Goal: Task Accomplishment & Management: Manage account settings

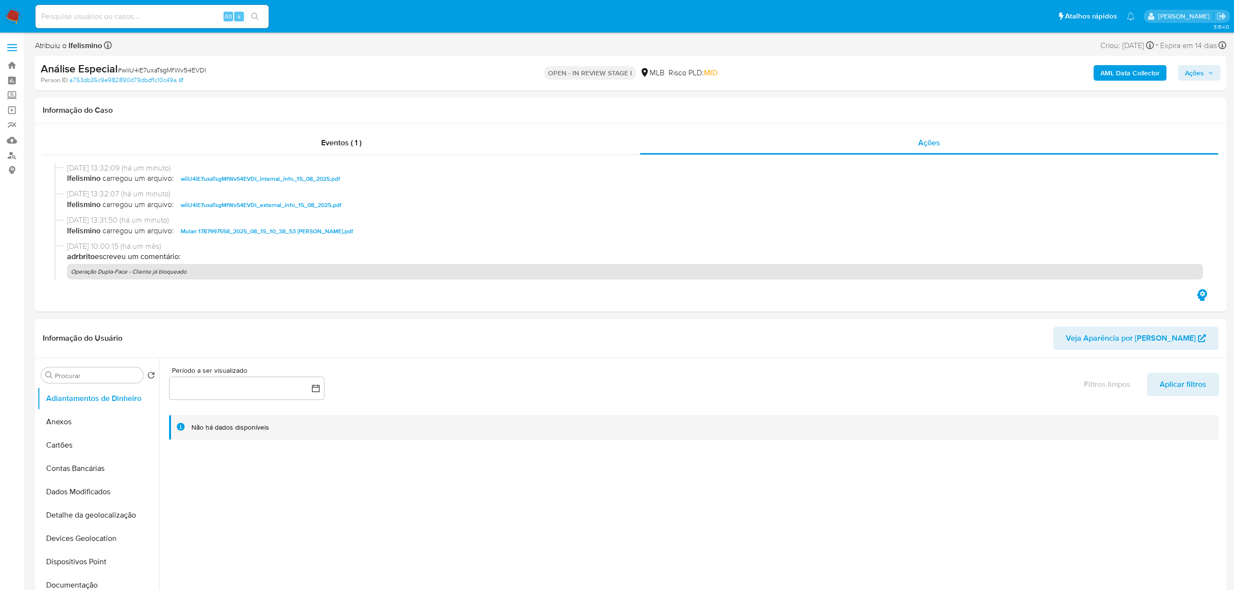
select select "10"
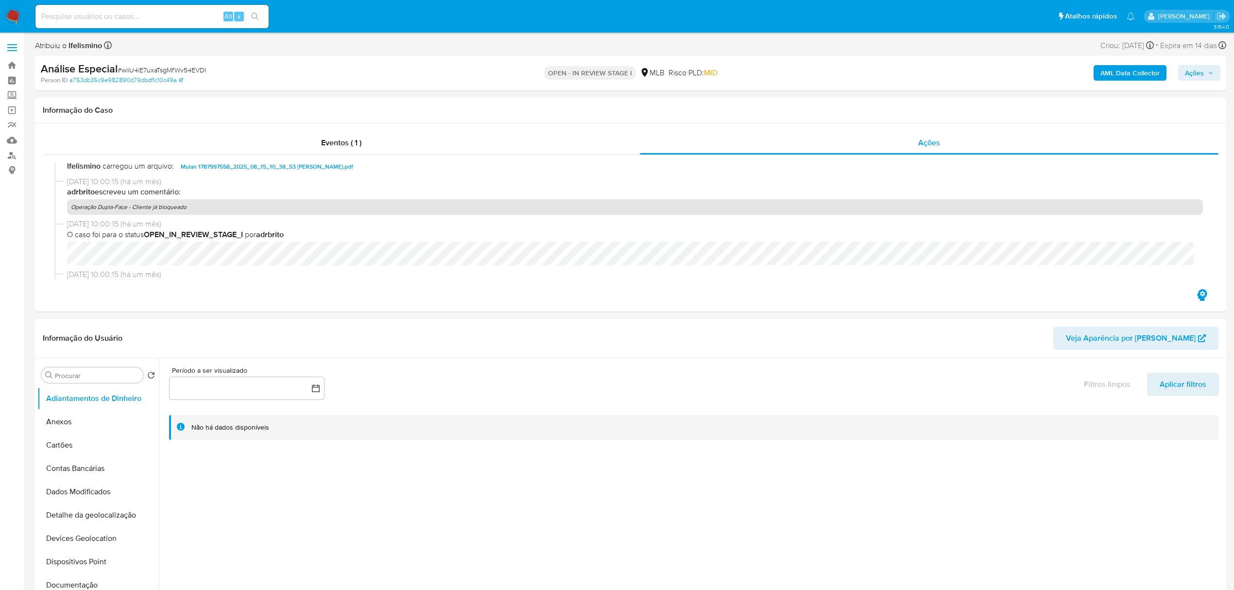
click at [111, 19] on input at bounding box center [151, 16] width 233 height 13
paste input "fWpSmV2JNQyl8XV6sIu2xa6G"
type input "fWpSmV2JNQyl8XV6sIu2xa6G"
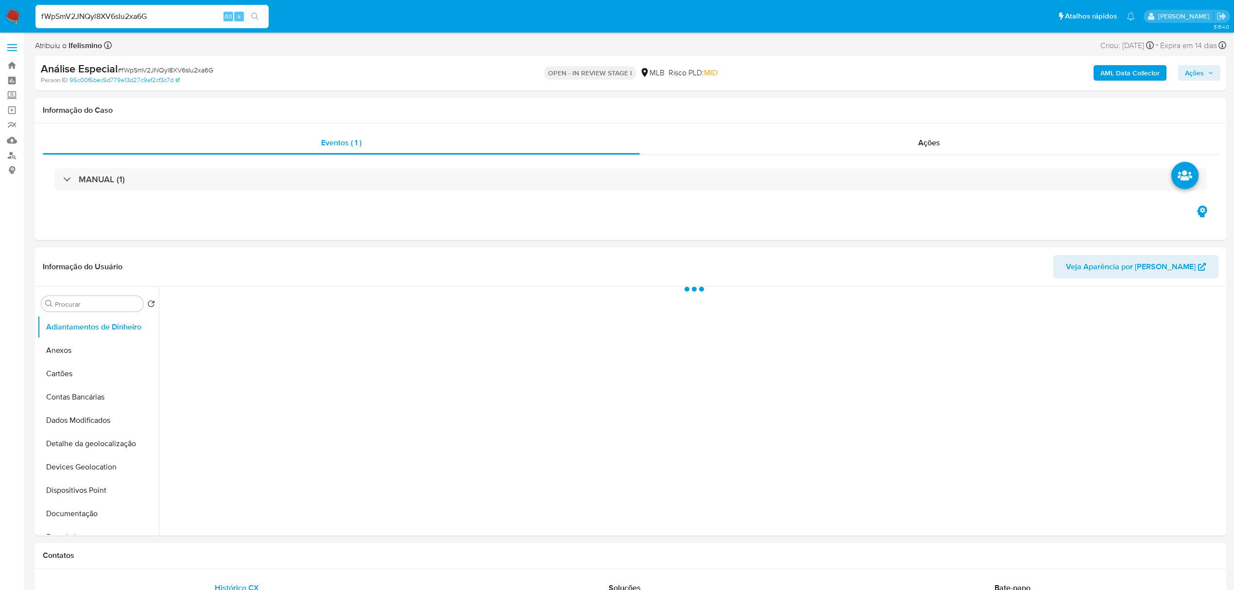
select select "10"
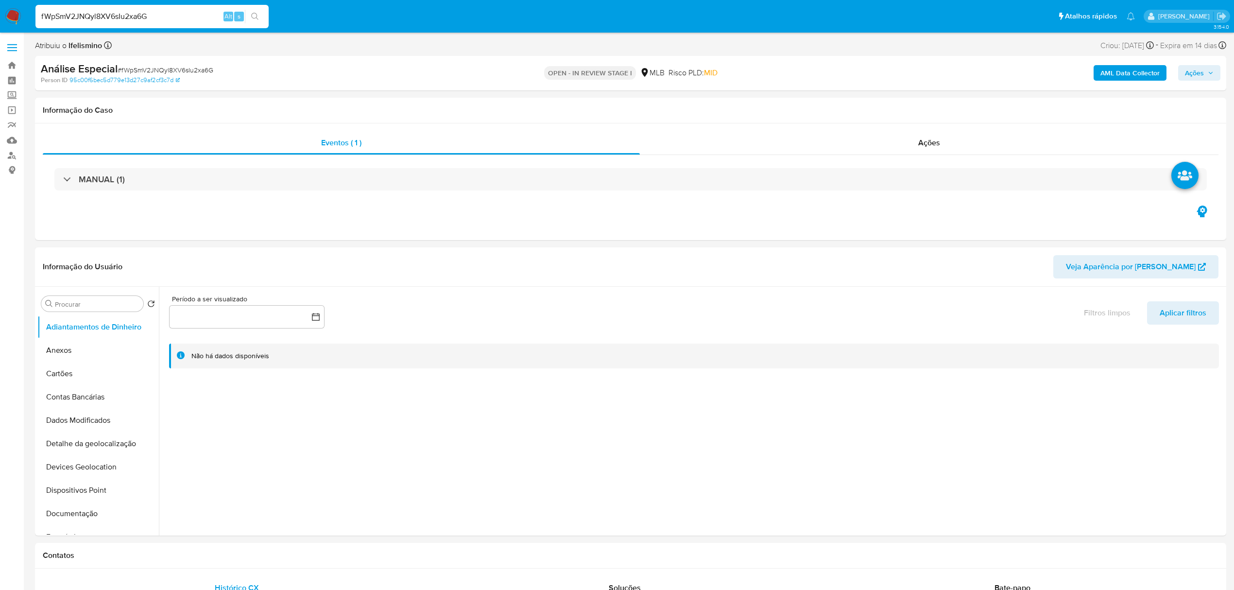
click at [110, 11] on input "fWpSmV2JNQyl8XV6sIu2xa6G" at bounding box center [151, 16] width 233 height 13
click at [110, 12] on input "fWpSmV2JNQyl8XV6sIu2xa6G" at bounding box center [151, 16] width 233 height 13
click at [92, 352] on button "Anexos" at bounding box center [94, 350] width 114 height 23
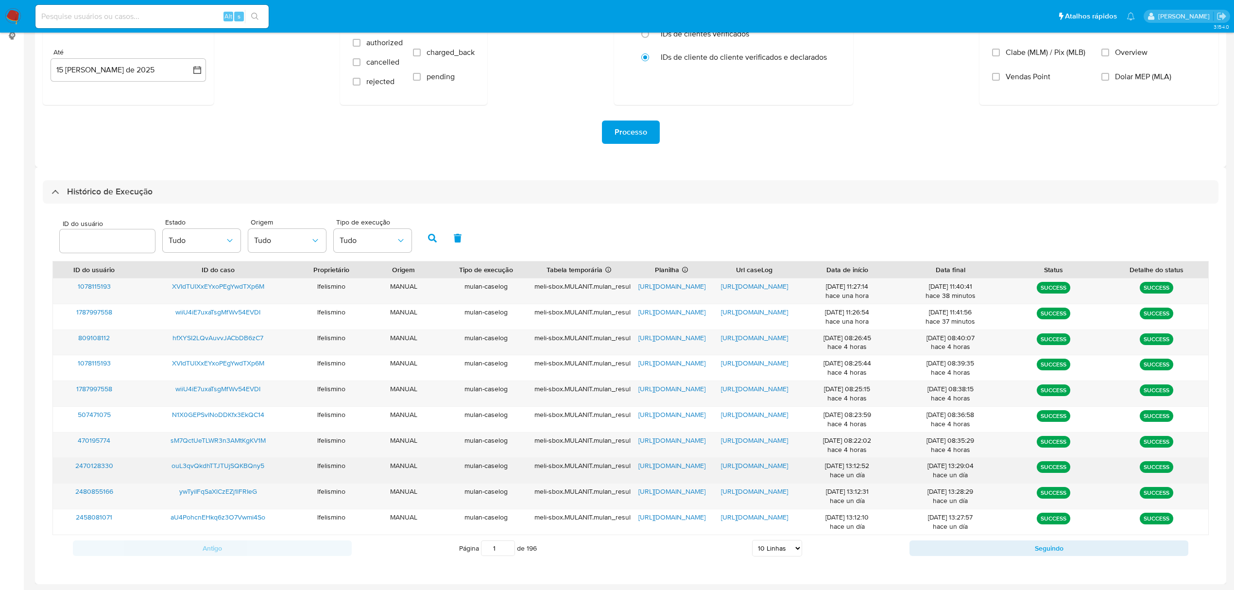
scroll to position [135, 0]
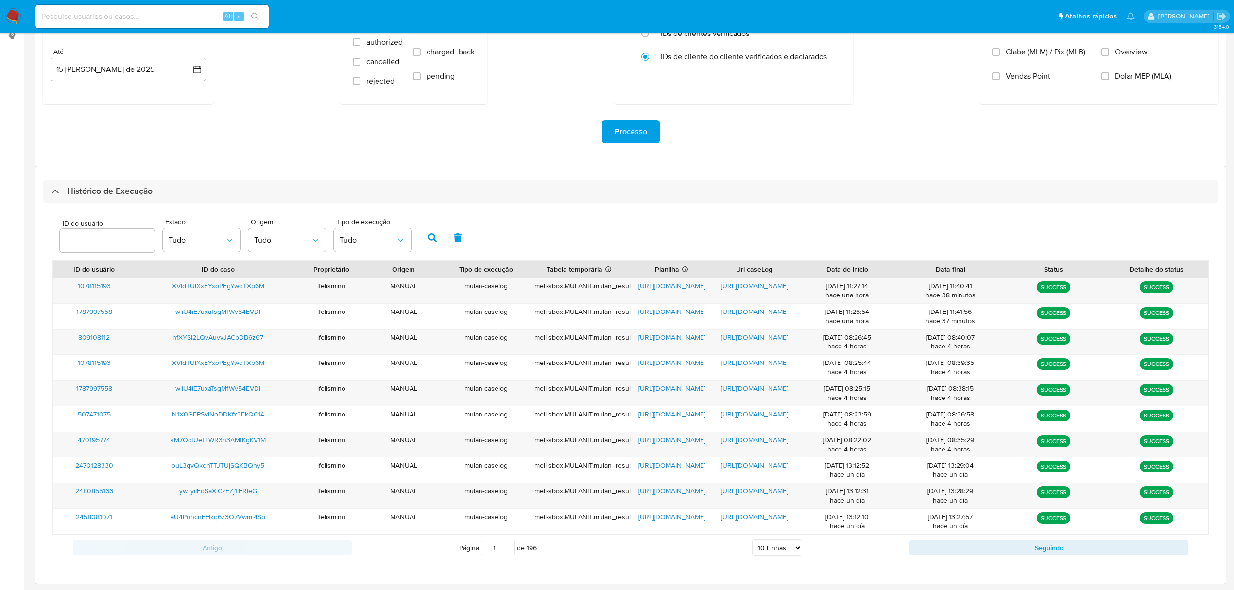
drag, startPoint x: 783, startPoint y: 558, endPoint x: 784, endPoint y: 545, distance: 13.1
click at [784, 557] on div "Antigo Página 1 de 196 5 Linhas 10 Linhas 20 Linhas 25 Linhas 50 Linhas 100 Lin…" at bounding box center [630, 547] width 1156 height 26
click at [784, 541] on select "5 Linhas 10 Linhas 20 Linhas 25 Linhas 50 Linhas 100 Linhas" at bounding box center [777, 547] width 50 height 17
select select "100"
click at [752, 540] on select "5 Linhas 10 Linhas 20 Linhas 25 Linhas 50 Linhas 100 Linhas" at bounding box center [777, 547] width 50 height 17
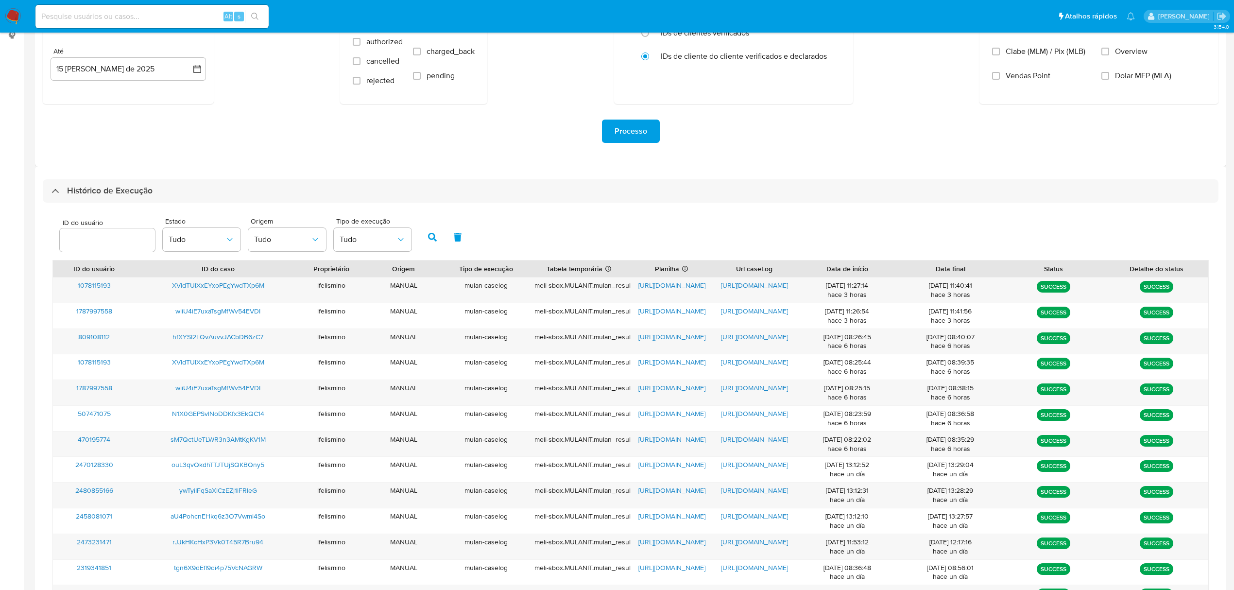
scroll to position [590, 0]
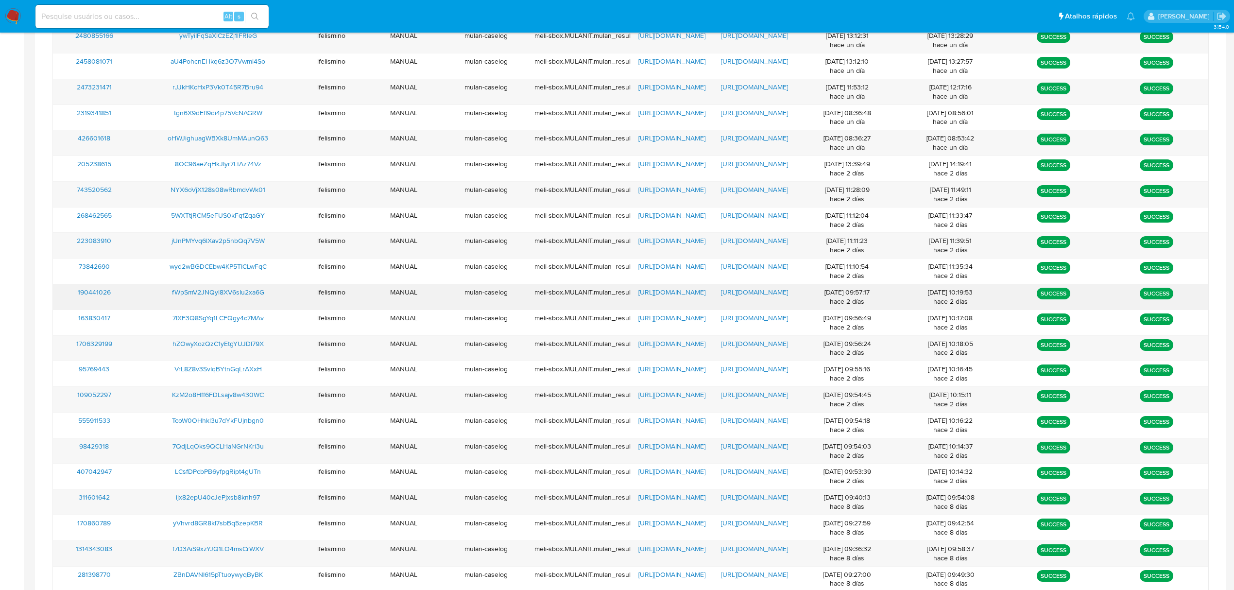
click at [763, 297] on span "https://docs.google.com/document/d/1akFqNrI6NQ5Tvc8qRwuMF5eXdt6euvwmLCCq4OcwjQ0…" at bounding box center [754, 292] width 67 height 10
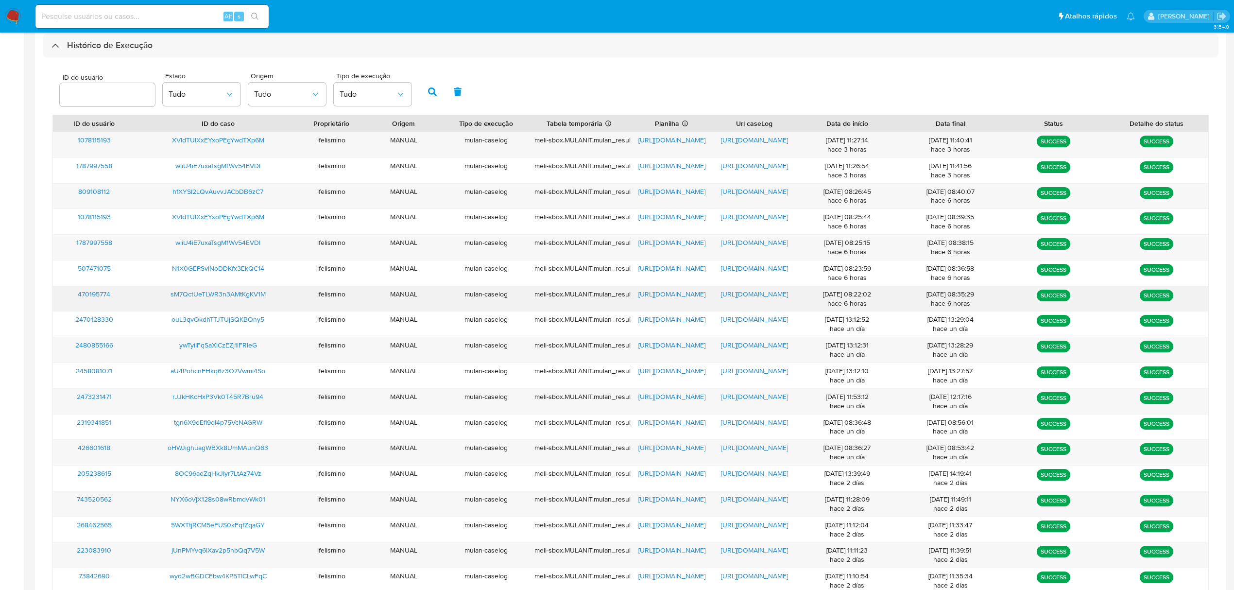
click at [736, 290] on span "https://docs.google.com/document/d/1uYD4DBQ_ntPUKtkY0JkfRc9BtP8sNgHGTM6i6-ybWS8…" at bounding box center [754, 294] width 67 height 10
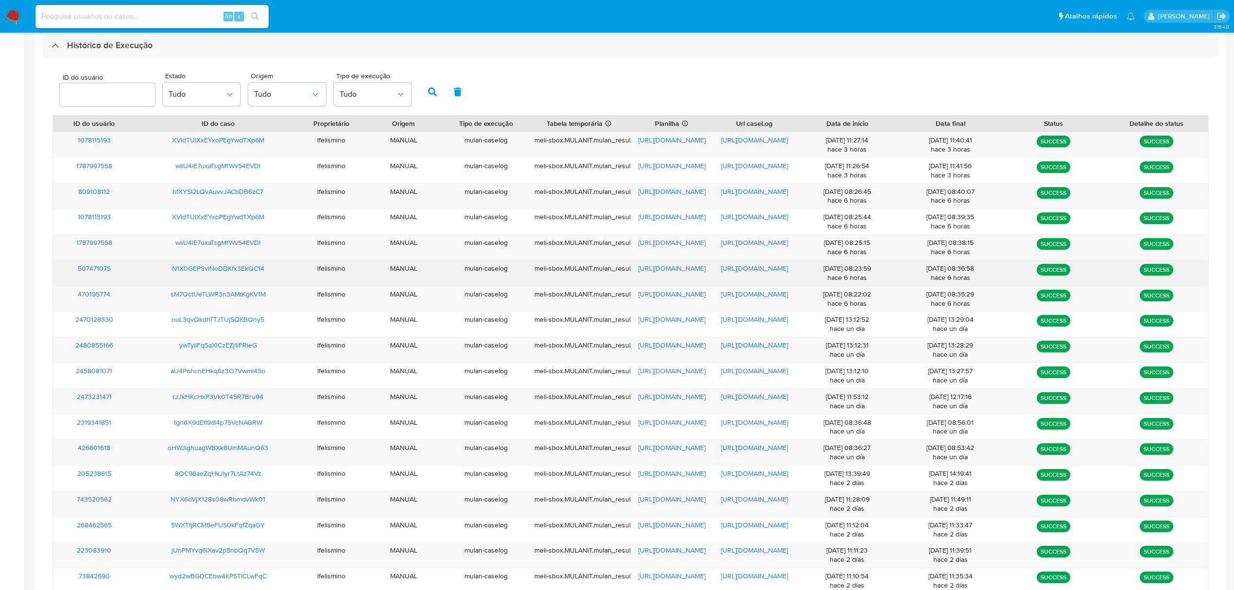
click at [736, 265] on span "https://docs.google.com/document/d/1l9crNXxfKNObIdA6go9897Up6zTgM5E0IwNXEGFbRhA…" at bounding box center [754, 268] width 67 height 10
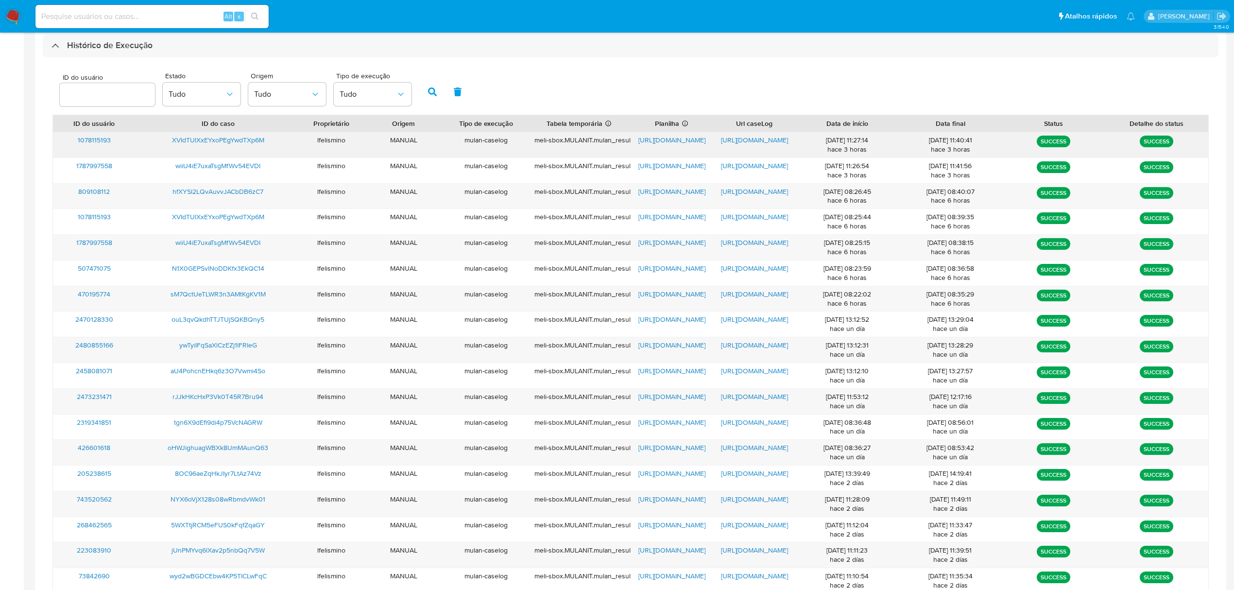
click at [748, 144] on span "https://docs.google.com/document/d/14CLs2Cfupu-rDvfyb-8aA5LelhHBFi63oHoWihAtIc4…" at bounding box center [754, 140] width 67 height 10
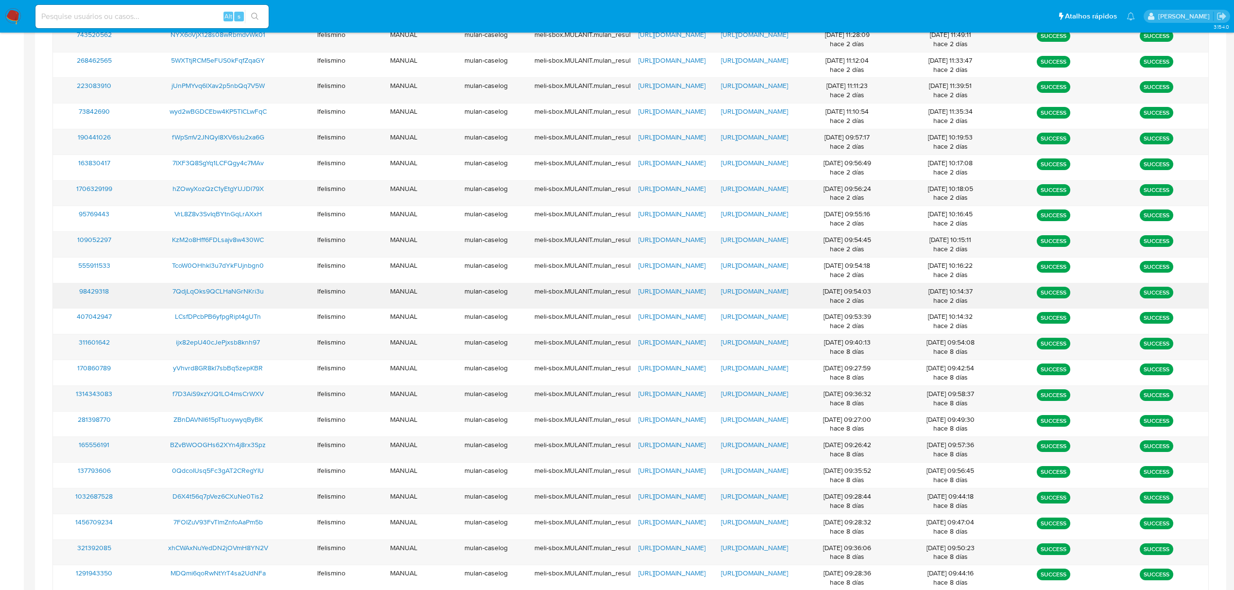
click at [744, 294] on span "https://docs.google.com/document/d/1Gf_r5L0F_iCLDv_Pv9b4ZJUr-IWxT-bZVhWW2UDJcAc…" at bounding box center [754, 291] width 67 height 10
click at [688, 292] on span "https://docs.google.com/spreadsheets/d/1SaOLcLiZMWEB9E8Lq5w-vcJCJBUwBWuc5Zesp16…" at bounding box center [671, 291] width 67 height 10
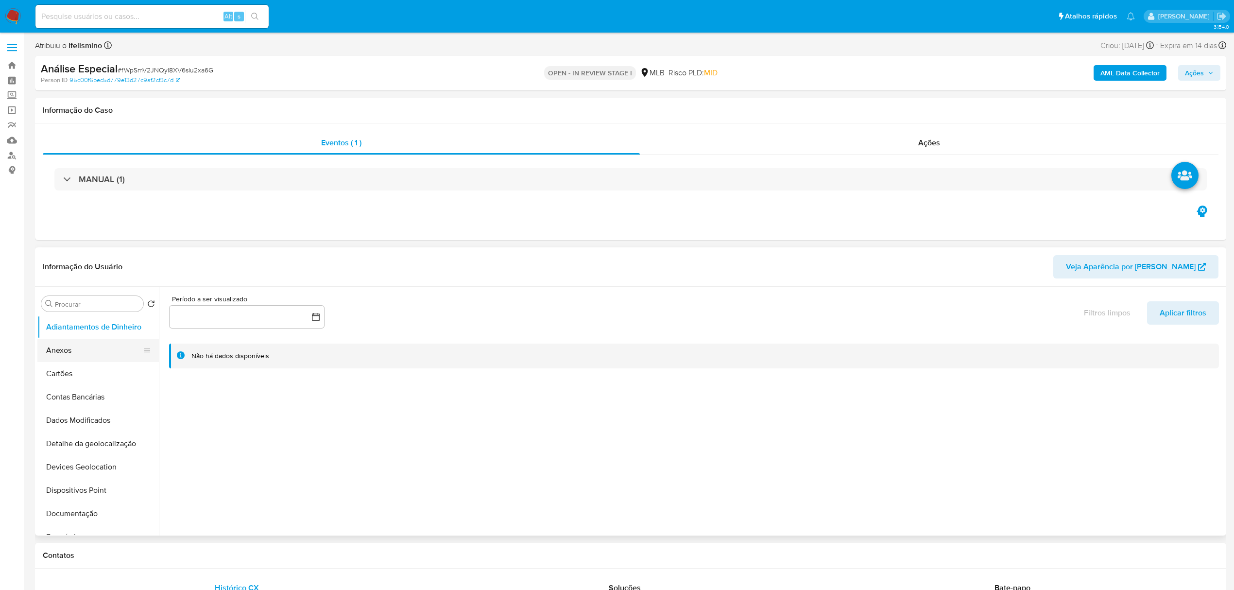
drag, startPoint x: 59, startPoint y: 354, endPoint x: 78, endPoint y: 344, distance: 20.9
click at [60, 353] on button "Anexos" at bounding box center [94, 350] width 114 height 23
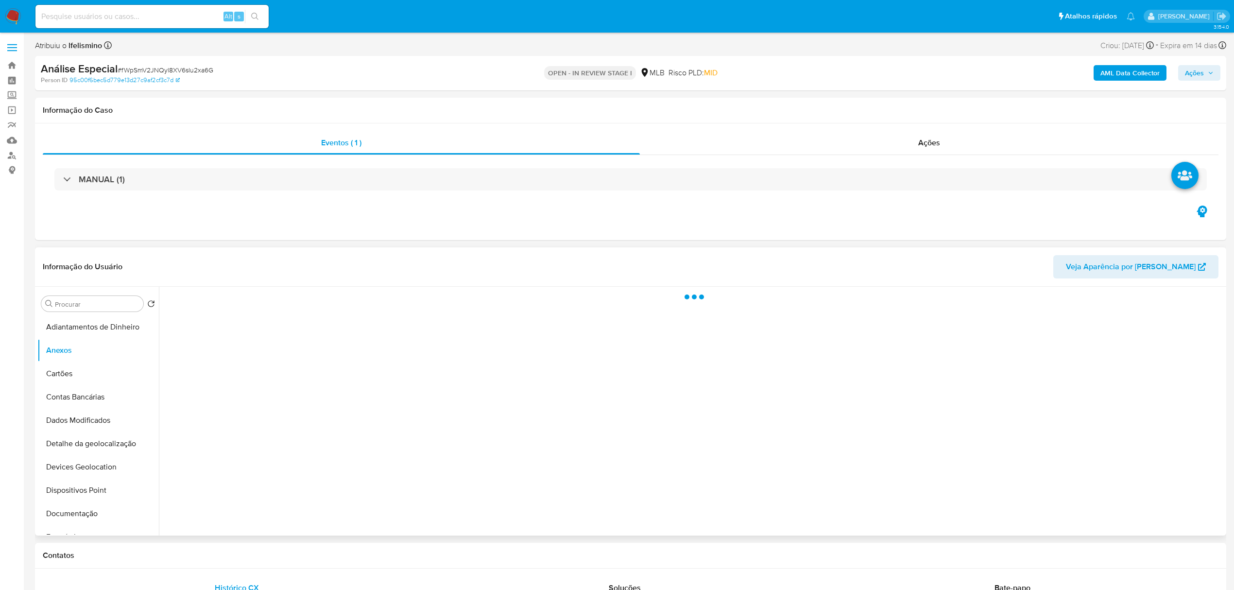
select select "10"
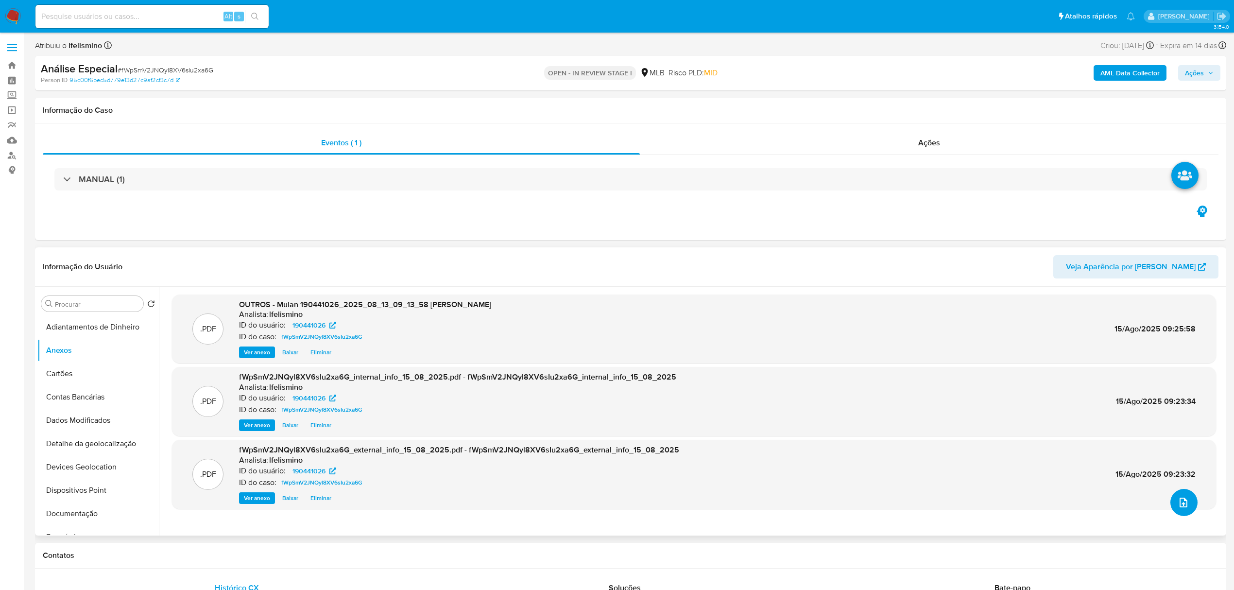
click at [1176, 513] on button "upload-file" at bounding box center [1183, 502] width 27 height 27
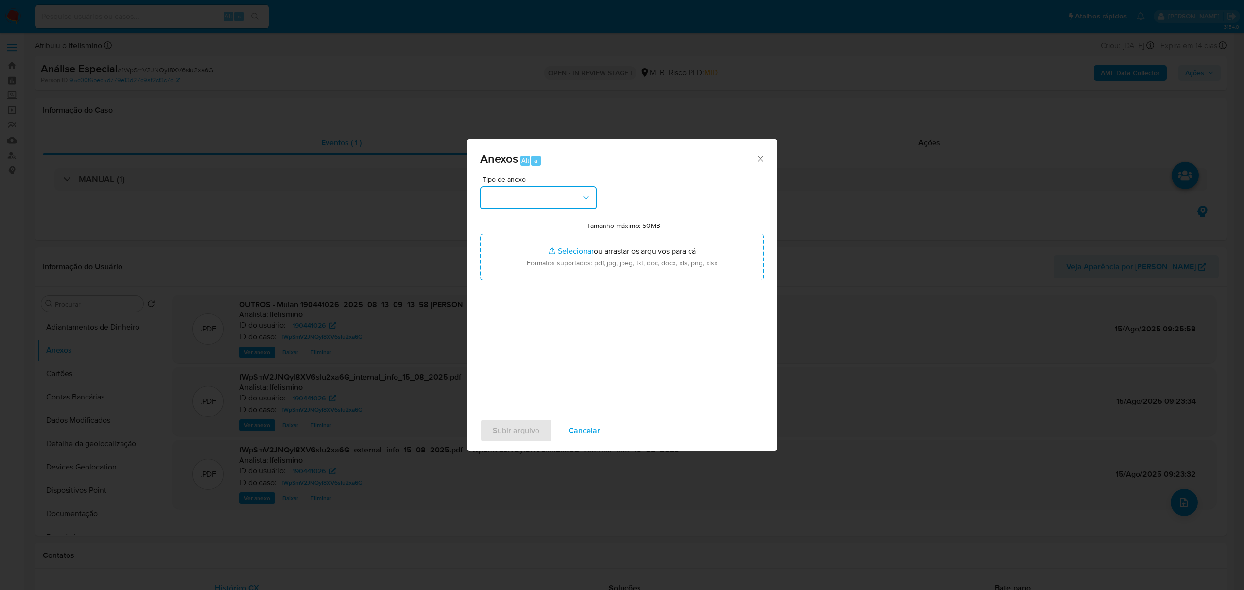
click at [563, 193] on button "button" at bounding box center [538, 197] width 117 height 23
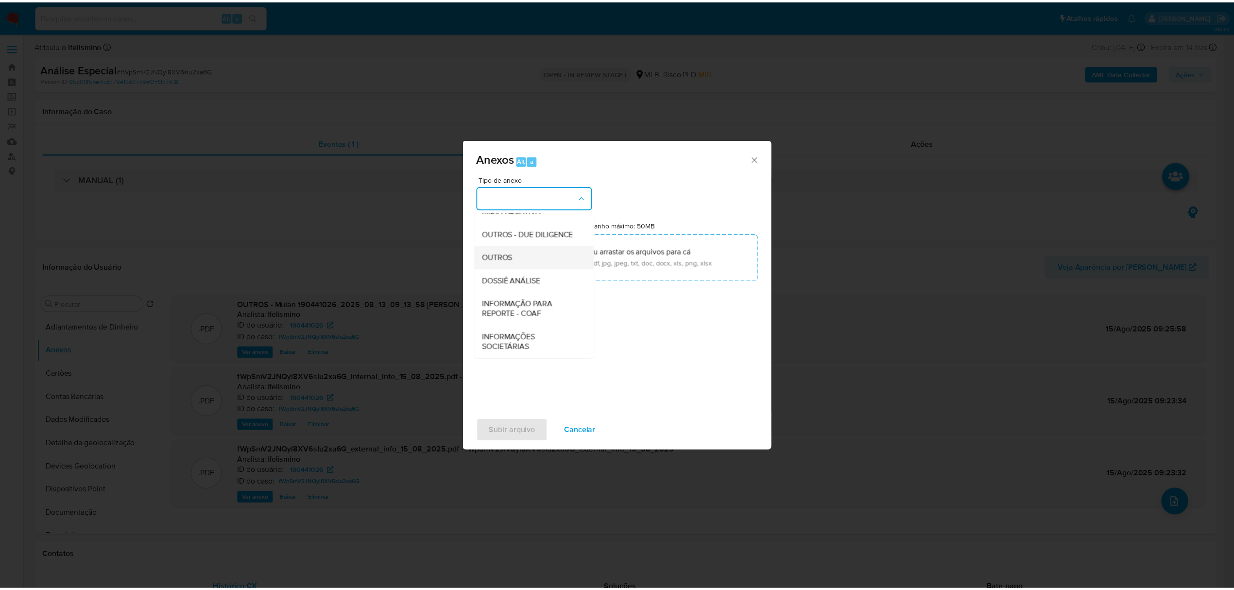
scroll to position [150, 0]
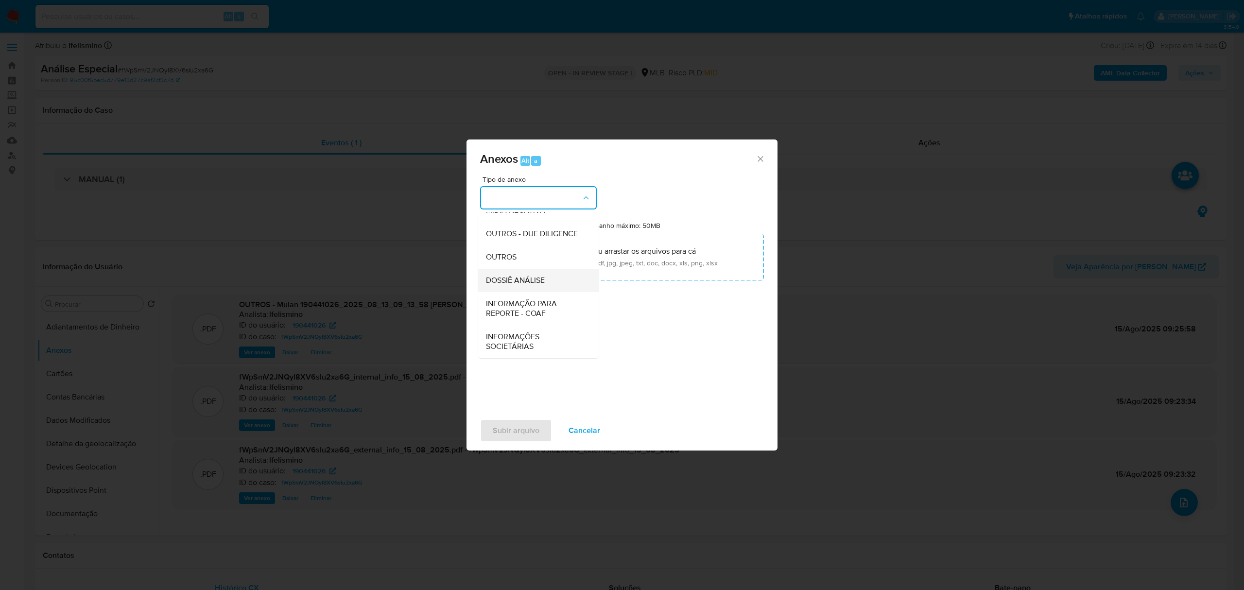
click at [557, 276] on div "DOSSIÊ ANÁLISE" at bounding box center [535, 280] width 99 height 23
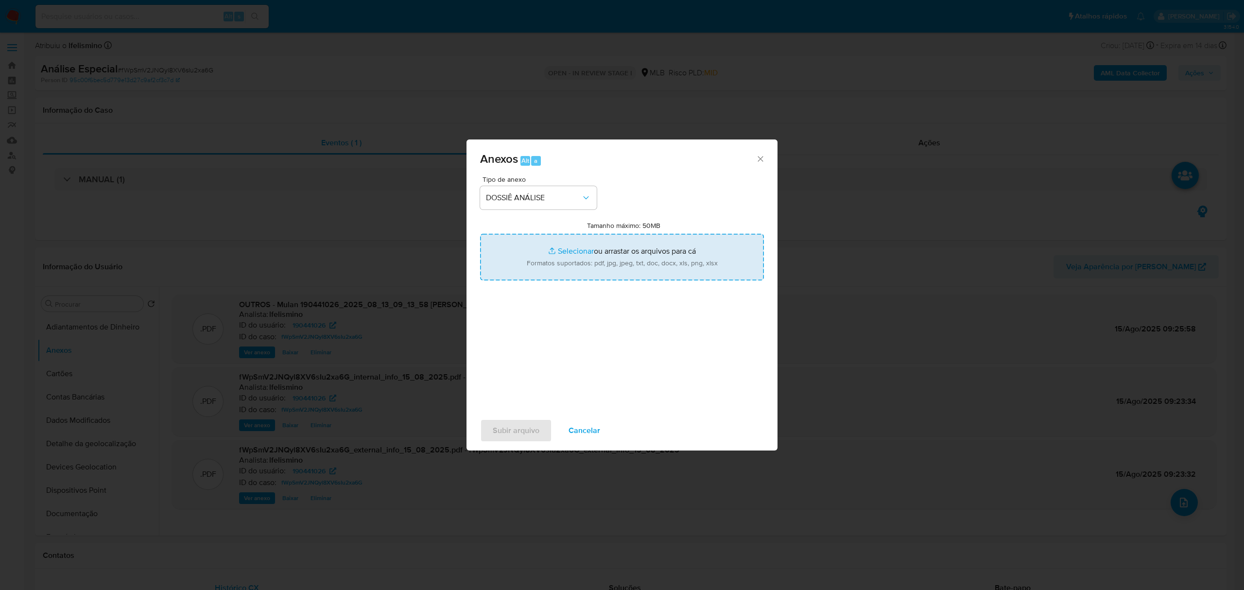
type input "C:\fakepath\SAR - CPF 31178351807 - DIEGO IZZET CASSOLI DE OLIVEIRA.pdf"
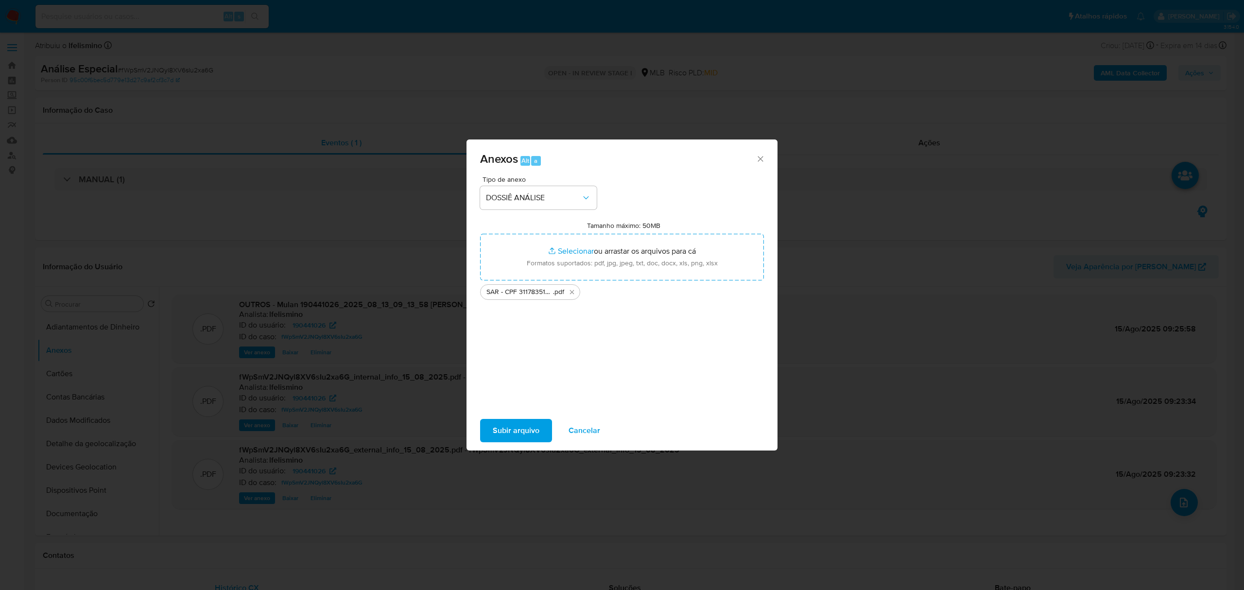
click at [536, 435] on span "Subir arquivo" at bounding box center [516, 430] width 47 height 21
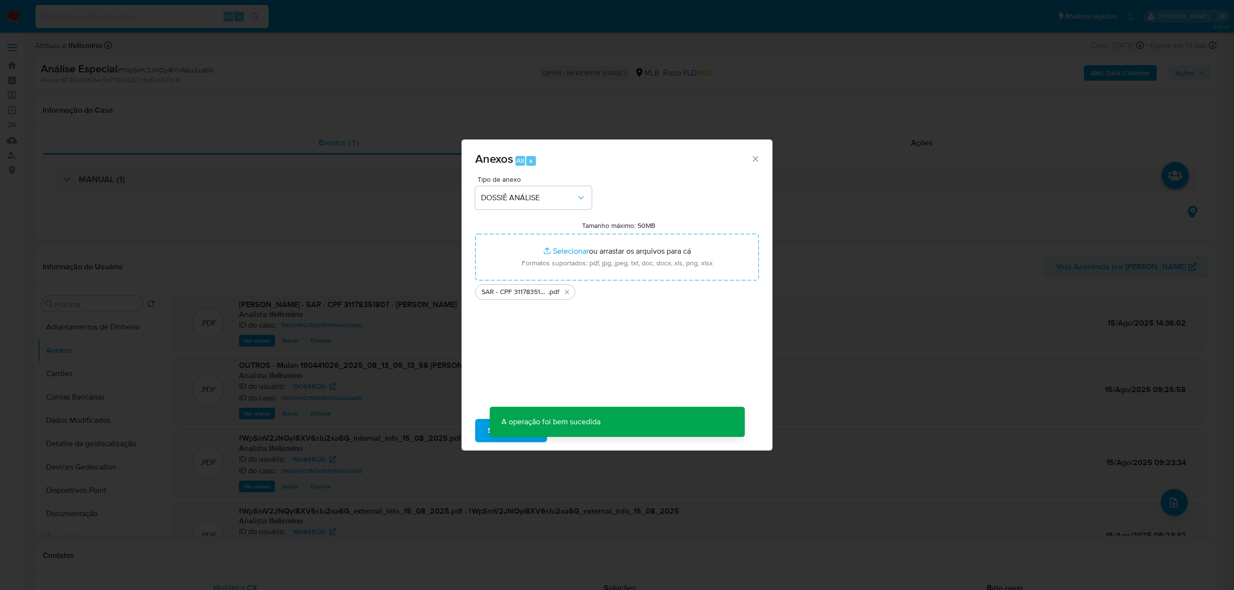
click at [1191, 71] on span "Ações" at bounding box center [1184, 73] width 19 height 16
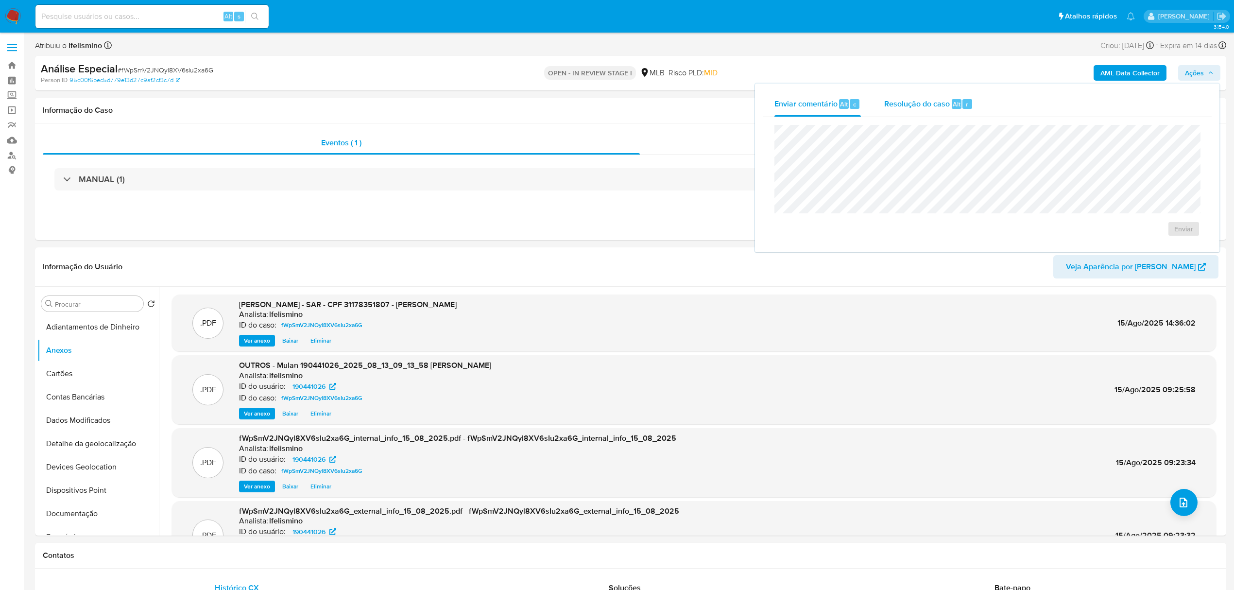
click at [914, 107] on span "Resolução do caso" at bounding box center [917, 103] width 66 height 11
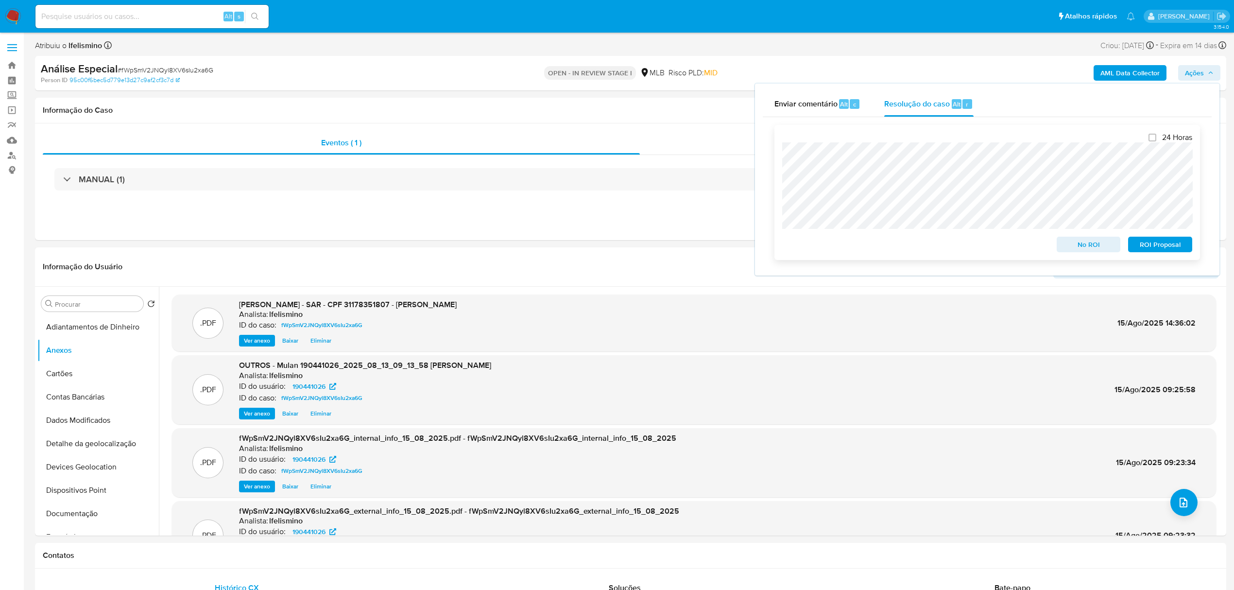
click at [1139, 245] on span "ROI Proposal" at bounding box center [1160, 245] width 51 height 14
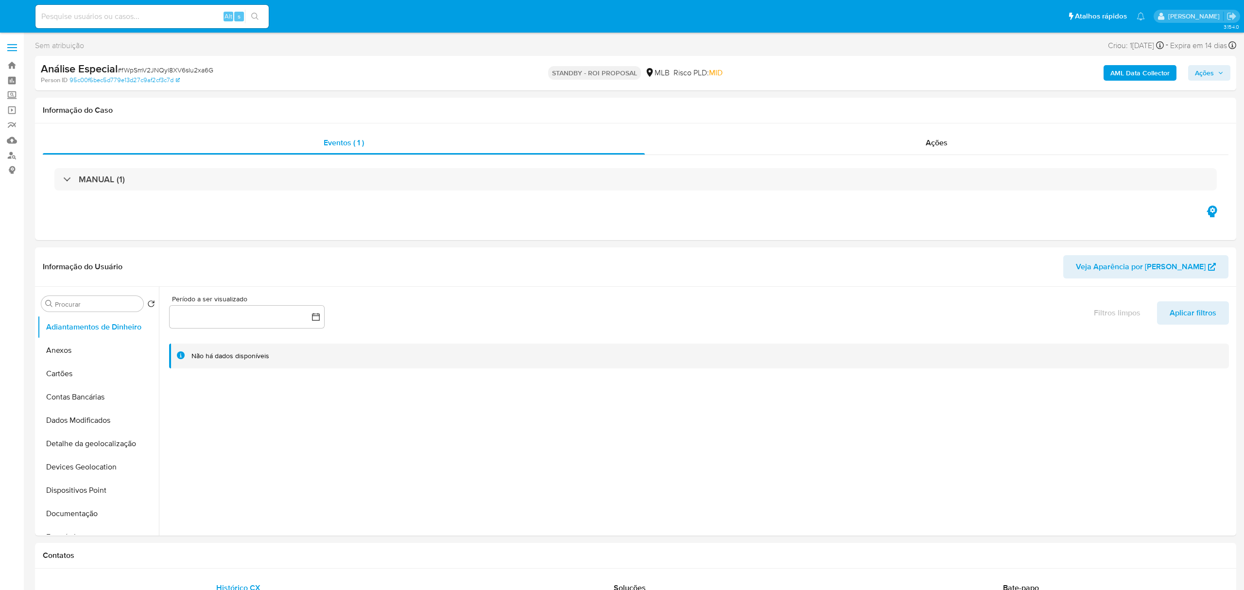
select select "10"
click at [181, 23] on div "Alt s" at bounding box center [151, 16] width 233 height 23
drag, startPoint x: 181, startPoint y: 21, endPoint x: 170, endPoint y: 16, distance: 12.6
click at [170, 16] on input at bounding box center [151, 16] width 233 height 13
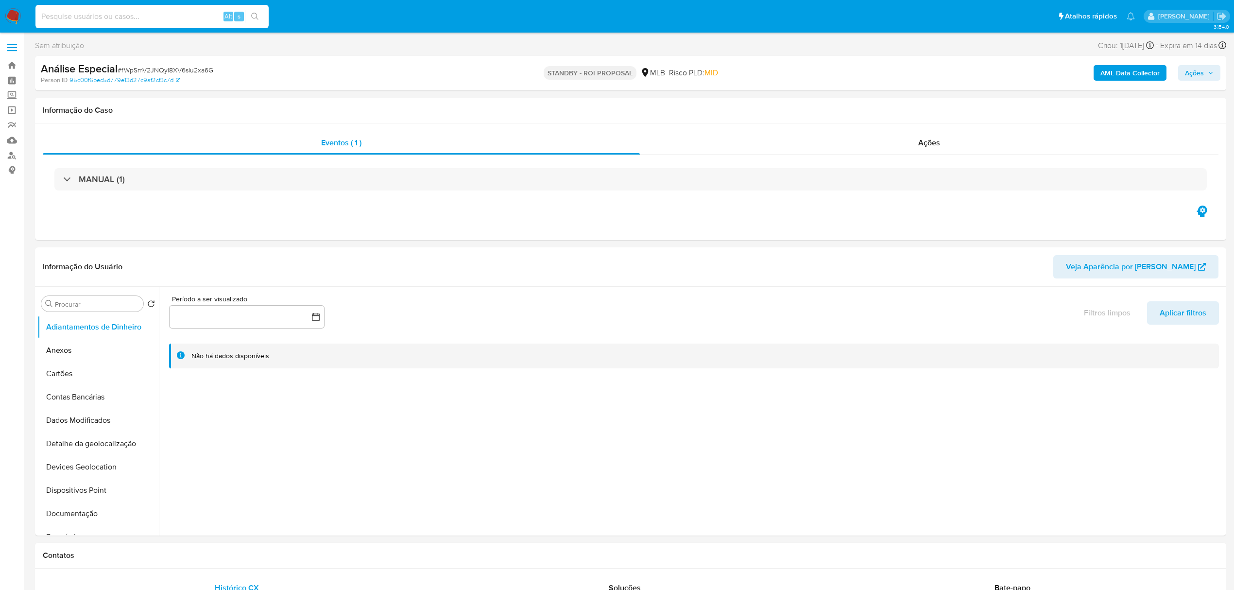
paste input "sM7QctUeTLWR3n3AMtKgKV1M"
type input "sM7QctUeTLWR3n3AMtKgKV1M"
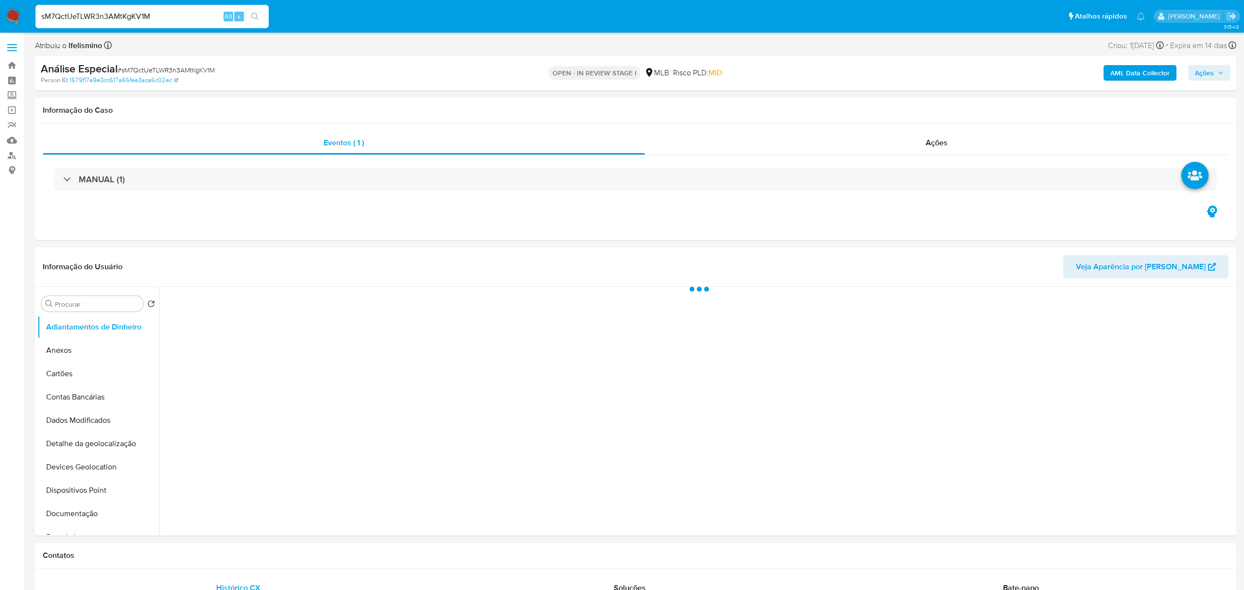
select select "10"
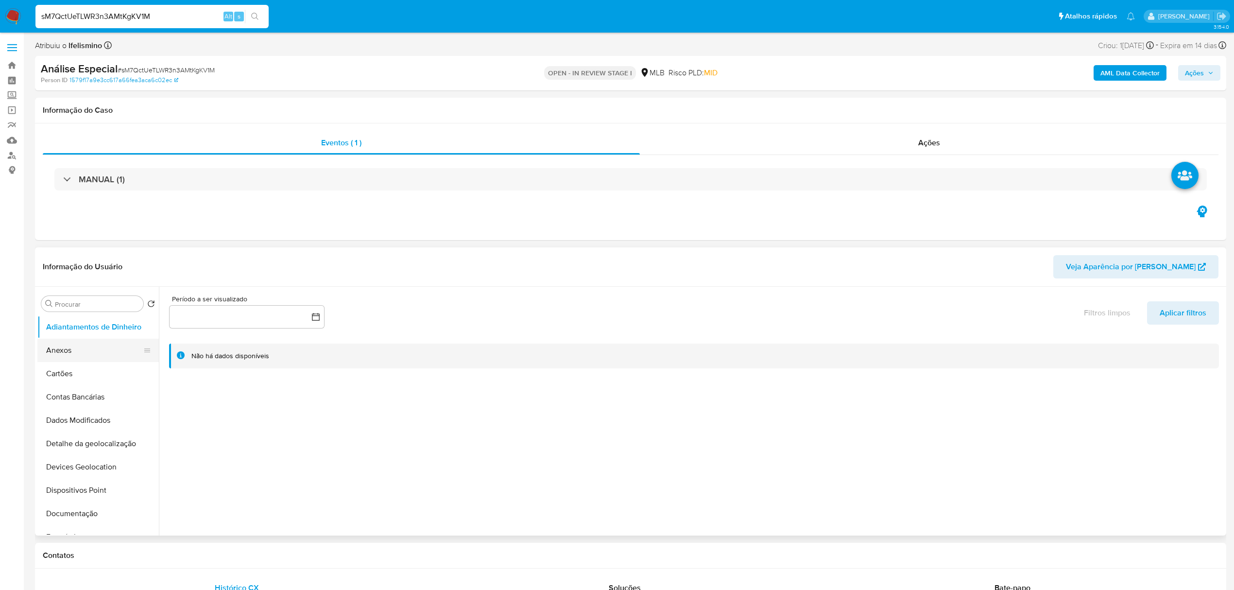
click at [79, 356] on button "Anexos" at bounding box center [94, 350] width 114 height 23
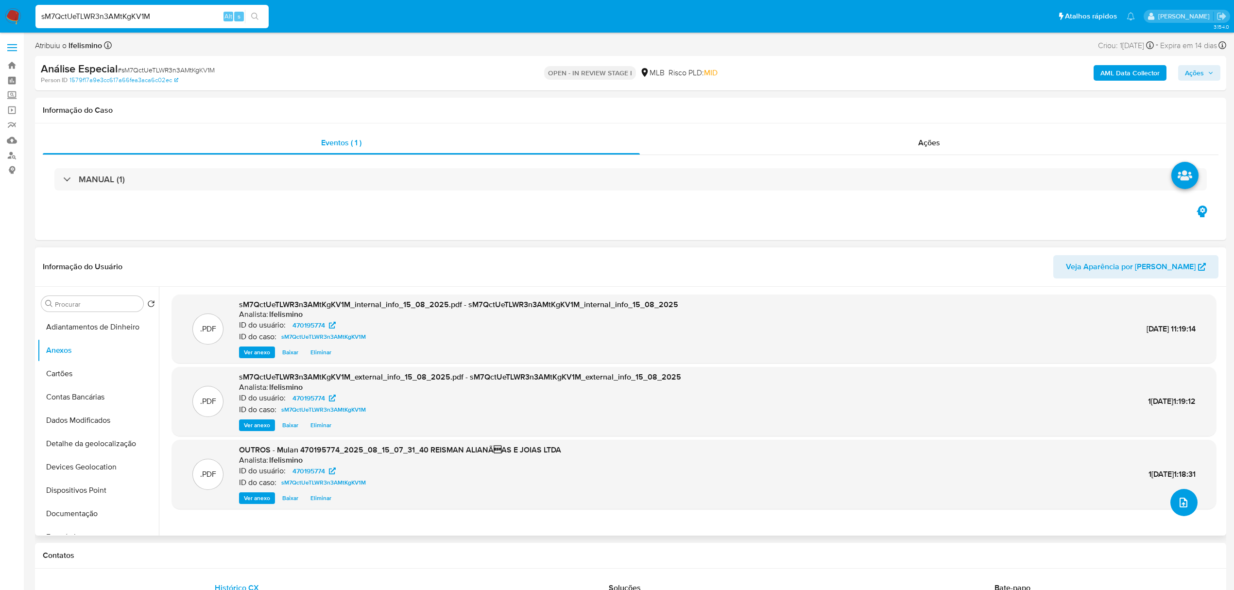
click at [1186, 510] on button "upload-file" at bounding box center [1183, 502] width 27 height 27
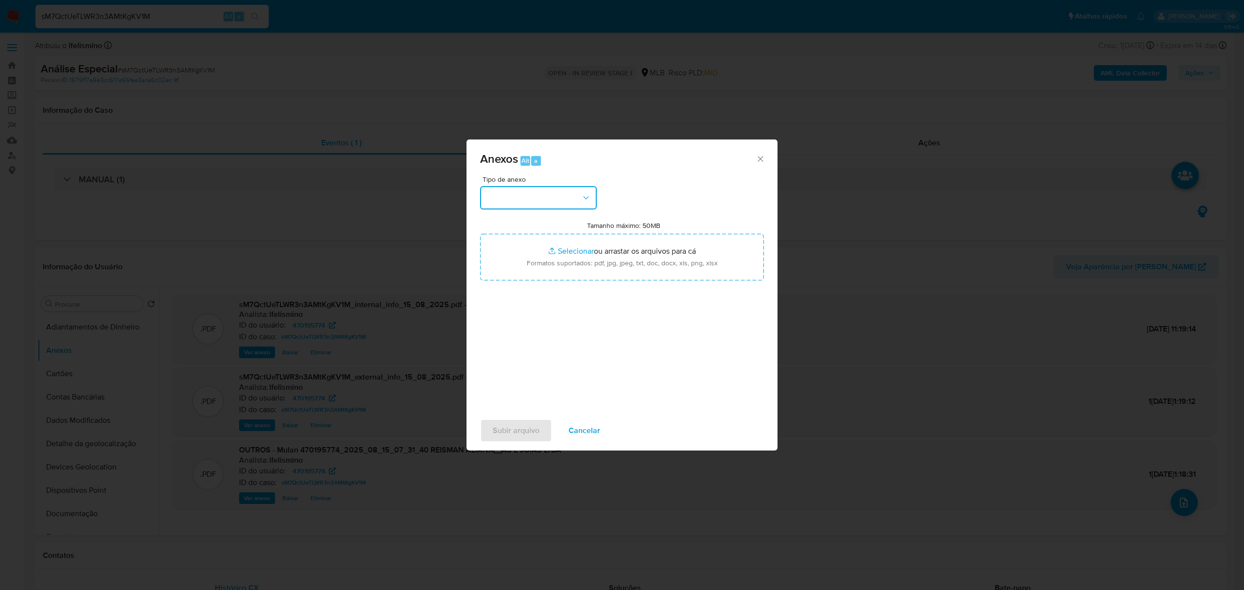
click at [560, 197] on button "button" at bounding box center [538, 197] width 117 height 23
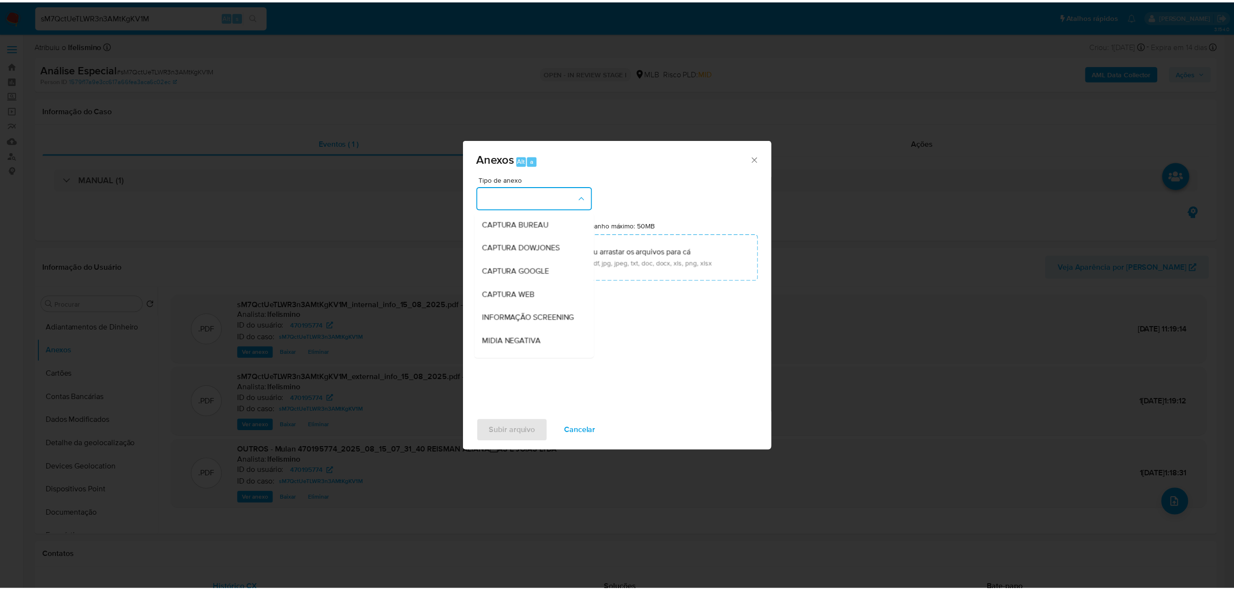
scroll to position [150, 0]
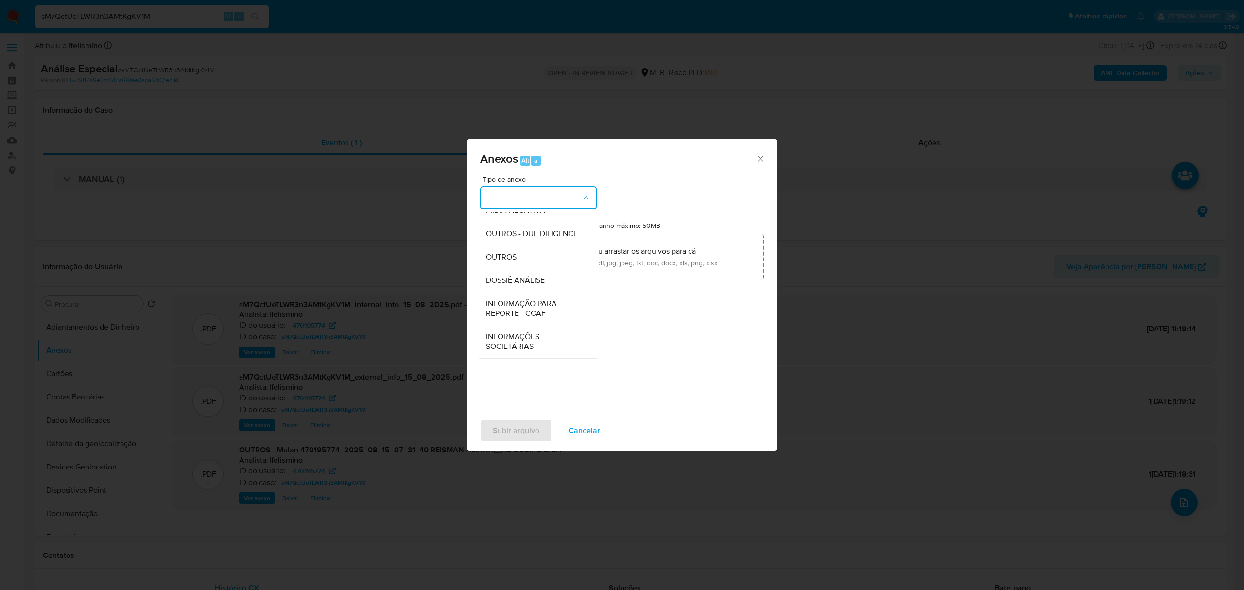
click at [540, 283] on span "DOSSIÊ ANÁLISE" at bounding box center [515, 280] width 59 height 10
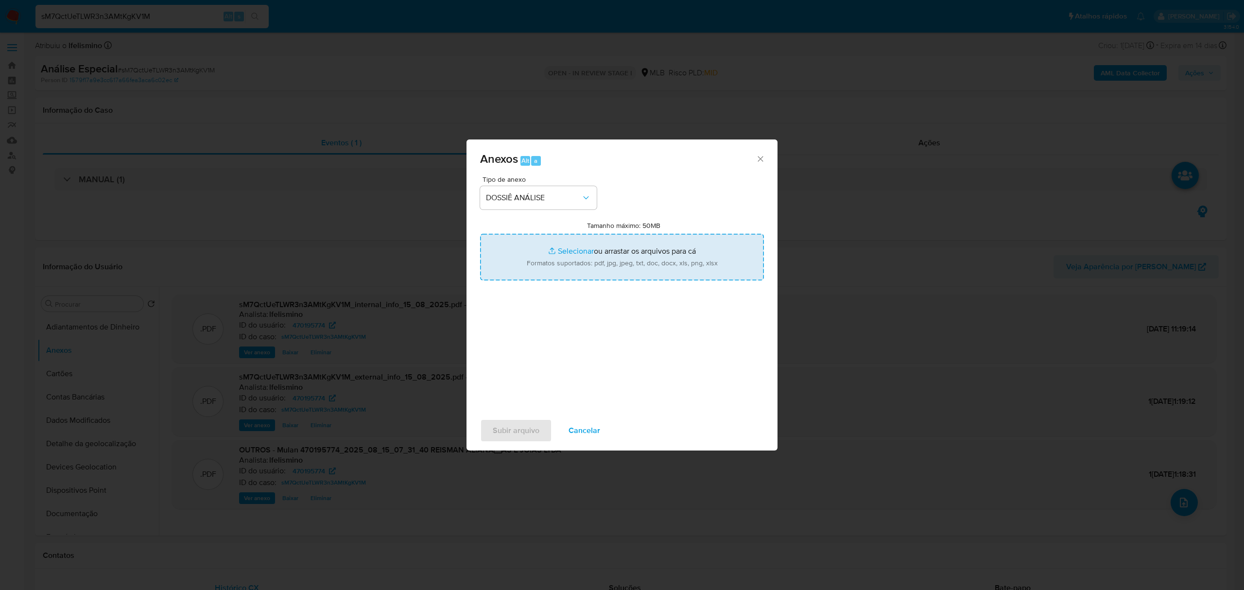
type input "C:\fakepath\SAR - CNPJ 10423979000164 - REISMAN ALIANÇAS E JOIAS LTDA.pdf"
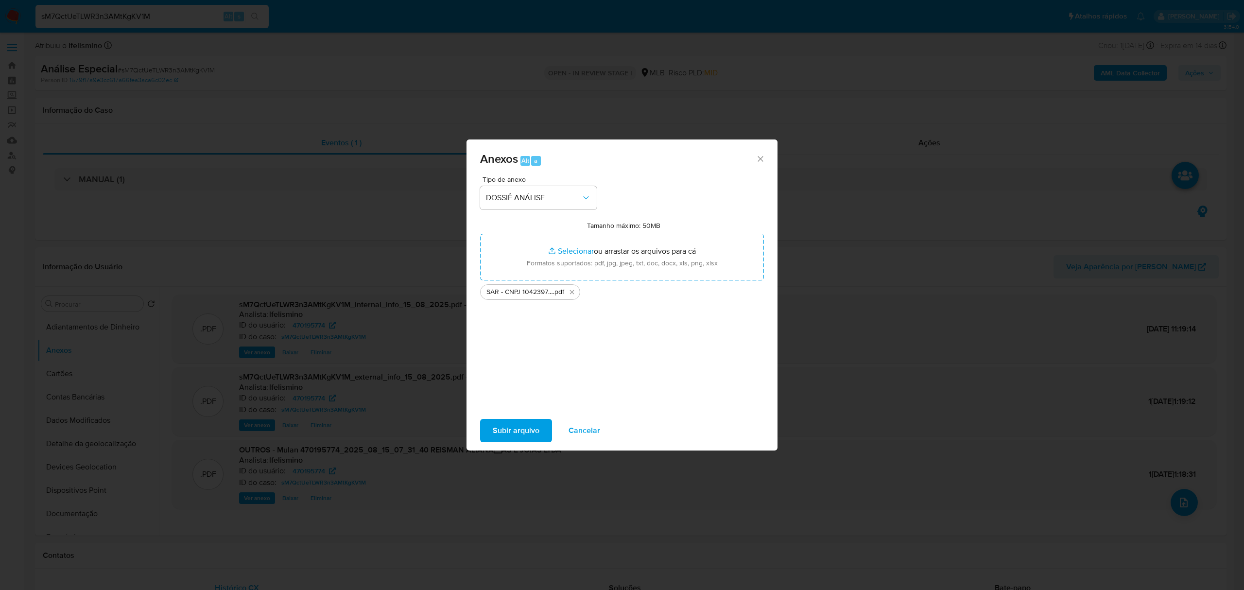
click at [521, 424] on span "Subir arquivo" at bounding box center [516, 430] width 47 height 21
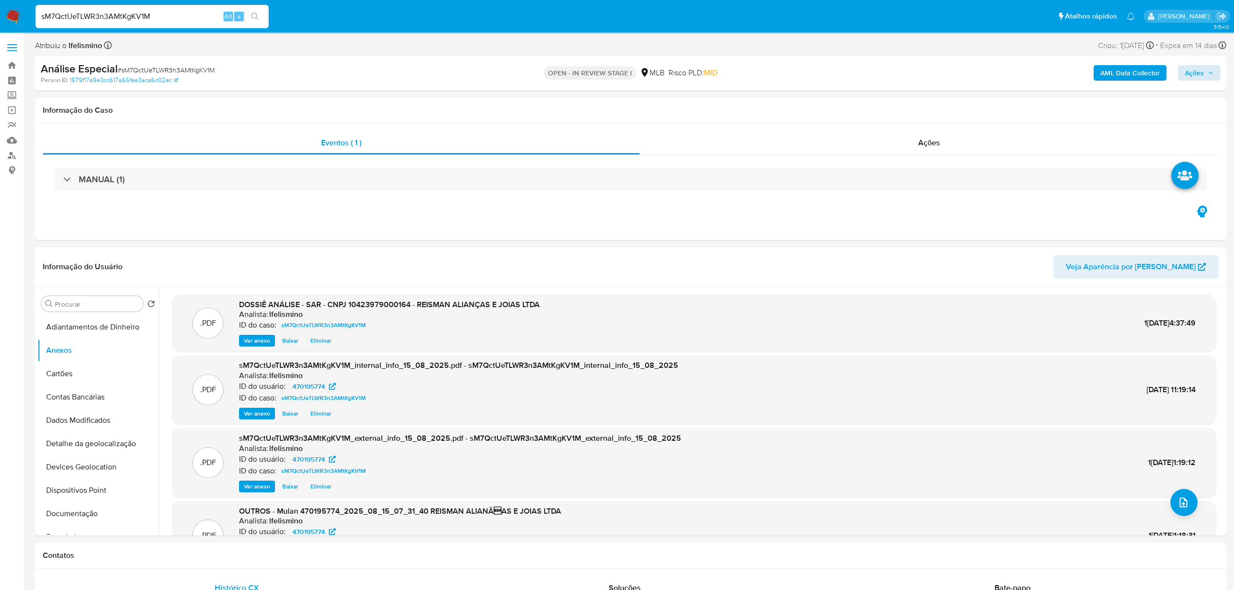
click at [1199, 82] on div "AML Data Collector Ações" at bounding box center [1025, 73] width 391 height 23
click at [1195, 70] on span "Ações" at bounding box center [1194, 73] width 19 height 16
click at [919, 102] on span "Resolução do caso" at bounding box center [917, 103] width 66 height 11
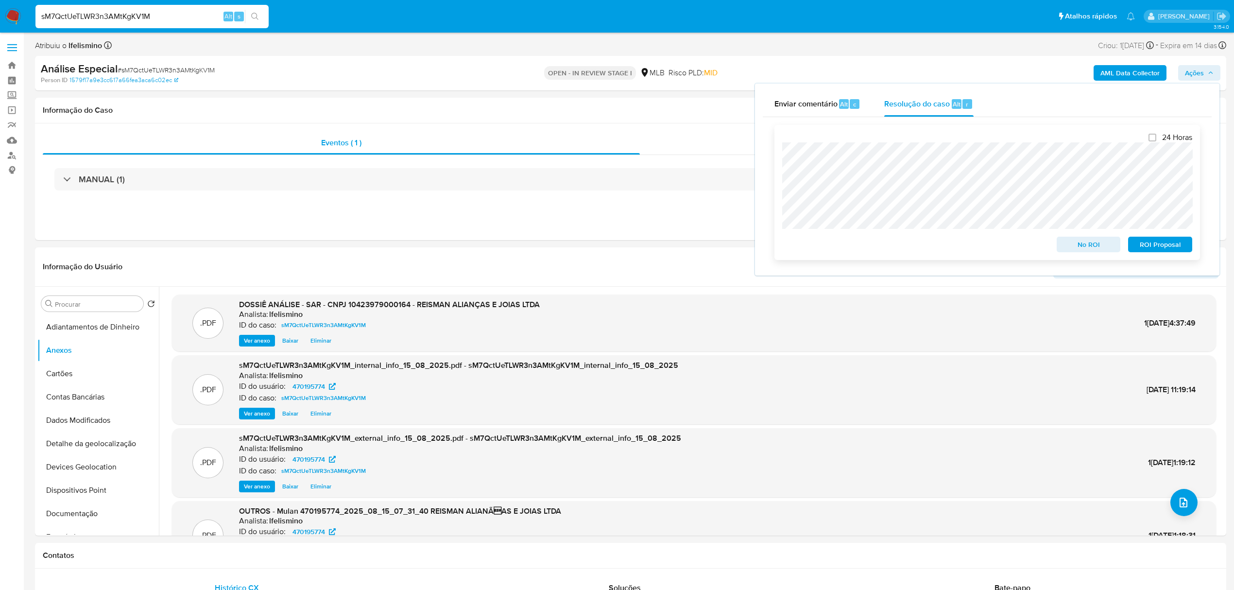
click at [1141, 241] on span "ROI Proposal" at bounding box center [1160, 245] width 51 height 14
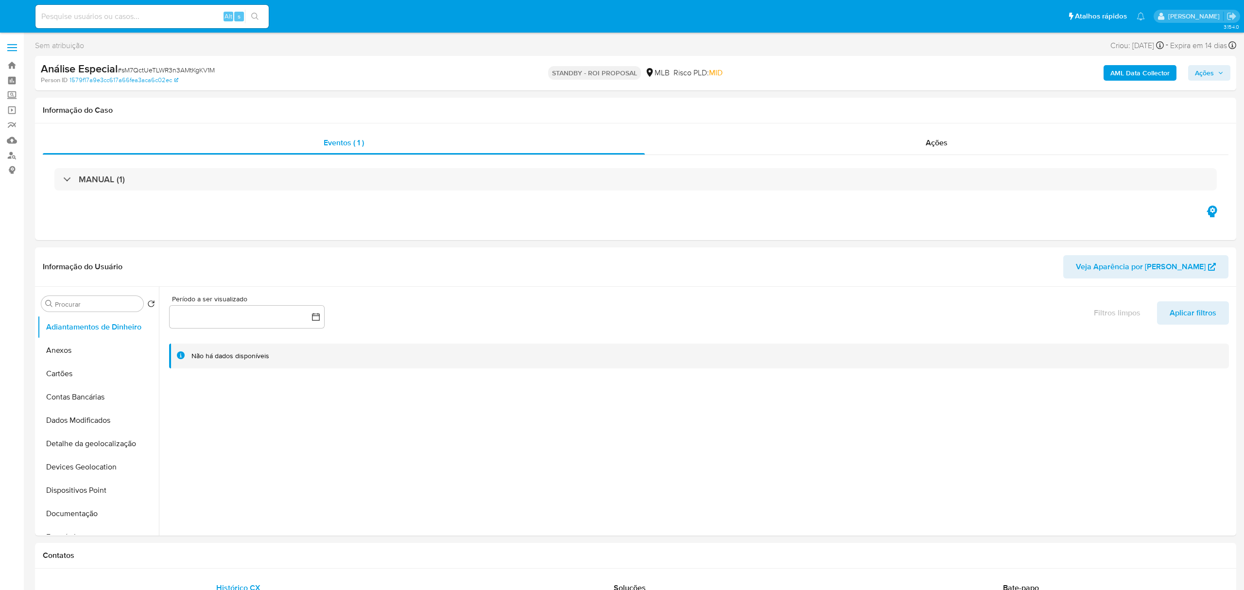
select select "10"
click at [155, 16] on input at bounding box center [151, 16] width 233 height 13
paste input "N1X0GEPSvlNoDDKfx3EkQC14"
type input "N1X0GEPSvlNoDDKfx3EkQC14"
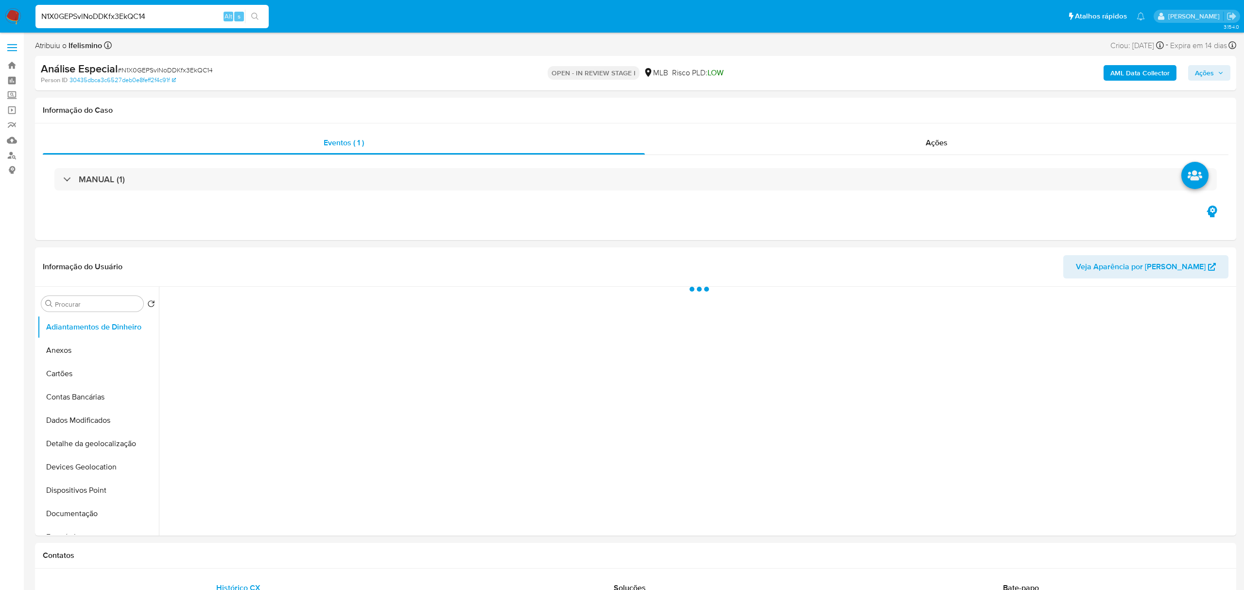
select select "10"
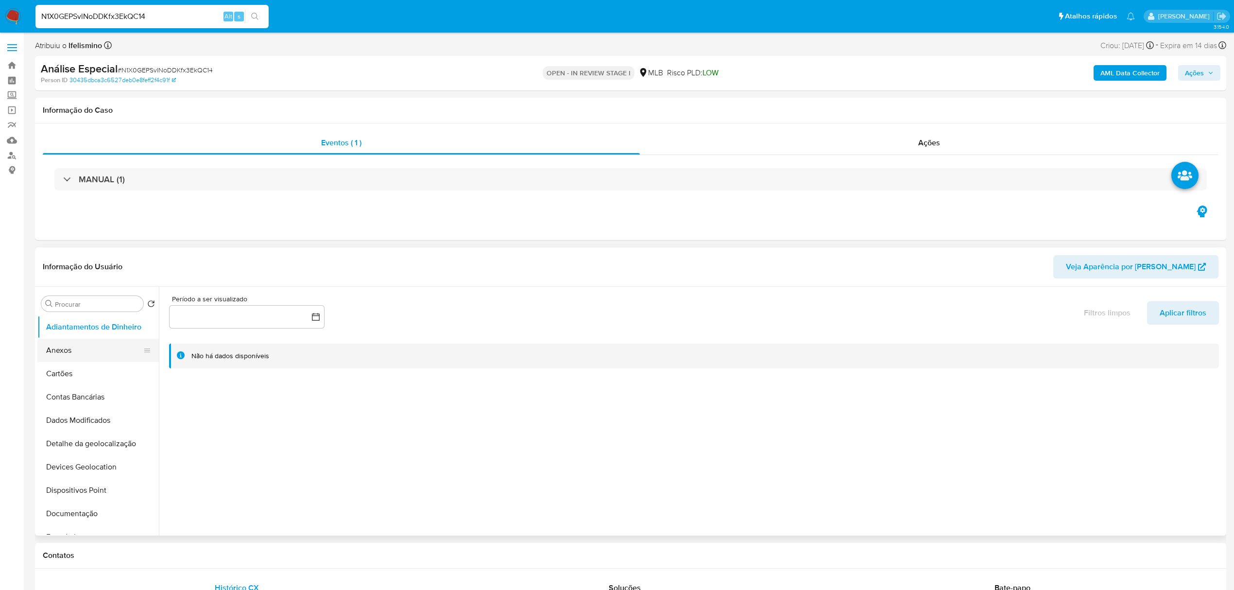
click at [115, 360] on button "Anexos" at bounding box center [94, 350] width 114 height 23
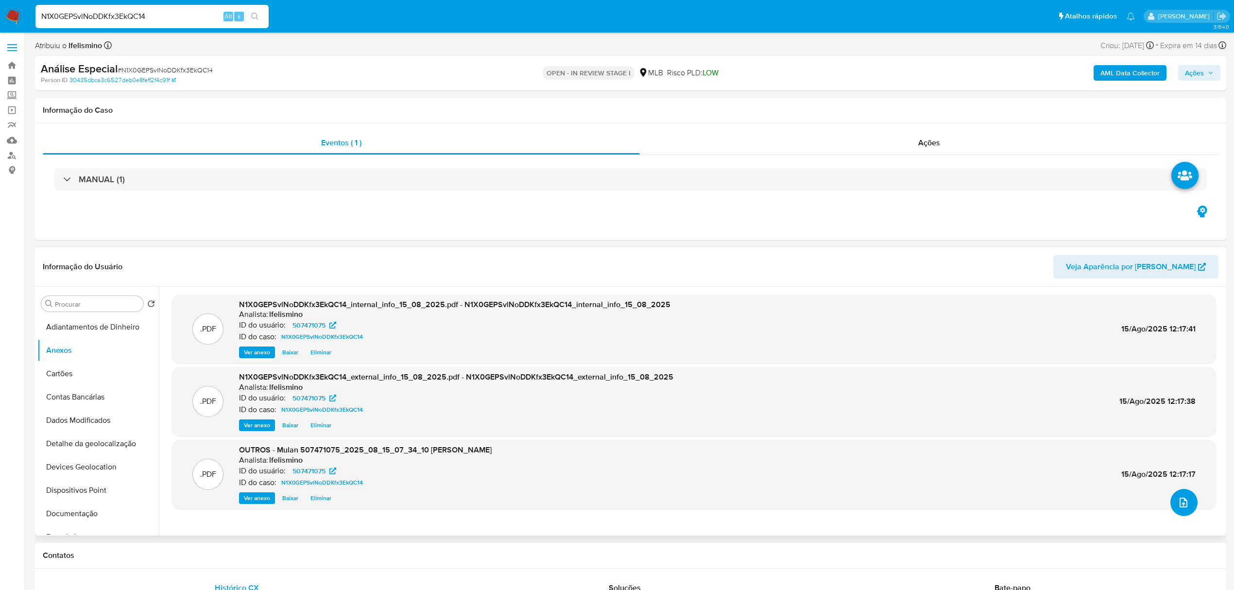
click at [1183, 500] on icon "upload-file" at bounding box center [1184, 503] width 12 height 12
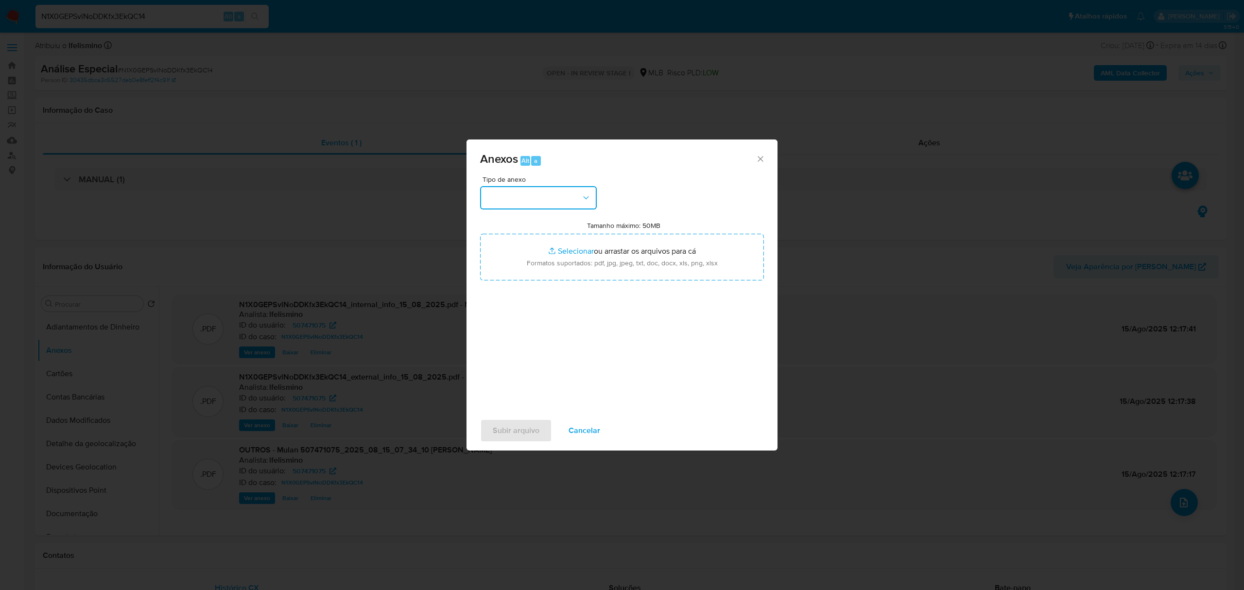
click at [546, 198] on button "button" at bounding box center [538, 197] width 117 height 23
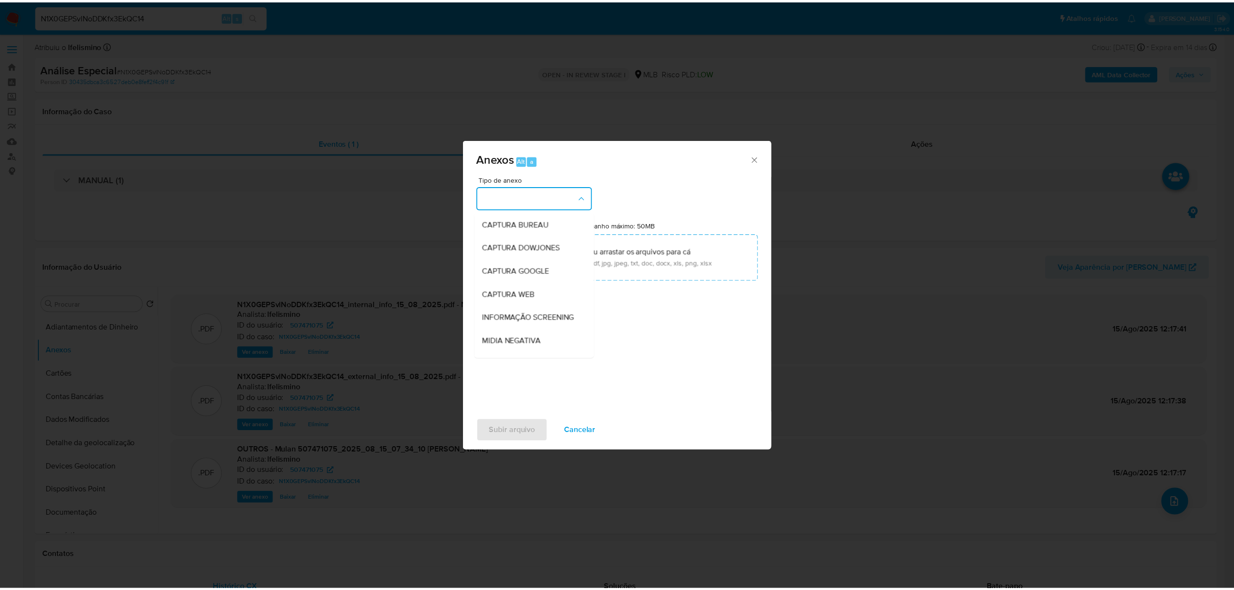
scroll to position [129, 0]
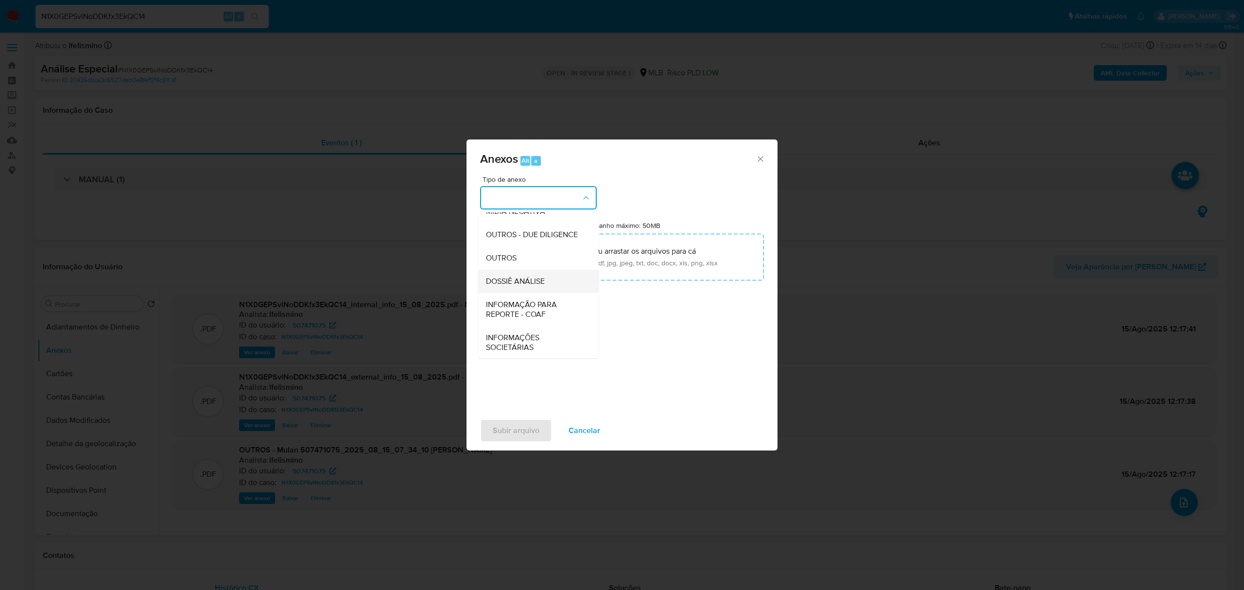
click at [548, 291] on div "DOSSIÊ ANÁLISE" at bounding box center [535, 281] width 99 height 23
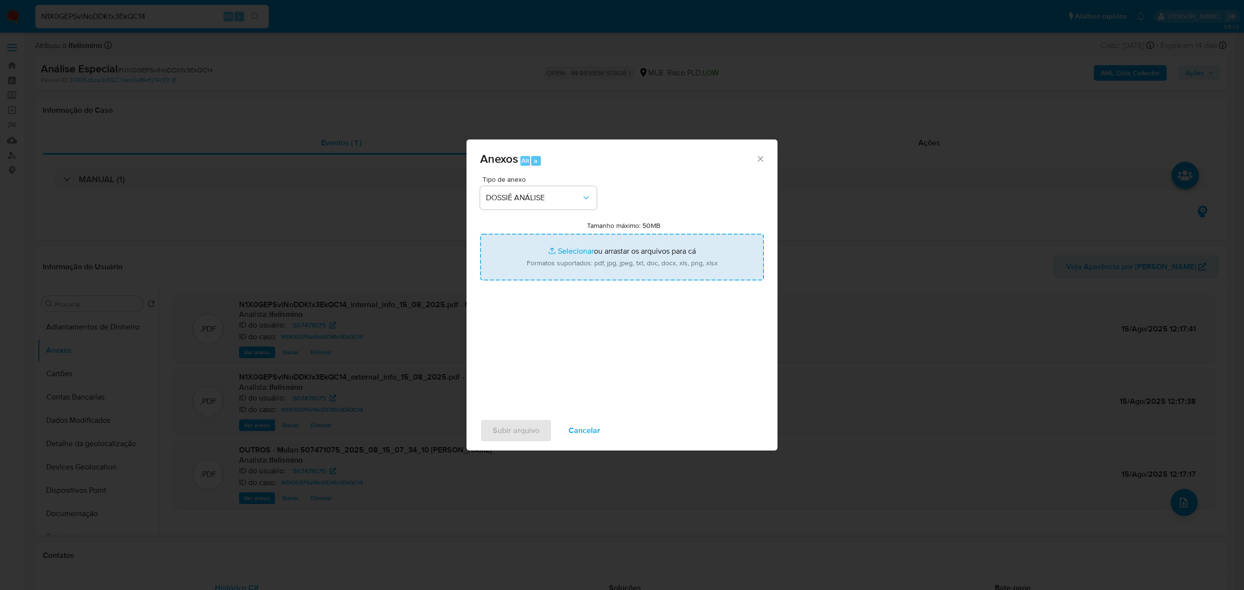
type input "C:\fakepath\SAR - CPF 04615202903 - EDILMAR TELLES.pdf"
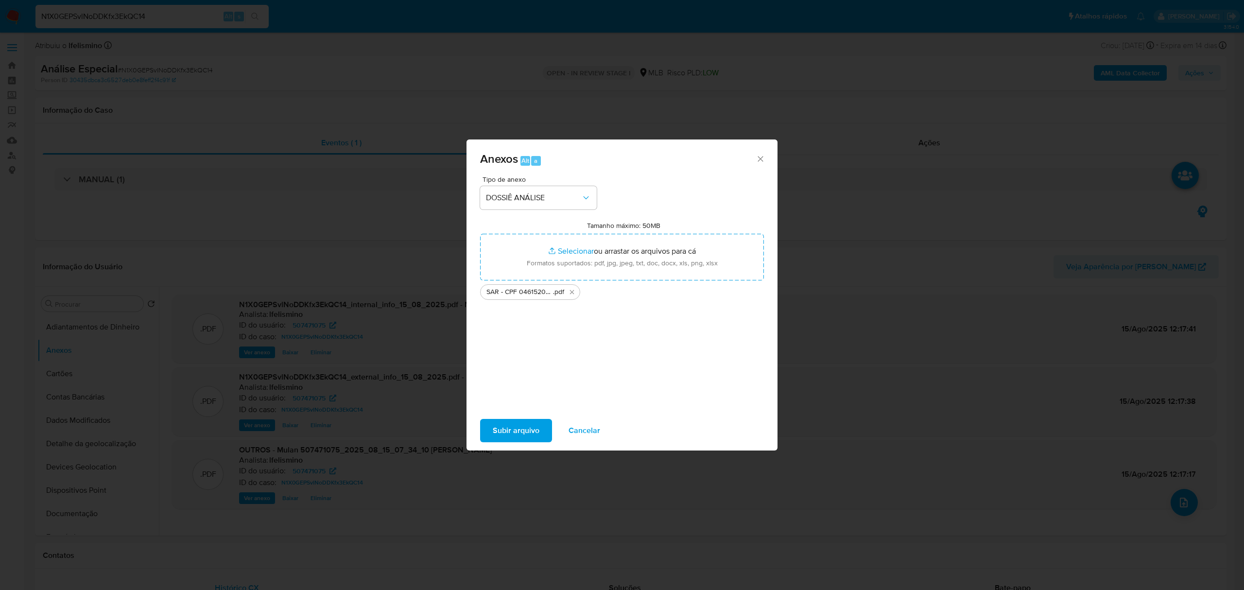
click at [512, 438] on span "Subir arquivo" at bounding box center [516, 430] width 47 height 21
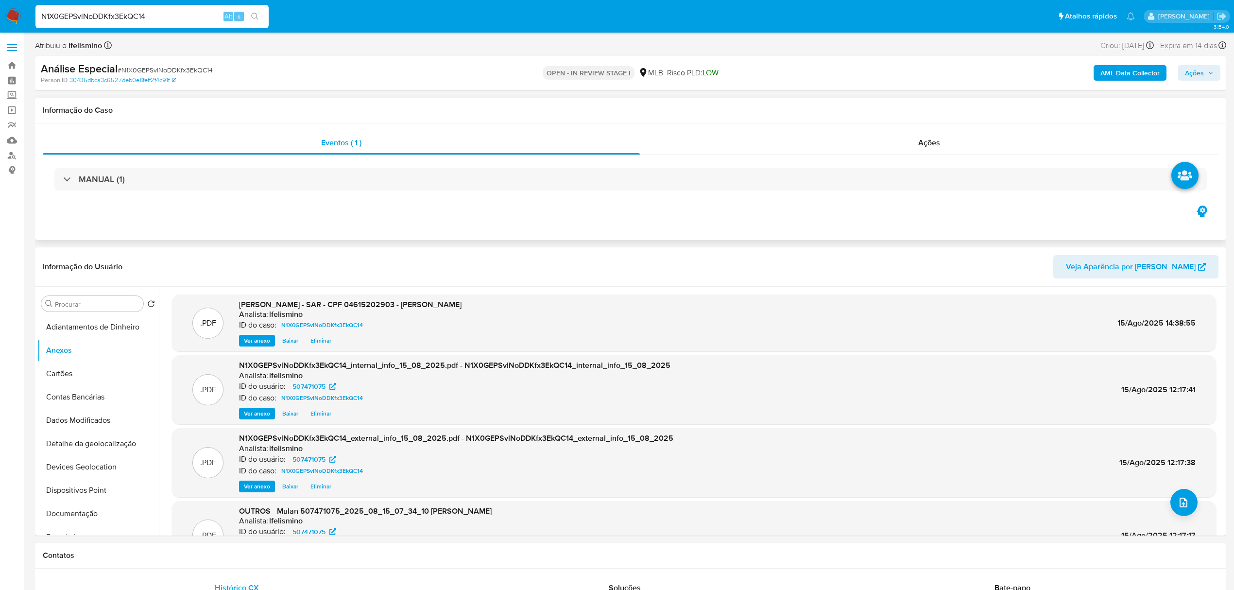
drag, startPoint x: 1199, startPoint y: 64, endPoint x: 998, endPoint y: 124, distance: 210.0
click at [1199, 65] on div "AML Data Collector Ações" at bounding box center [1025, 73] width 391 height 23
click at [1187, 78] on span "Ações" at bounding box center [1194, 73] width 19 height 16
click at [921, 109] on div "Resolução do caso Alt r" at bounding box center [928, 103] width 89 height 25
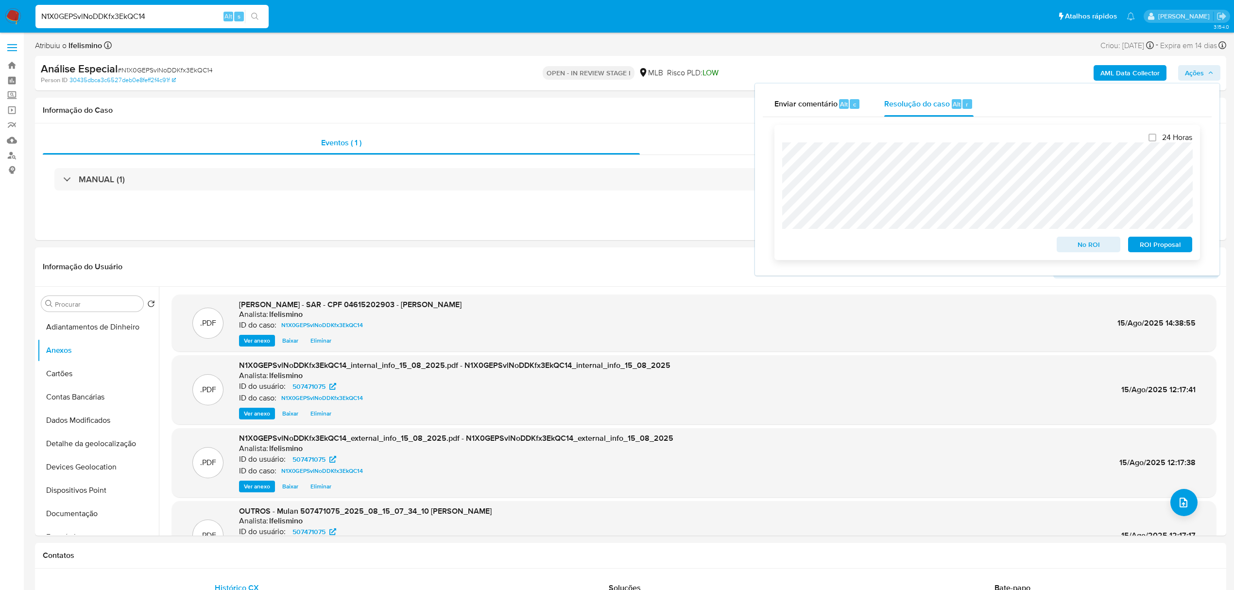
click at [1175, 240] on span "ROI Proposal" at bounding box center [1160, 245] width 51 height 14
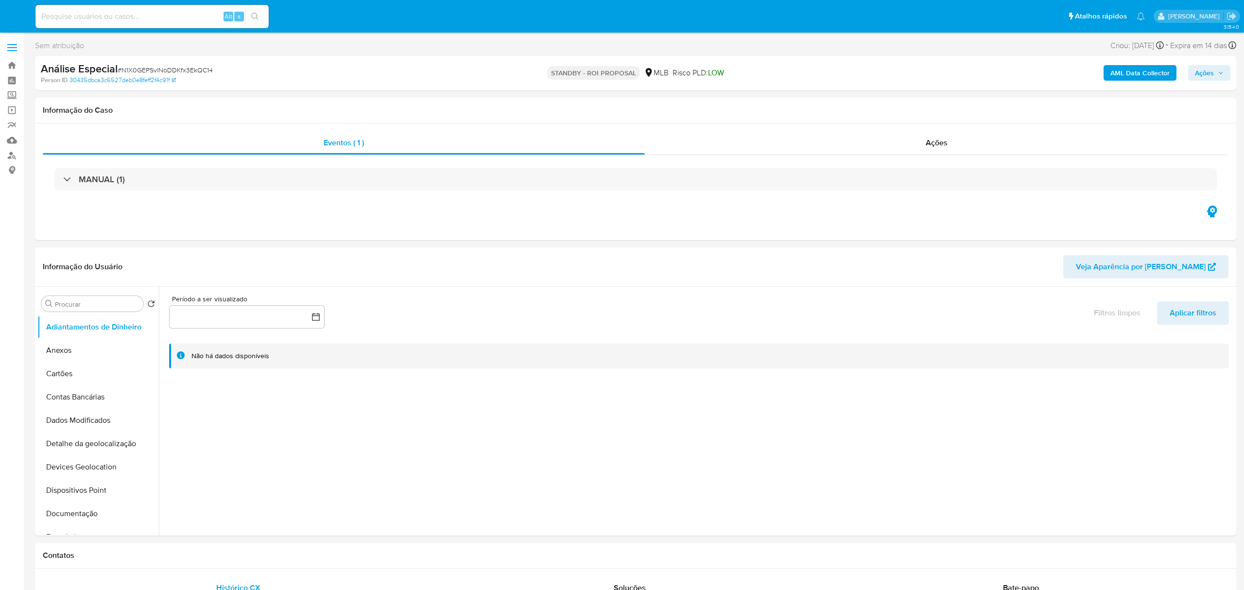
select select "10"
paste input "XVIdTUlXxEYxoPEgYwdTXp6M"
type input "XVIdTUlXxEYxoPEgYwdTXp6M"
click at [260, 12] on button "search-icon" at bounding box center [255, 17] width 20 height 14
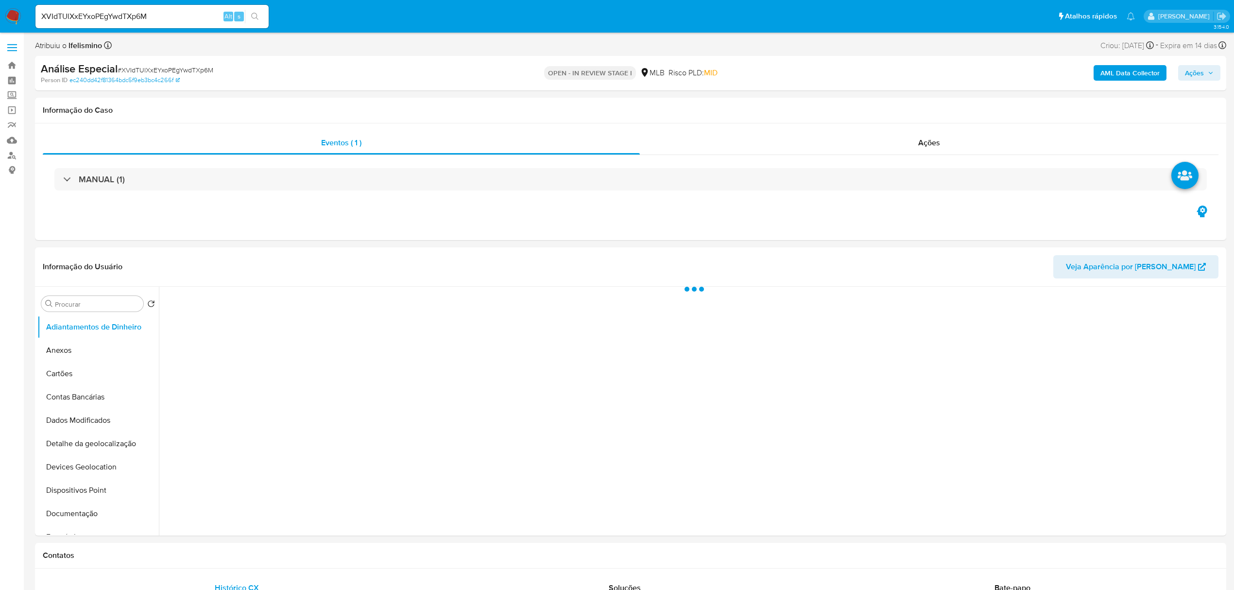
select select "10"
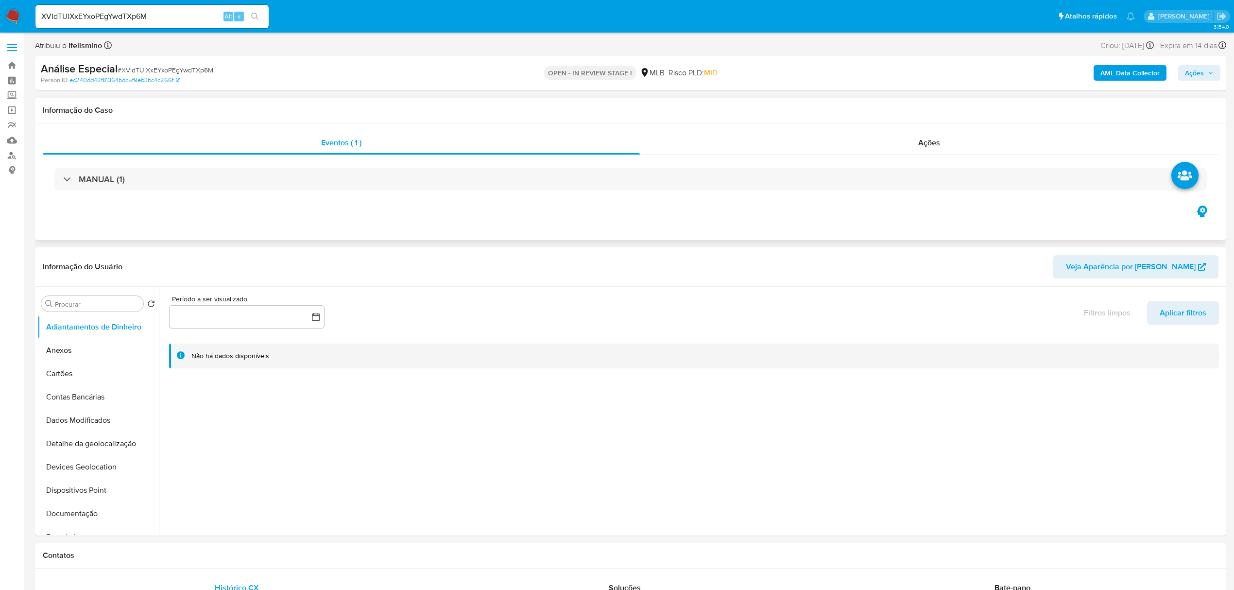
click at [908, 164] on div "MANUAL (1)" at bounding box center [631, 179] width 1176 height 49
click at [918, 147] on span "Ações" at bounding box center [929, 142] width 22 height 11
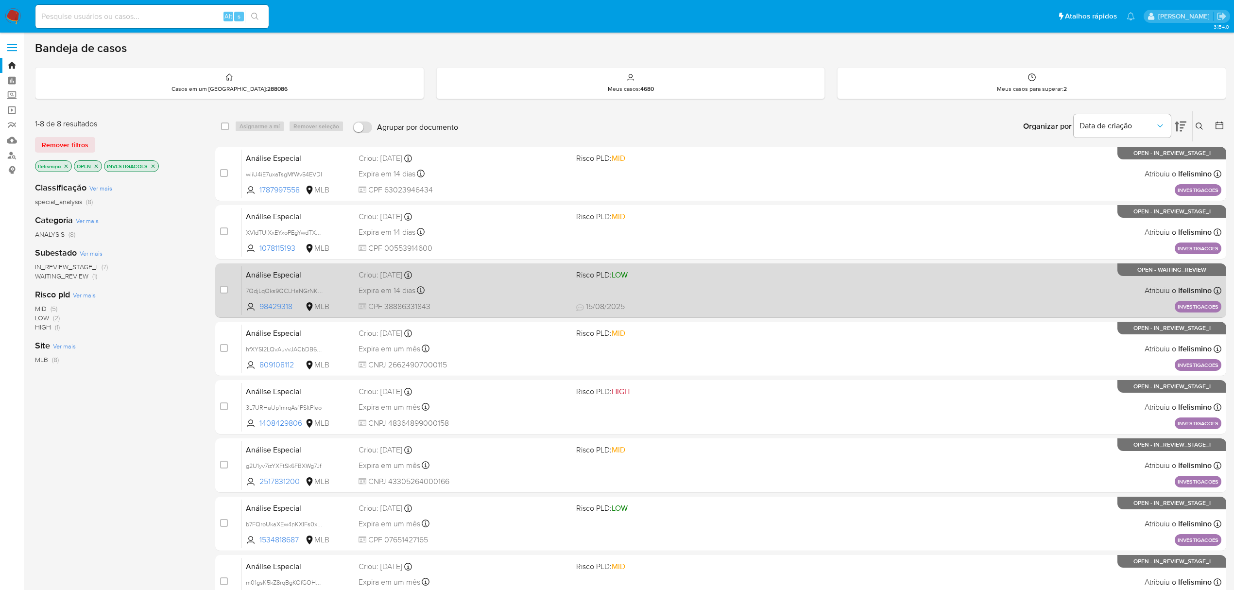
click at [491, 280] on div "Criou: 15/07/2025 Criou: 15/07/2025 10:01:11" at bounding box center [464, 275] width 210 height 11
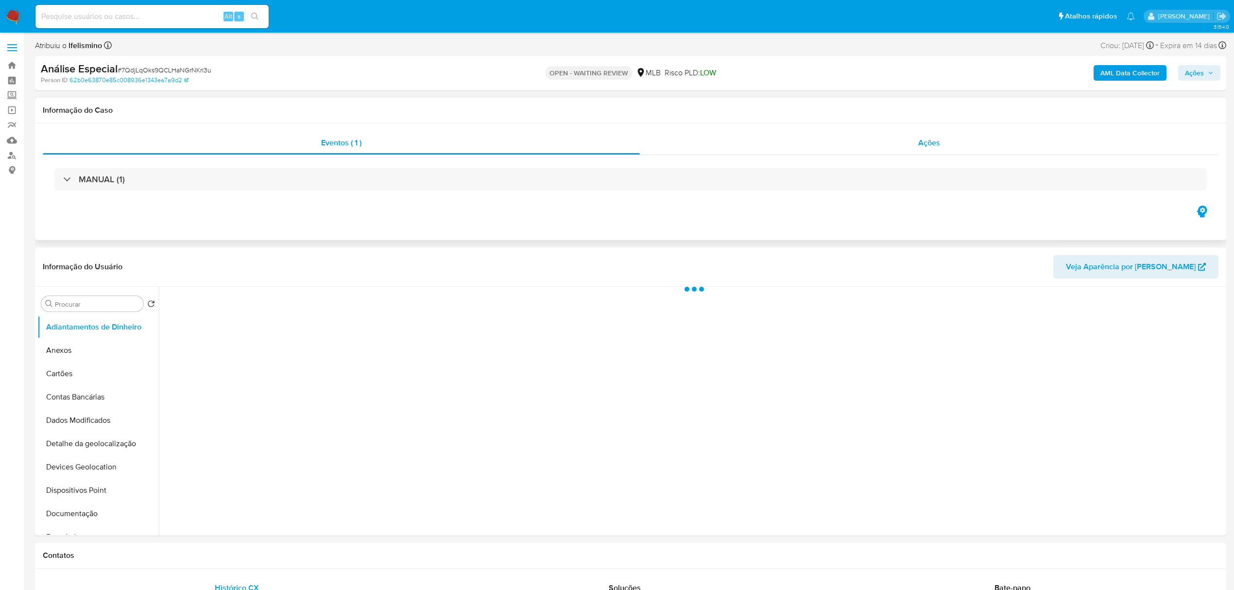
click at [922, 137] on span "Ações" at bounding box center [929, 142] width 22 height 11
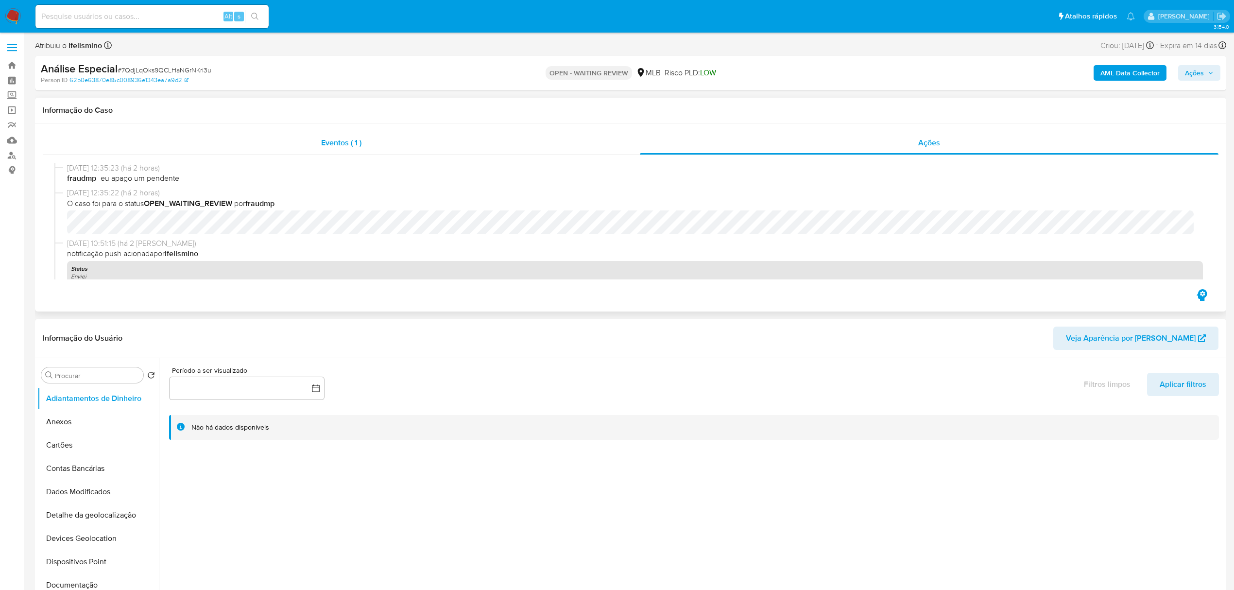
select select "10"
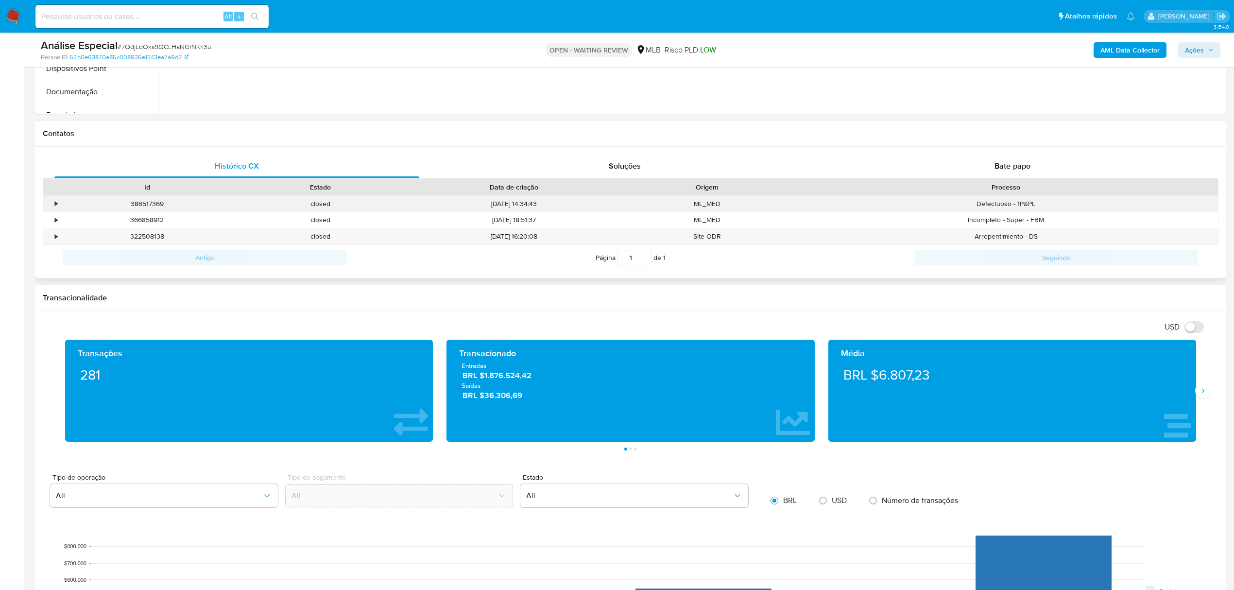
scroll to position [453, 0]
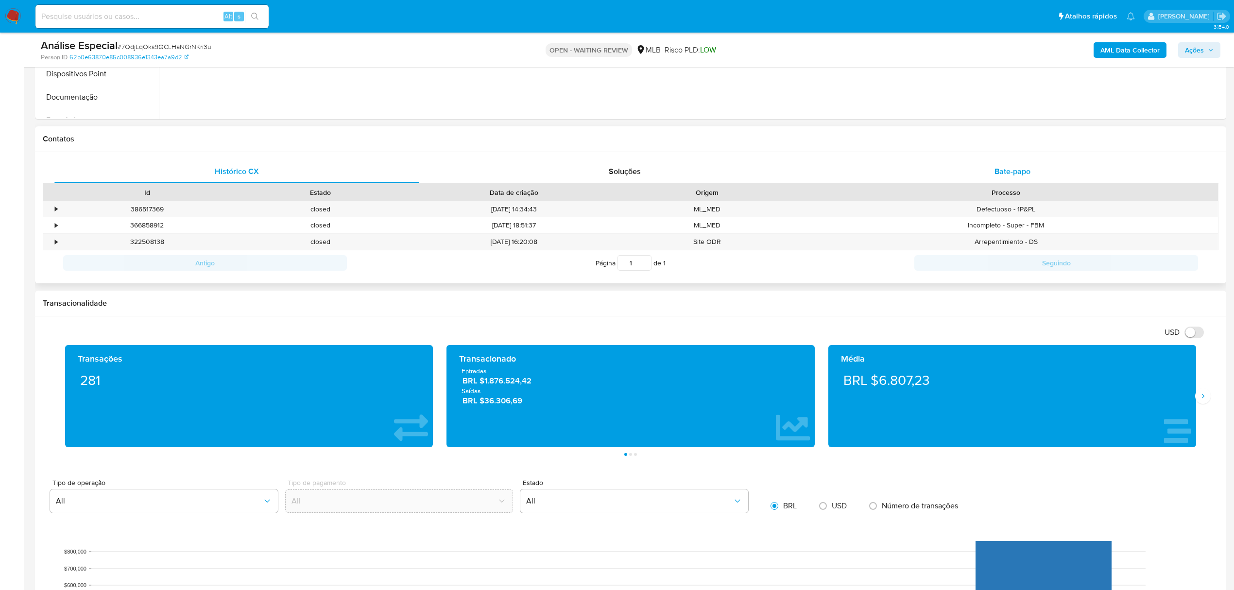
click at [1003, 169] on span "Bate-papo" at bounding box center [1012, 171] width 36 height 11
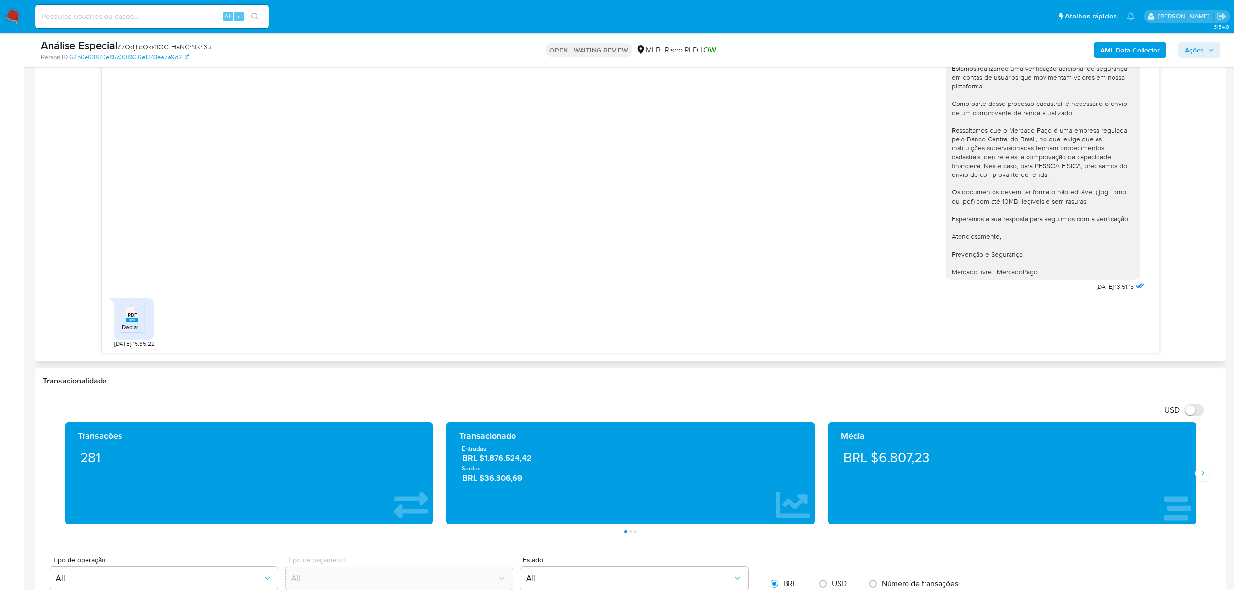
scroll to position [712, 0]
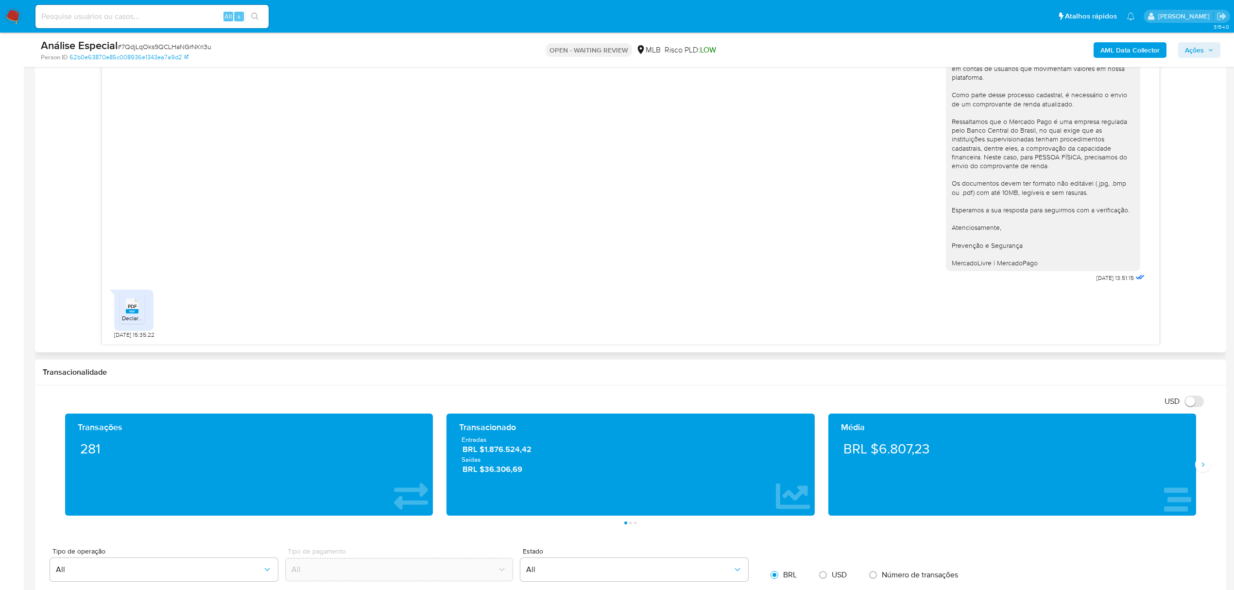
click at [132, 314] on icon "PDF" at bounding box center [132, 305] width 13 height 17
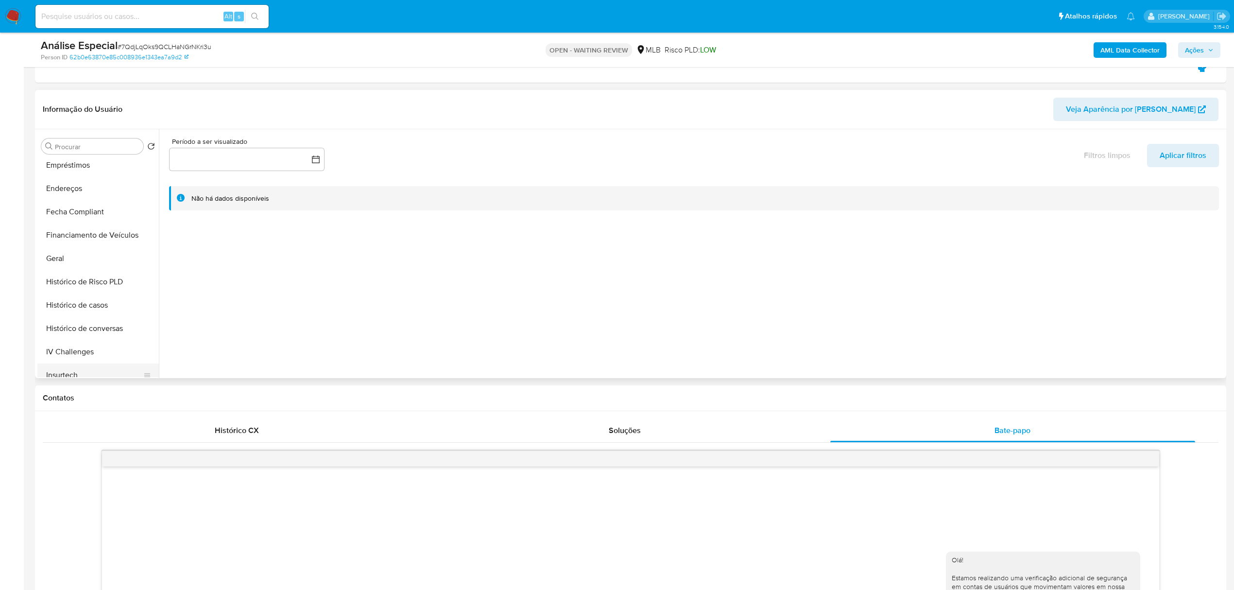
scroll to position [324, 0]
click at [72, 309] on button "KYC" at bounding box center [94, 312] width 114 height 23
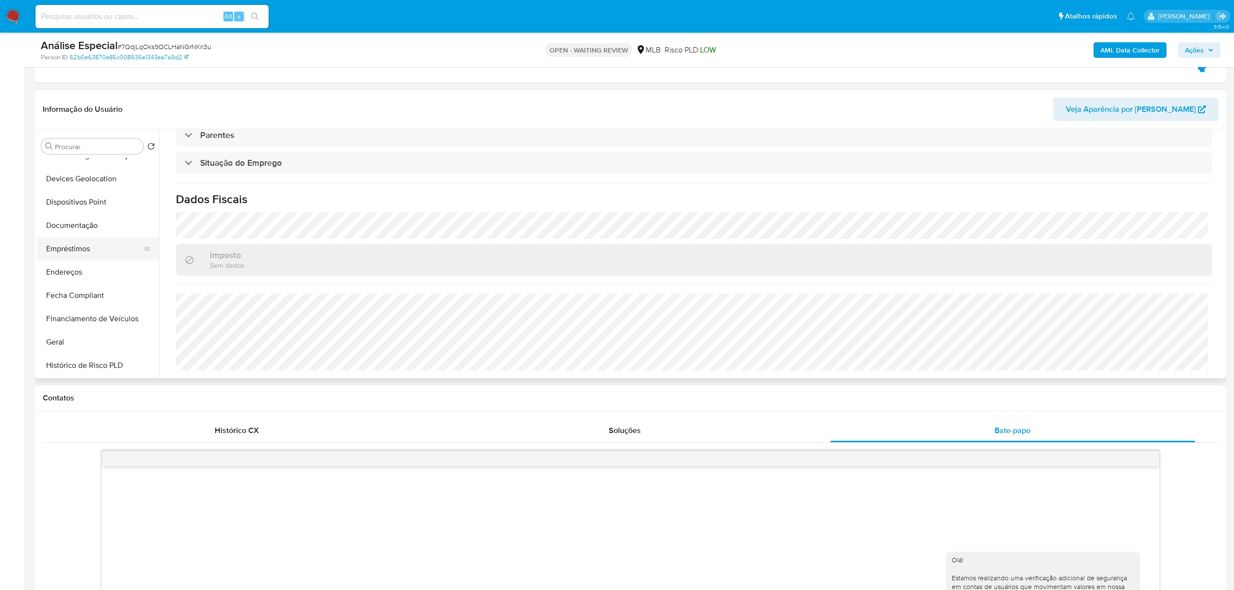
scroll to position [129, 0]
drag, startPoint x: 91, startPoint y: 339, endPoint x: 248, endPoint y: 297, distance: 161.8
click at [91, 340] on button "Geral" at bounding box center [97, 343] width 121 height 23
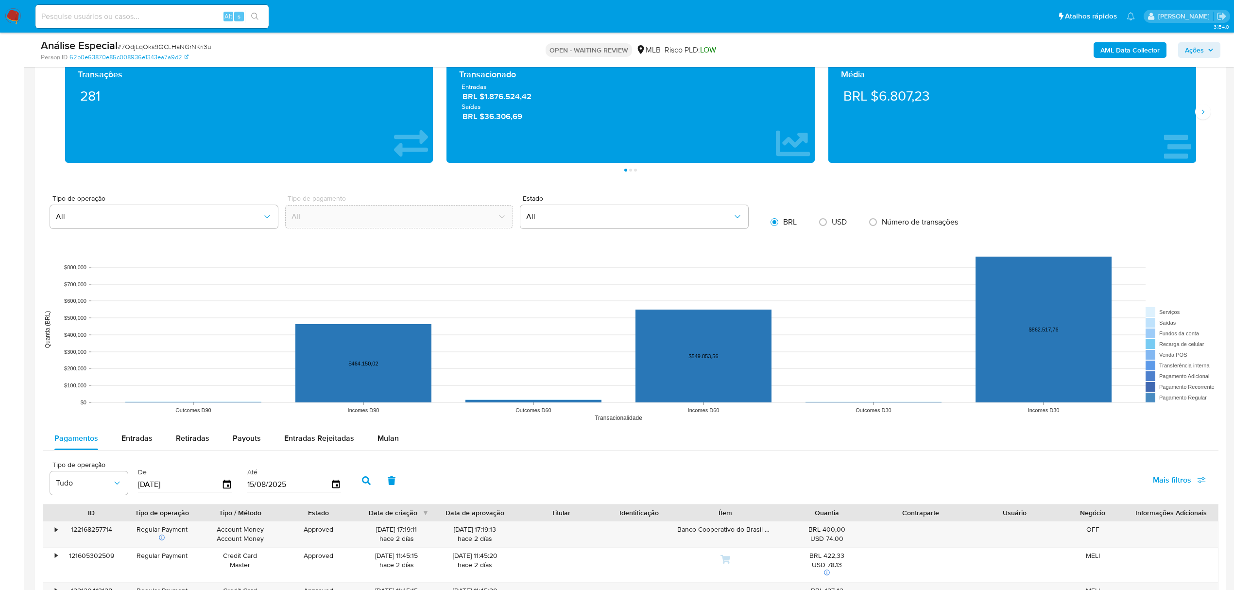
scroll to position [1223, 0]
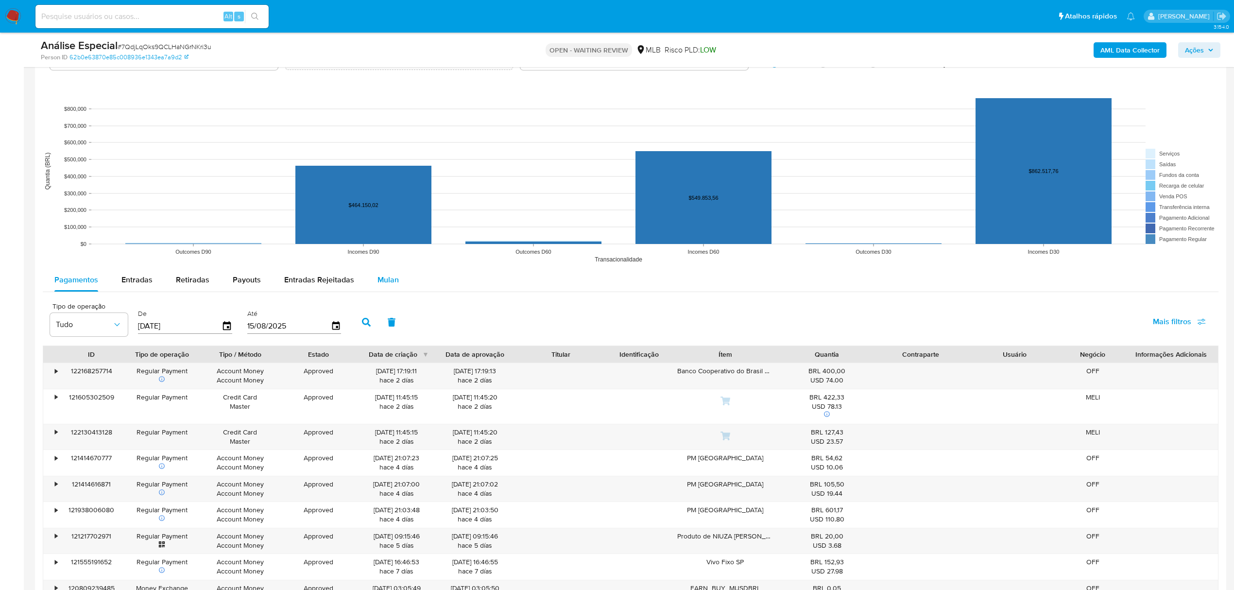
click at [394, 284] on span "Mulan" at bounding box center [387, 279] width 21 height 11
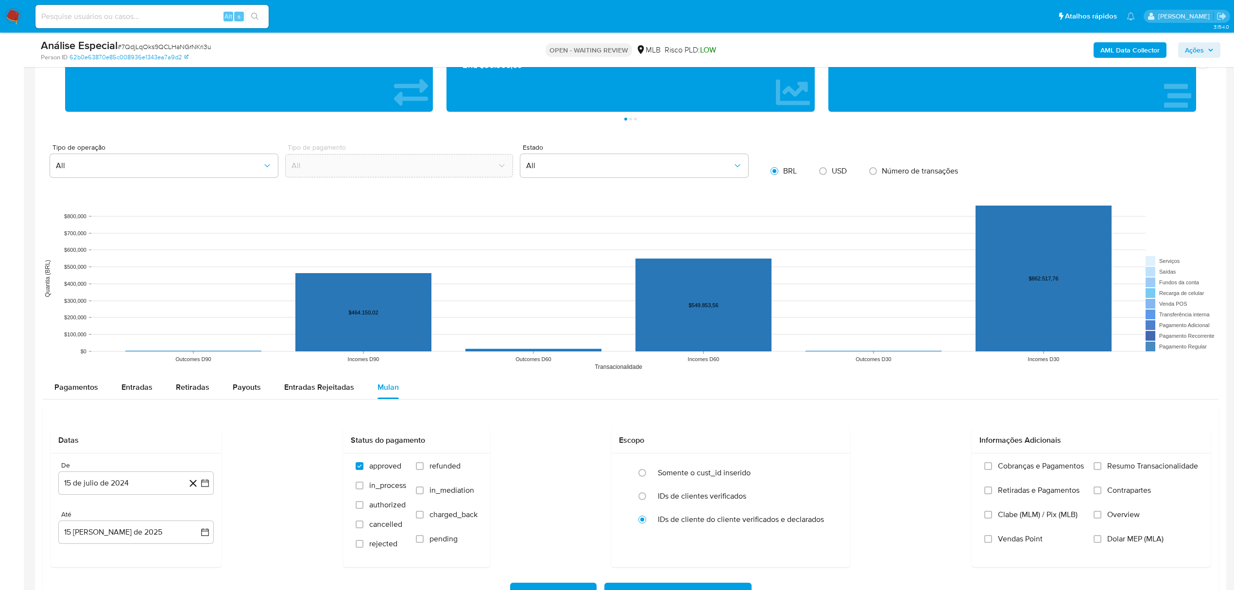
scroll to position [1231, 0]
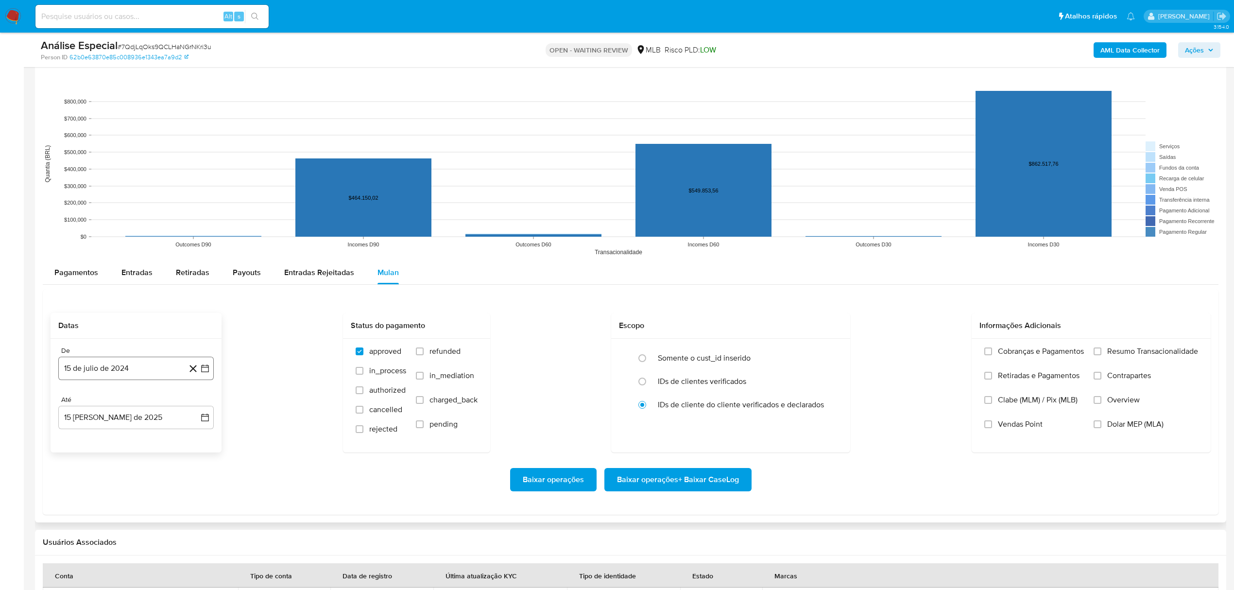
click at [154, 368] on button "15 de julio de 2024" at bounding box center [135, 368] width 155 height 23
click at [129, 405] on span "julio 2024" at bounding box center [131, 404] width 36 height 10
click at [194, 405] on icon "Año siguiente" at bounding box center [194, 404] width 12 height 12
click at [191, 51] on span "# 7QdjLqOks9QCLHaNGrNKri3u" at bounding box center [165, 47] width 94 height 10
click at [191, 50] on span "# 7QdjLqOks9QCLHaNGrNKri3u" at bounding box center [165, 47] width 94 height 10
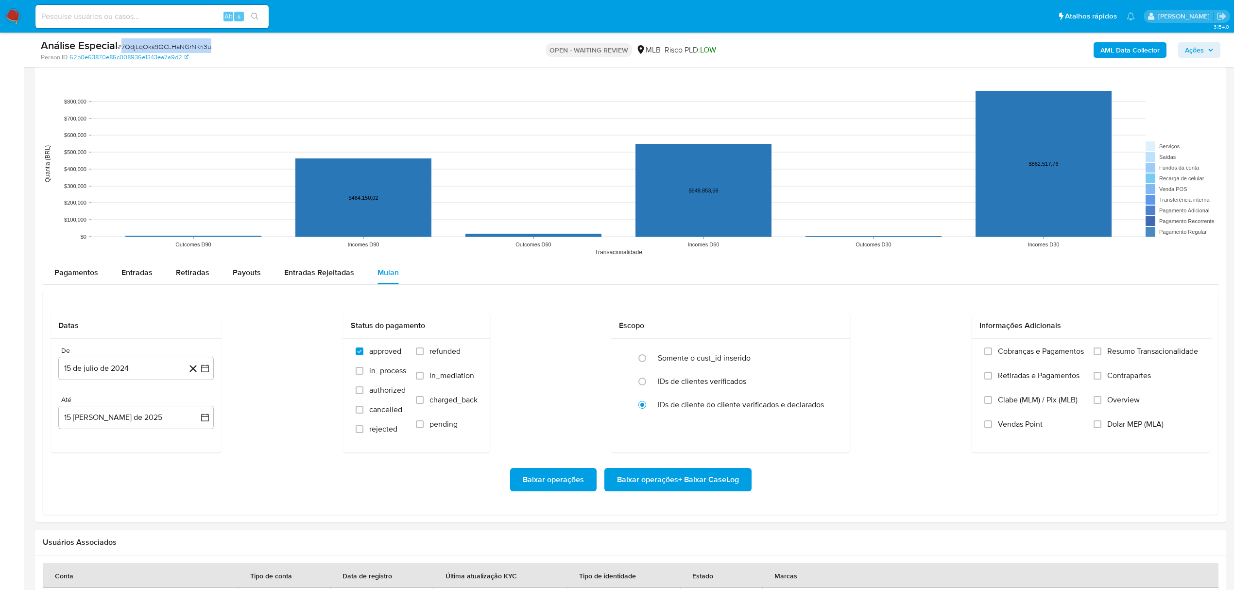
copy span "7QdjLqOks9QCLHaNGrNKri3u"
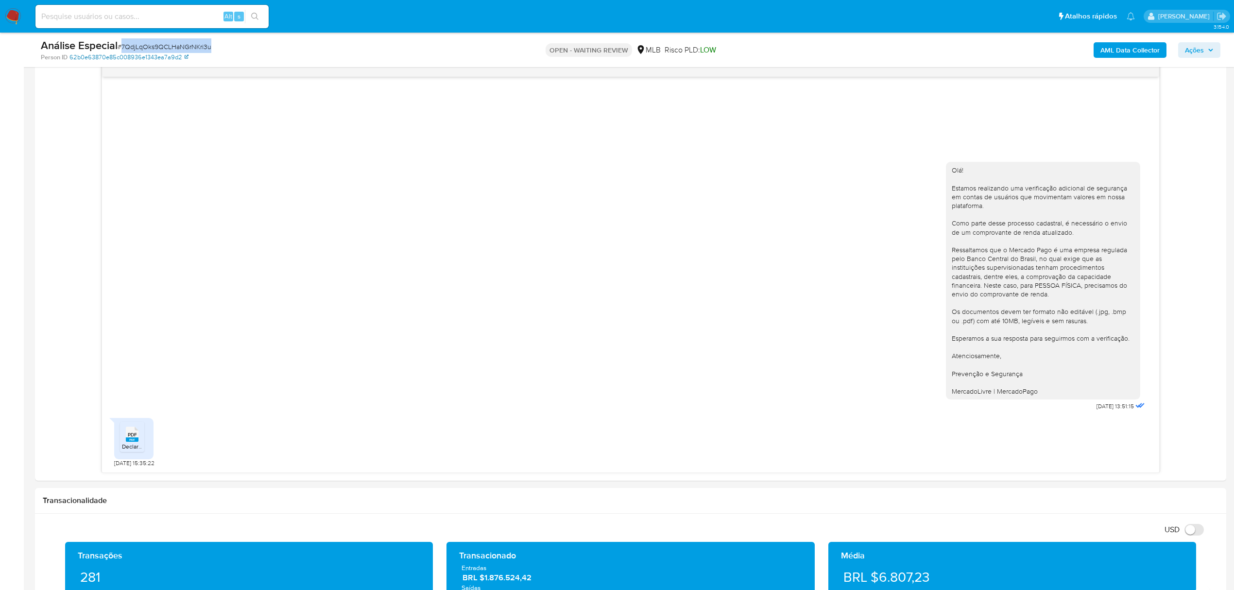
scroll to position [583, 0]
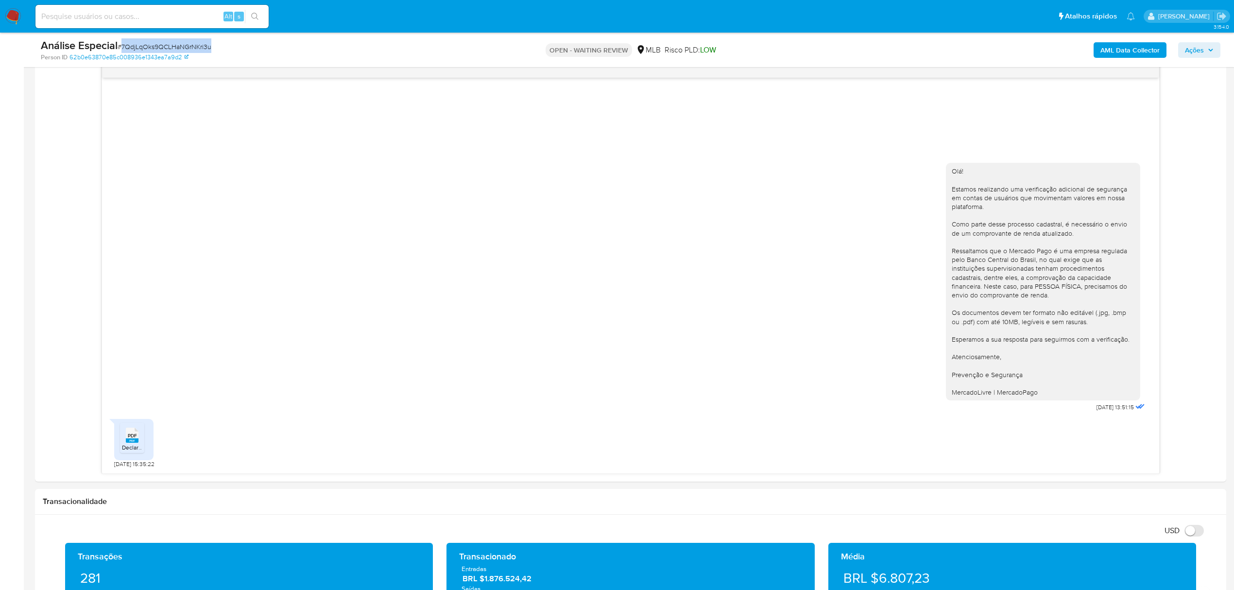
copy span "7QdjLqOks9QCLHaNGrNKri3u"
click at [17, 20] on img at bounding box center [13, 16] width 17 height 17
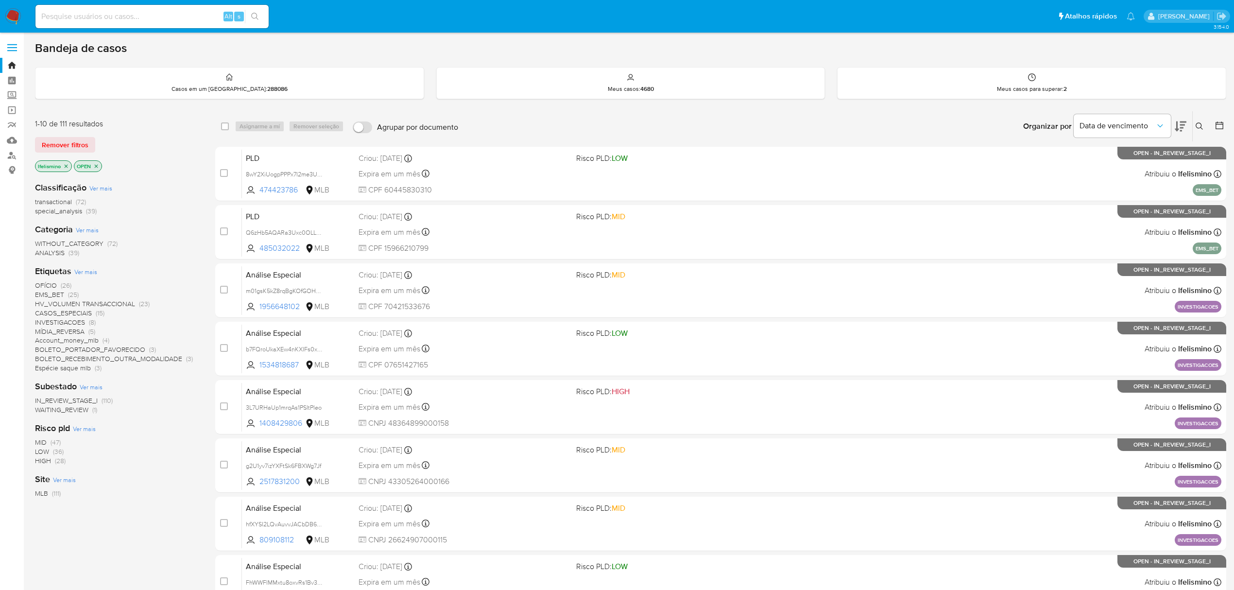
click at [51, 133] on div "1-10 de 111 resultados Remover filtros lfelismino OPEN" at bounding box center [112, 146] width 155 height 55
click at [62, 142] on span "Remover filtros" at bounding box center [65, 145] width 47 height 14
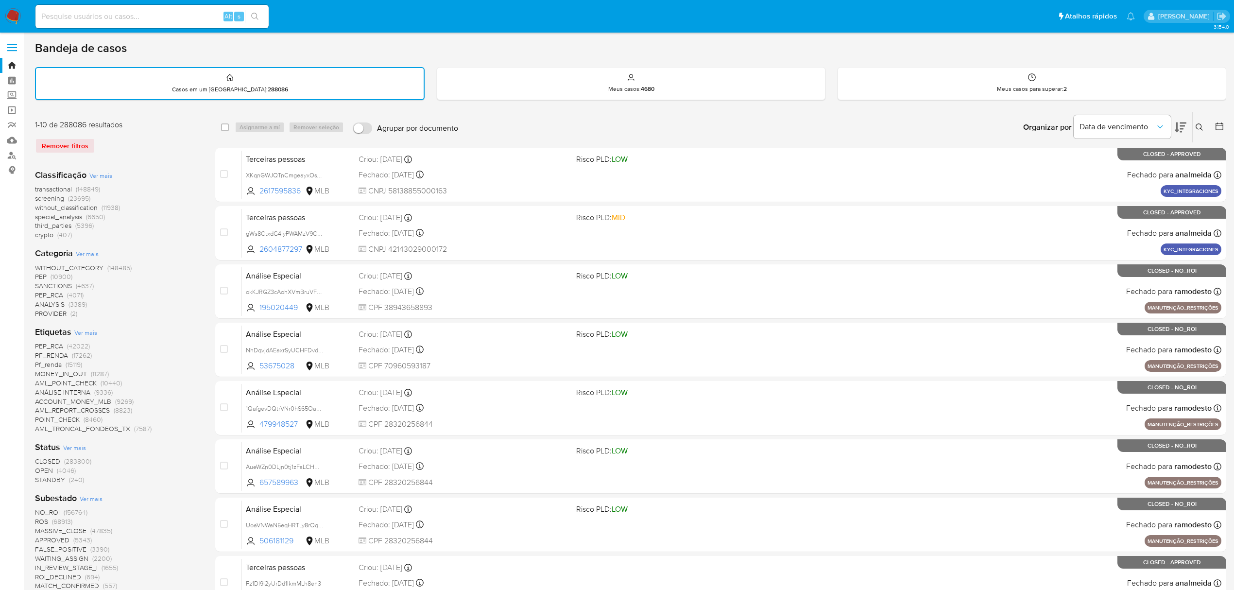
click at [1198, 121] on button at bounding box center [1201, 127] width 16 height 12
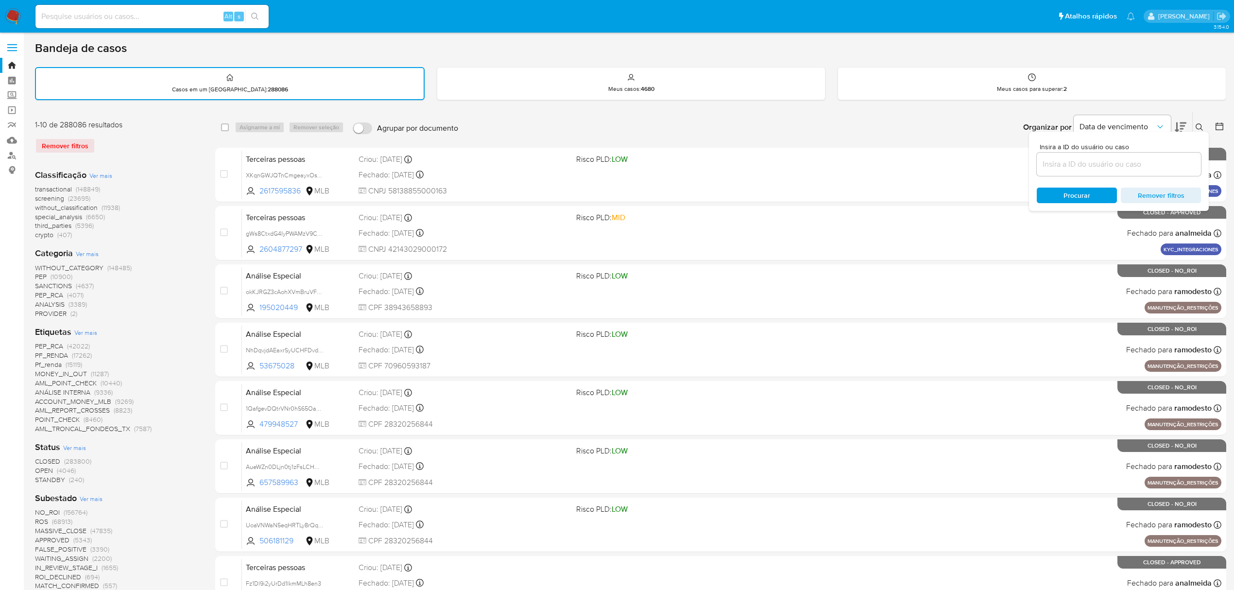
click at [1106, 170] on div at bounding box center [1119, 164] width 164 height 23
paste input "7QdjLqOks9QCLHaNGrNKri3u"
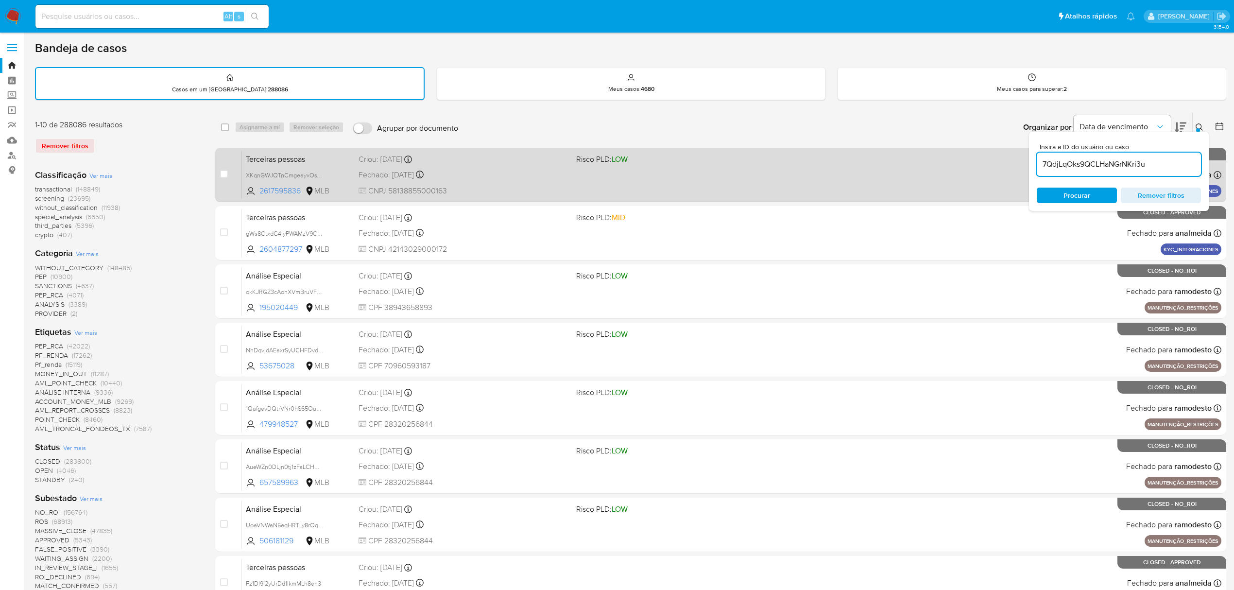
type input "7QdjLqOks9QCLHaNGrNKri3u"
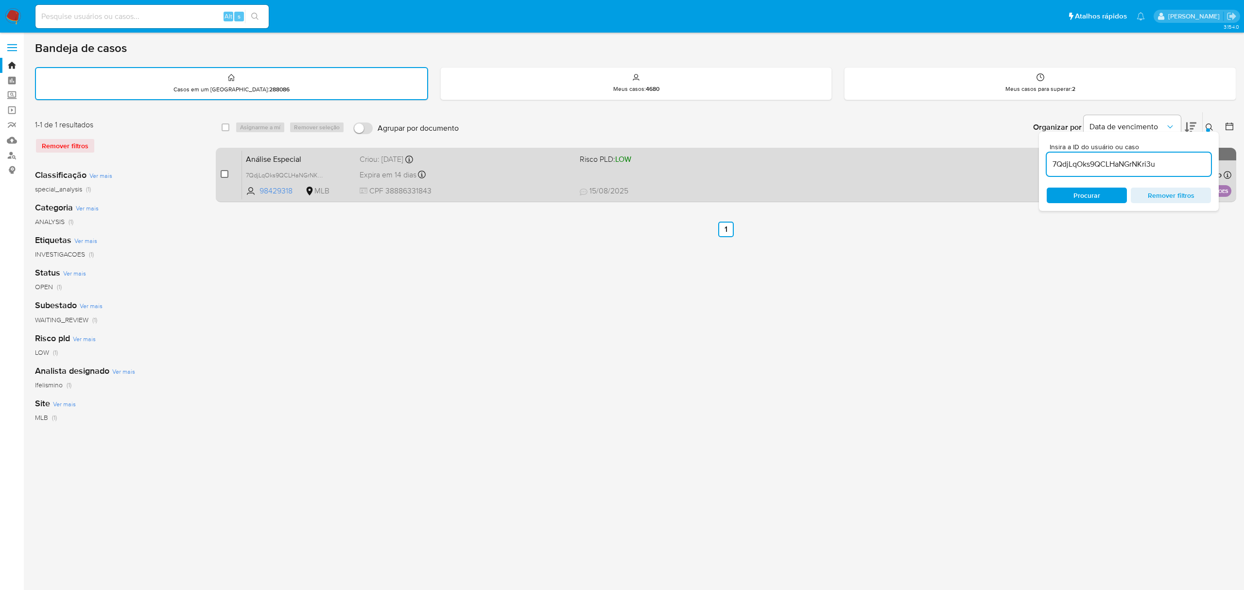
click at [221, 172] on input "checkbox" at bounding box center [225, 174] width 8 height 8
checkbox input "true"
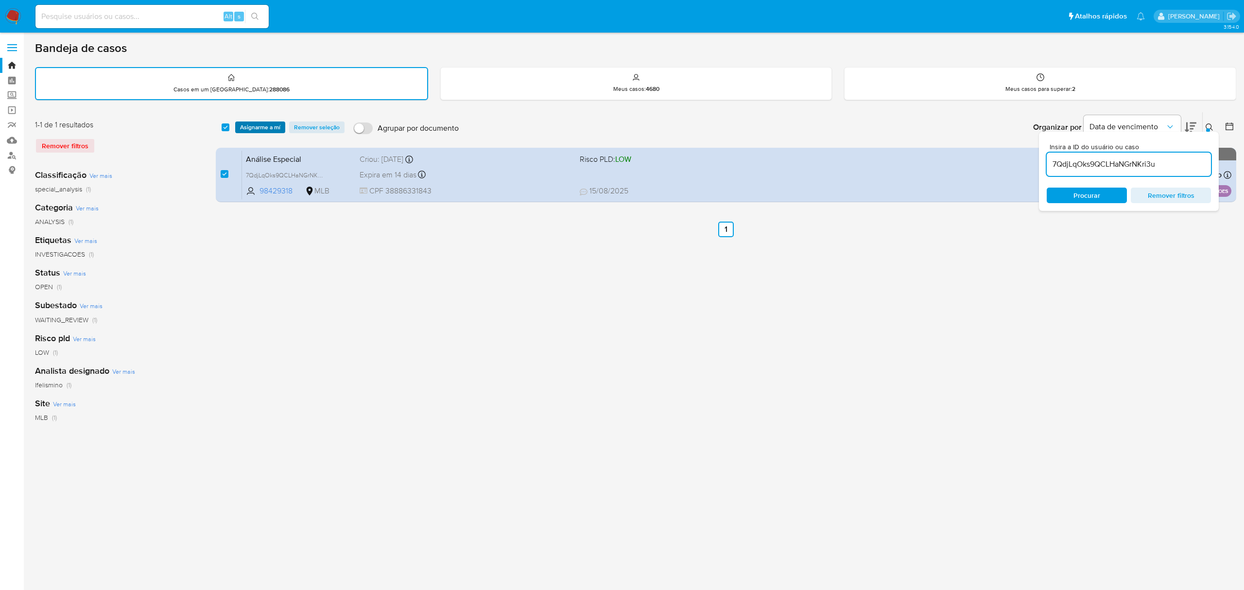
click at [252, 131] on span "Asignarme a mí" at bounding box center [260, 127] width 40 height 10
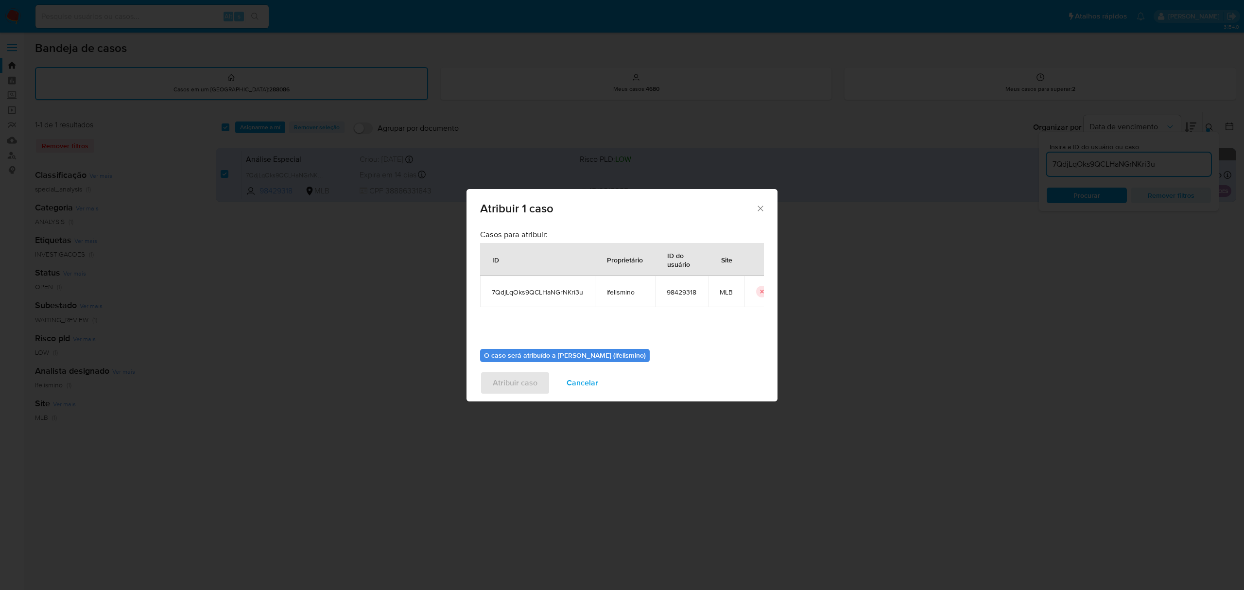
scroll to position [50, 0]
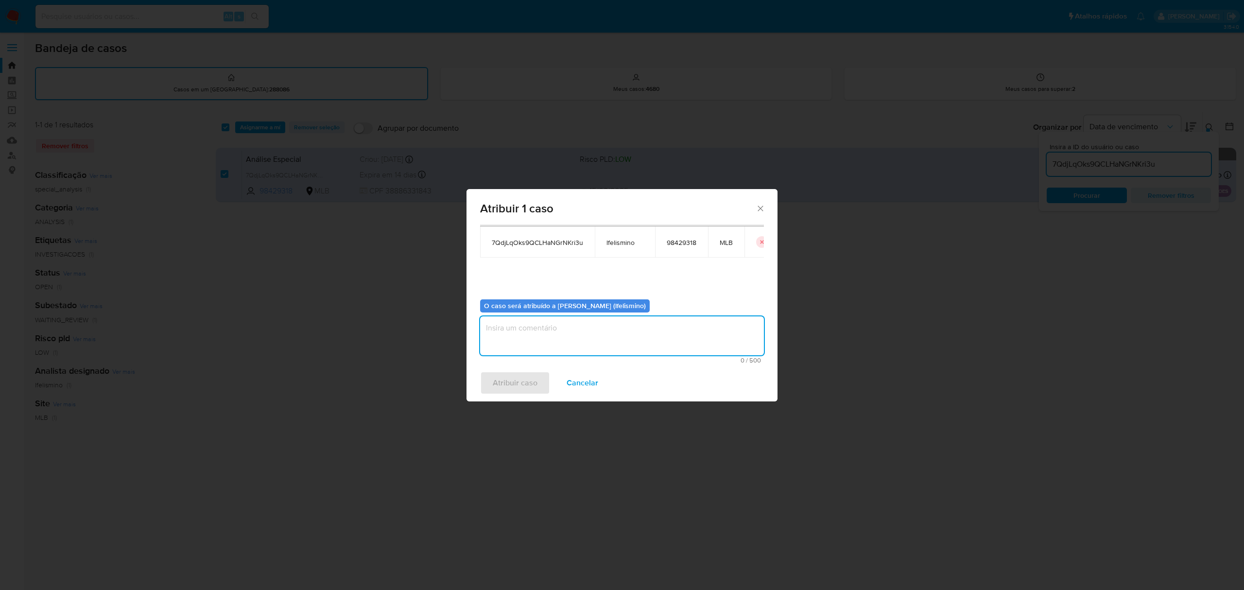
click at [586, 337] on textarea "assign-modal" at bounding box center [622, 335] width 284 height 39
type textarea "."
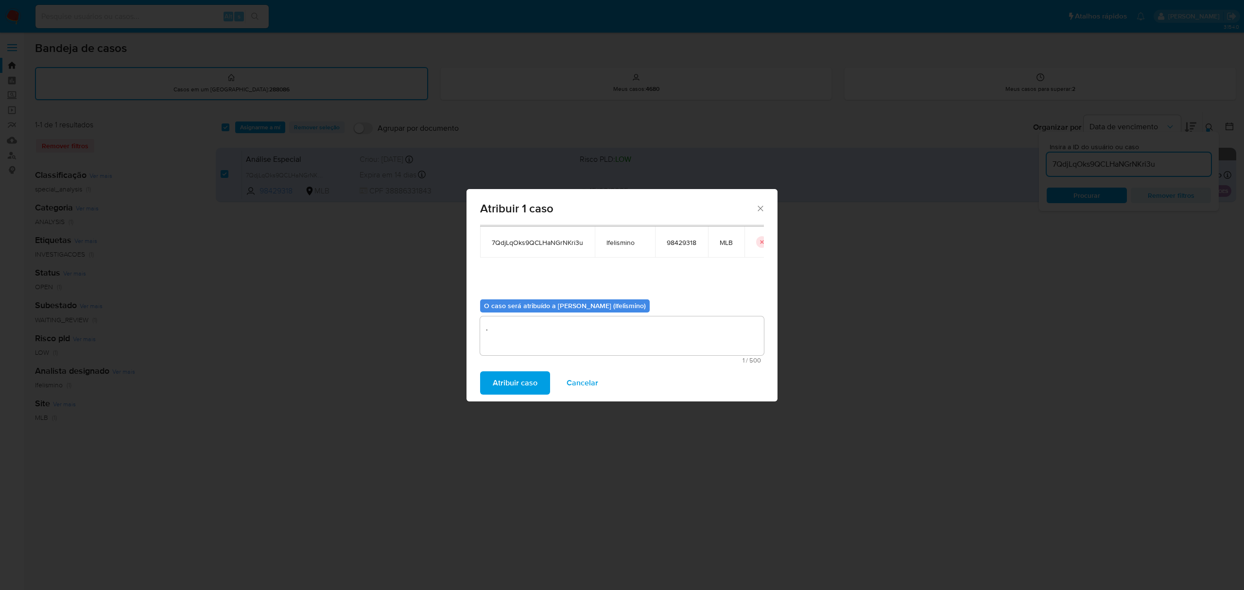
click at [525, 375] on span "Atribuir caso" at bounding box center [515, 382] width 45 height 21
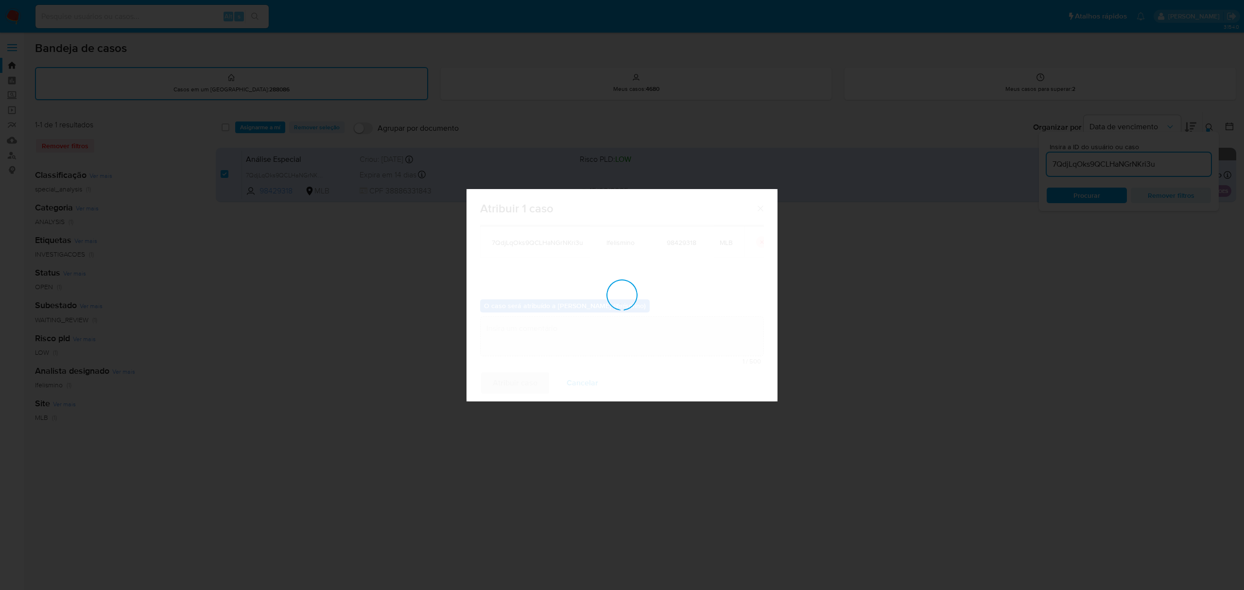
checkbox input "false"
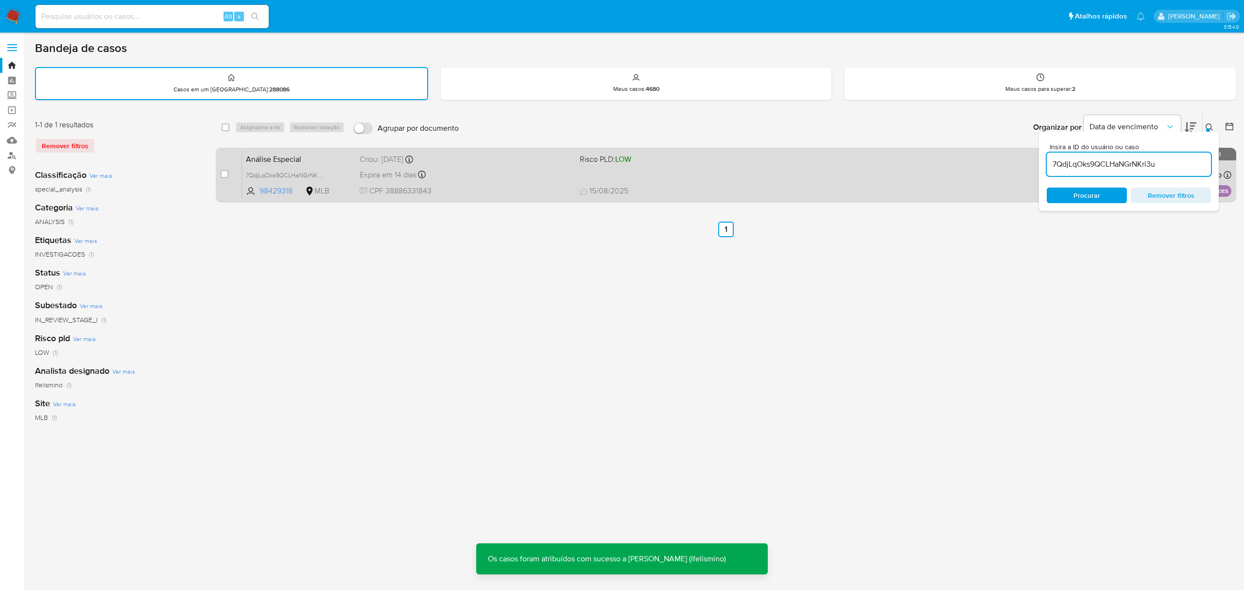
click at [742, 163] on span "Risco PLD: LOW" at bounding box center [686, 158] width 212 height 13
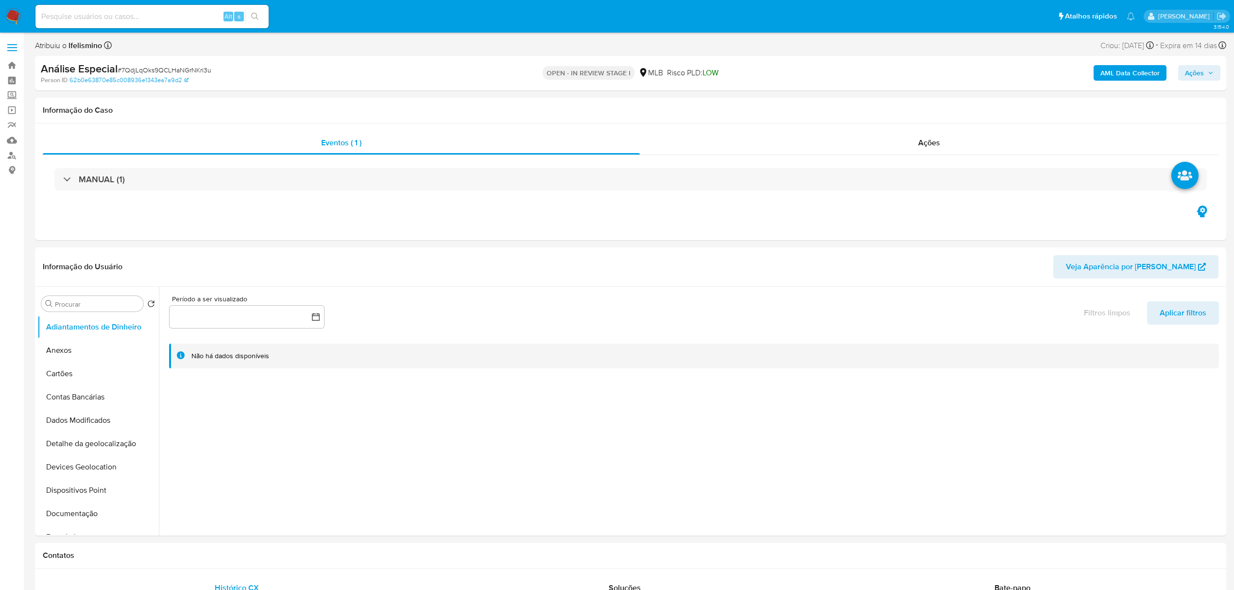
select select "10"
click at [94, 368] on button "Geral" at bounding box center [94, 371] width 114 height 23
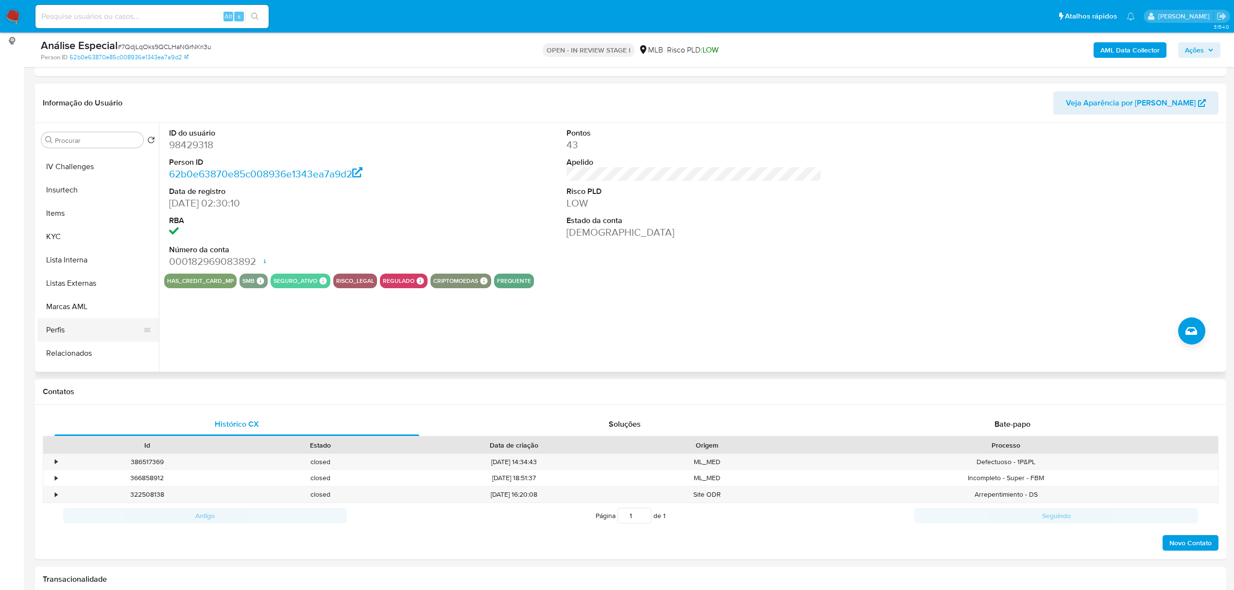
scroll to position [434, 0]
drag, startPoint x: 76, startPoint y: 193, endPoint x: 28, endPoint y: 197, distance: 48.2
click at [76, 193] on button "KYC" at bounding box center [97, 195] width 121 height 23
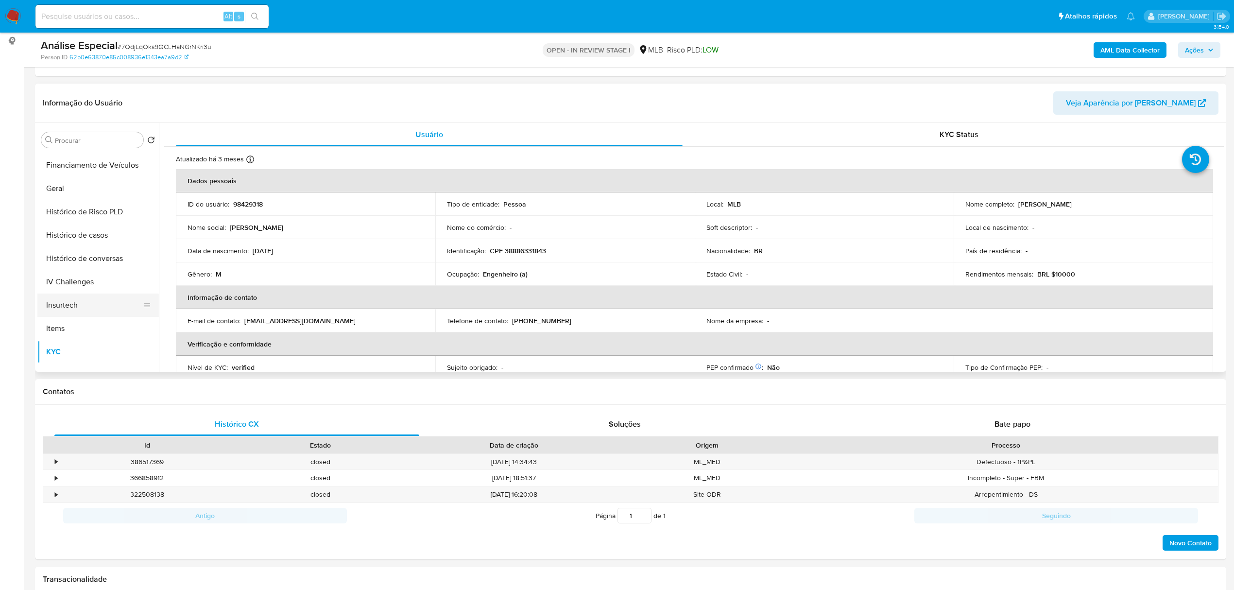
scroll to position [240, 0]
click at [96, 211] on button "Financiamento de Veículos" at bounding box center [94, 203] width 114 height 23
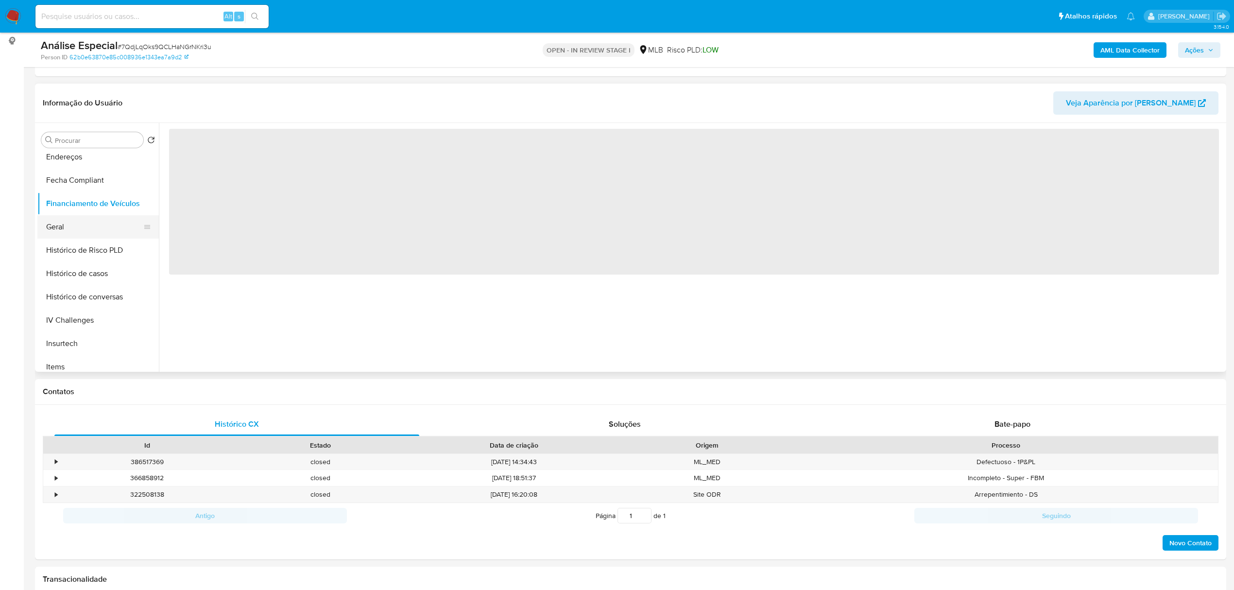
click at [86, 221] on button "Geral" at bounding box center [94, 226] width 114 height 23
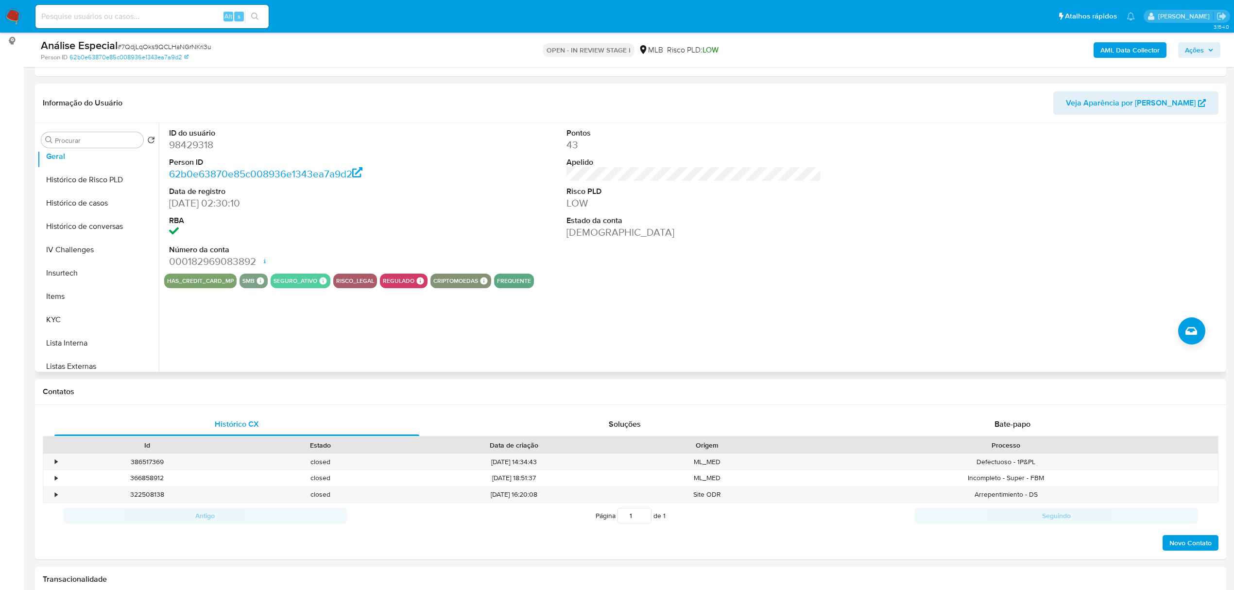
scroll to position [434, 0]
click at [68, 197] on button "KYC" at bounding box center [94, 195] width 114 height 23
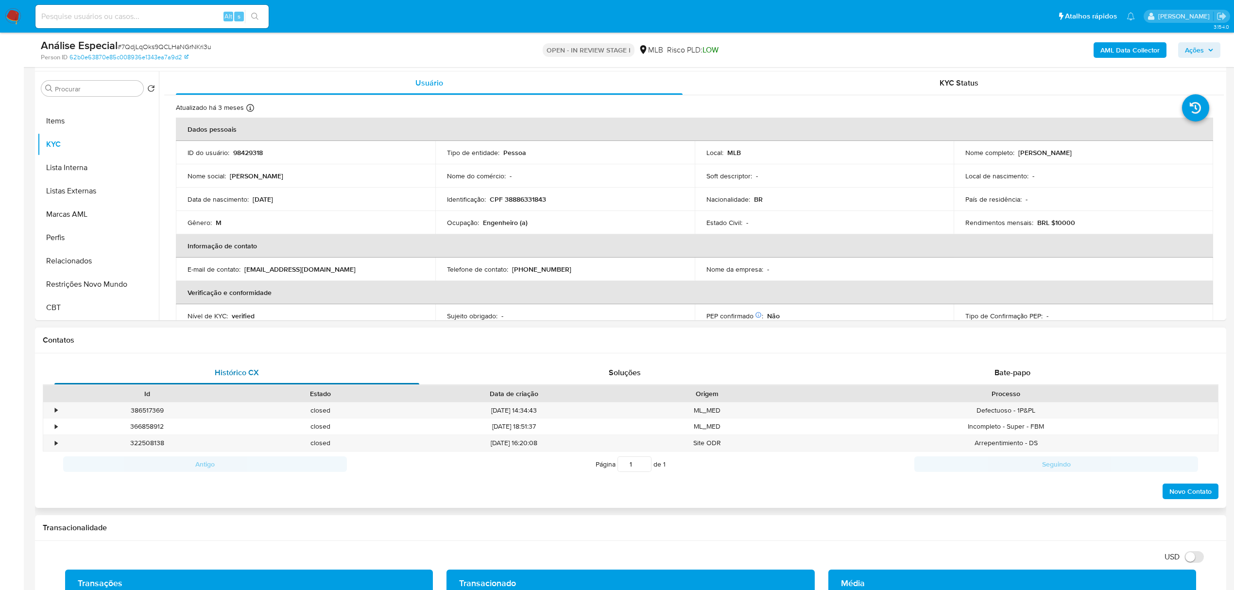
scroll to position [259, 0]
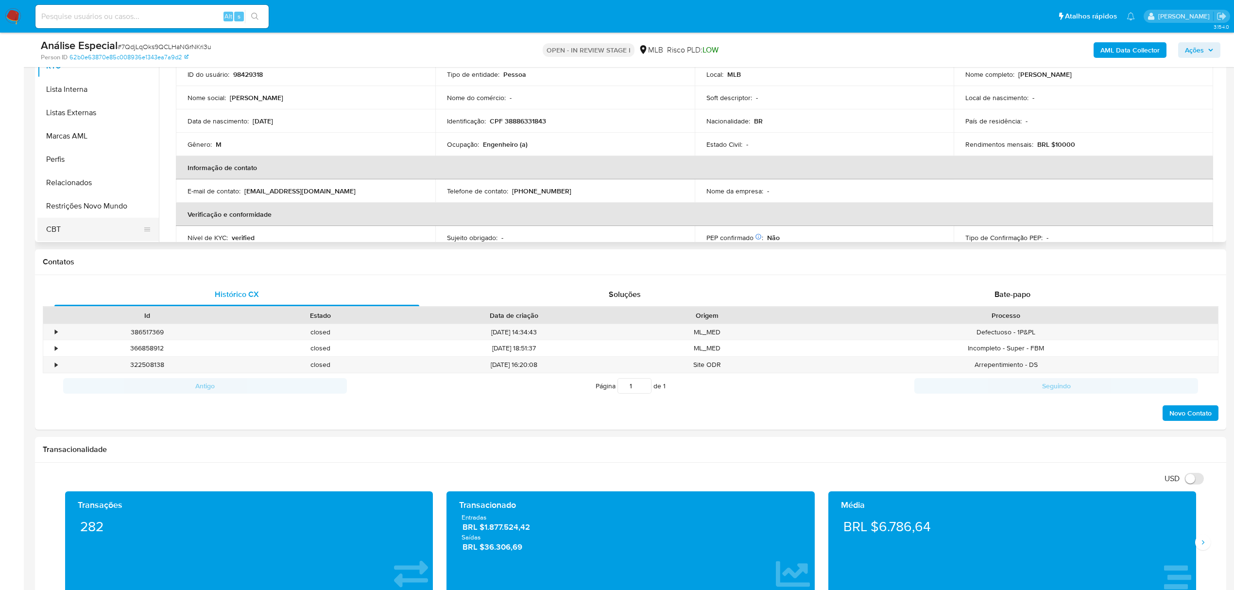
click at [103, 222] on button "CBT" at bounding box center [94, 229] width 114 height 23
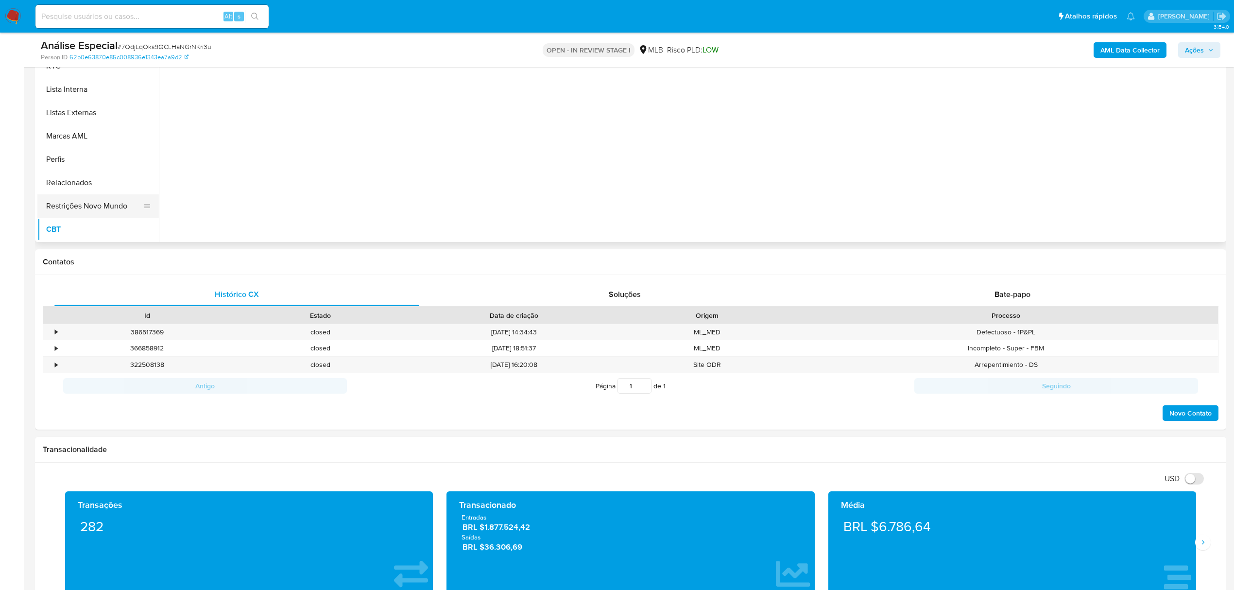
click at [103, 212] on button "Restrições Novo Mundo" at bounding box center [94, 205] width 114 height 23
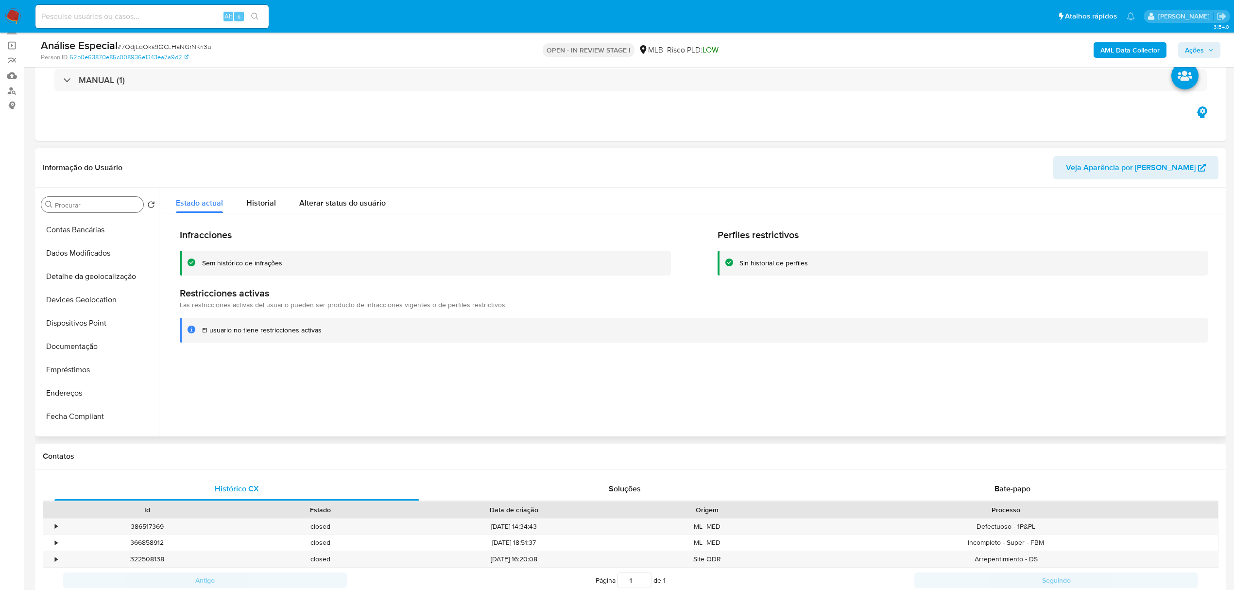
scroll to position [45, 0]
click at [101, 391] on button "Empréstimos" at bounding box center [94, 392] width 114 height 23
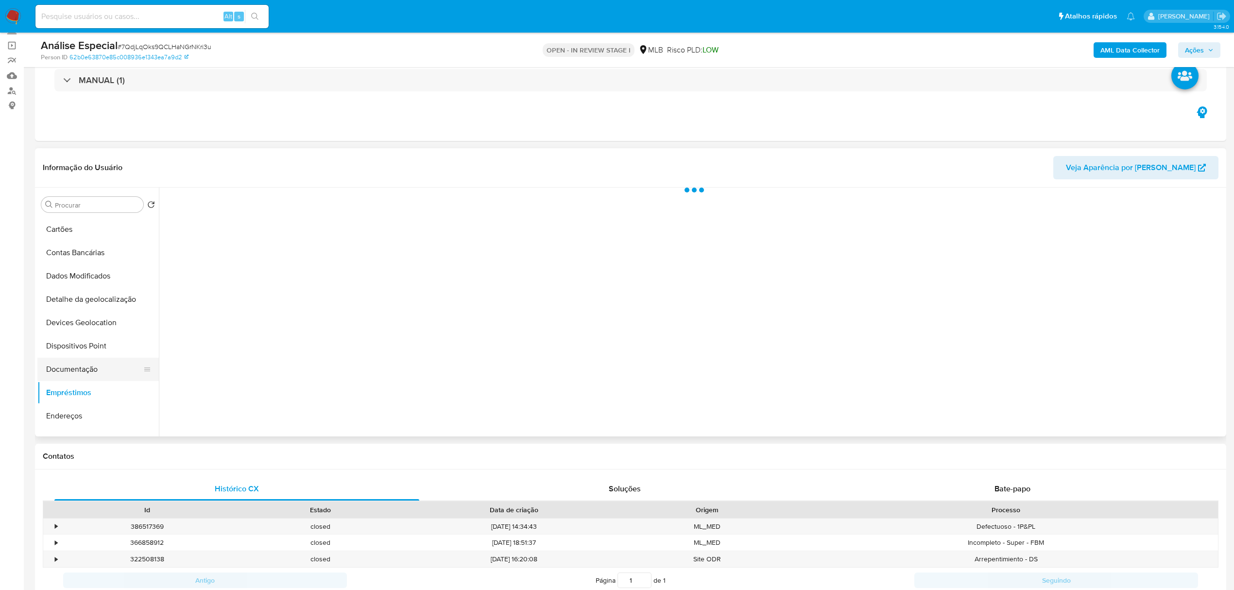
click at [109, 368] on button "Documentação" at bounding box center [94, 369] width 114 height 23
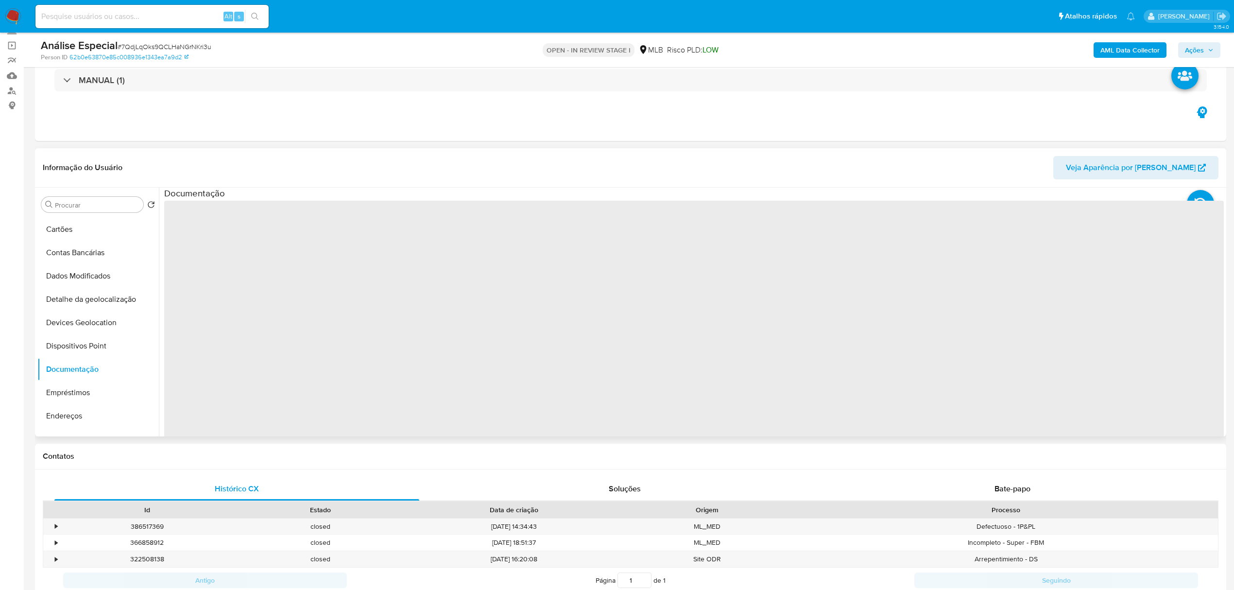
click at [245, 216] on span "‌" at bounding box center [694, 356] width 1060 height 311
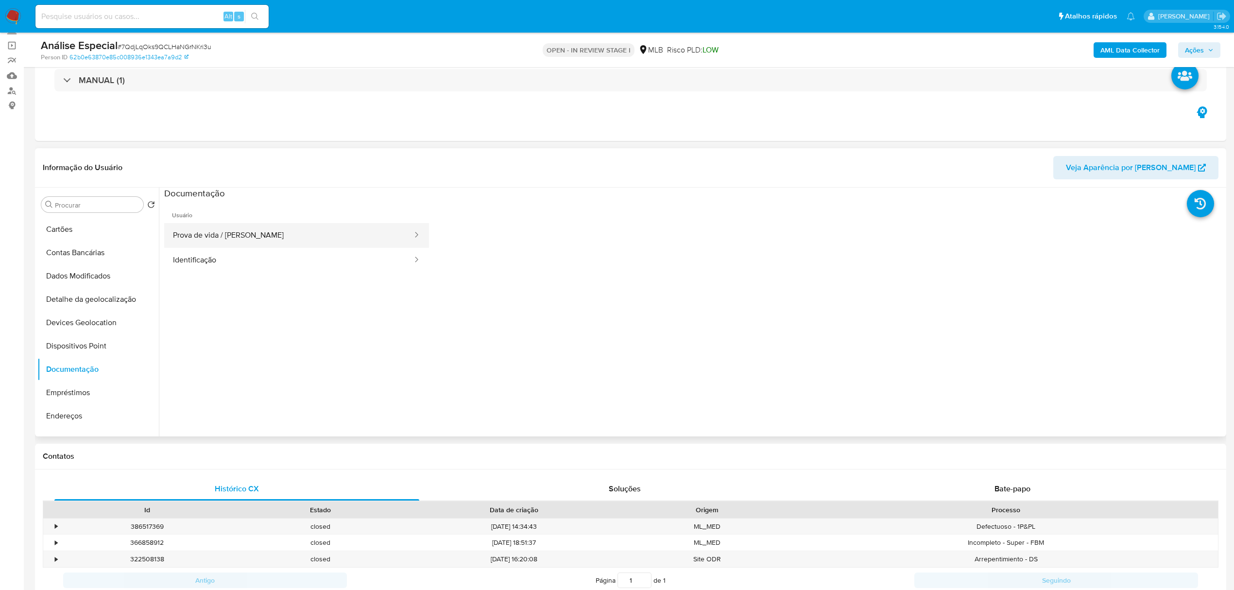
click at [235, 231] on button "Prova de vida / Selfie" at bounding box center [288, 235] width 249 height 25
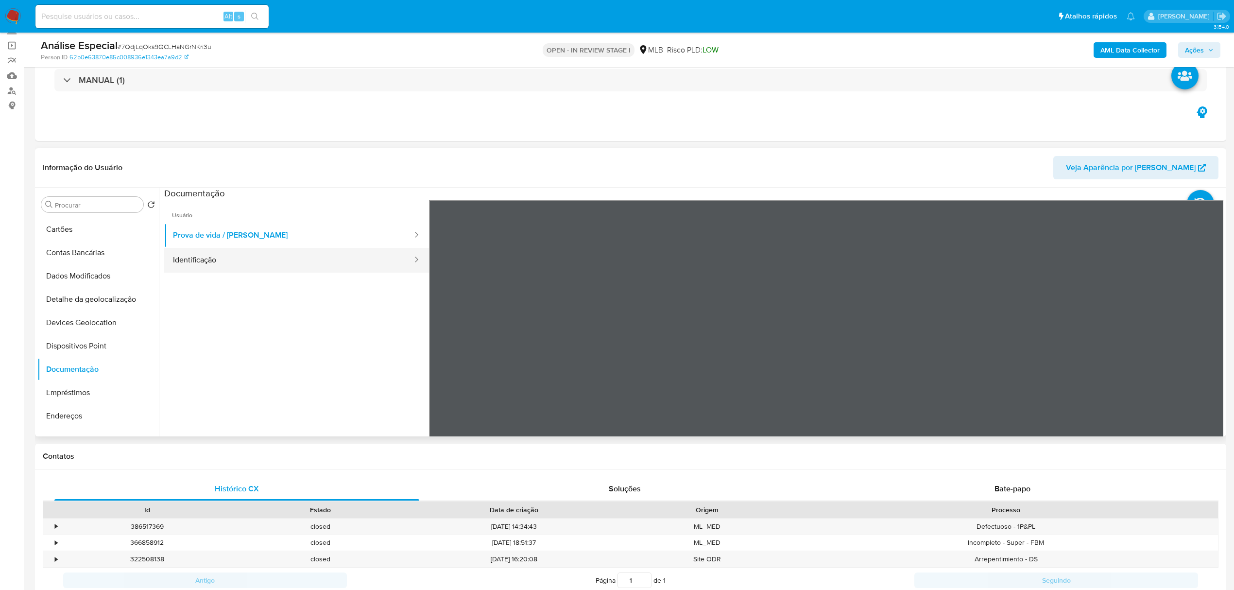
click at [341, 271] on button "Identificação" at bounding box center [288, 260] width 249 height 25
click at [81, 422] on button "Endereços" at bounding box center [94, 415] width 114 height 23
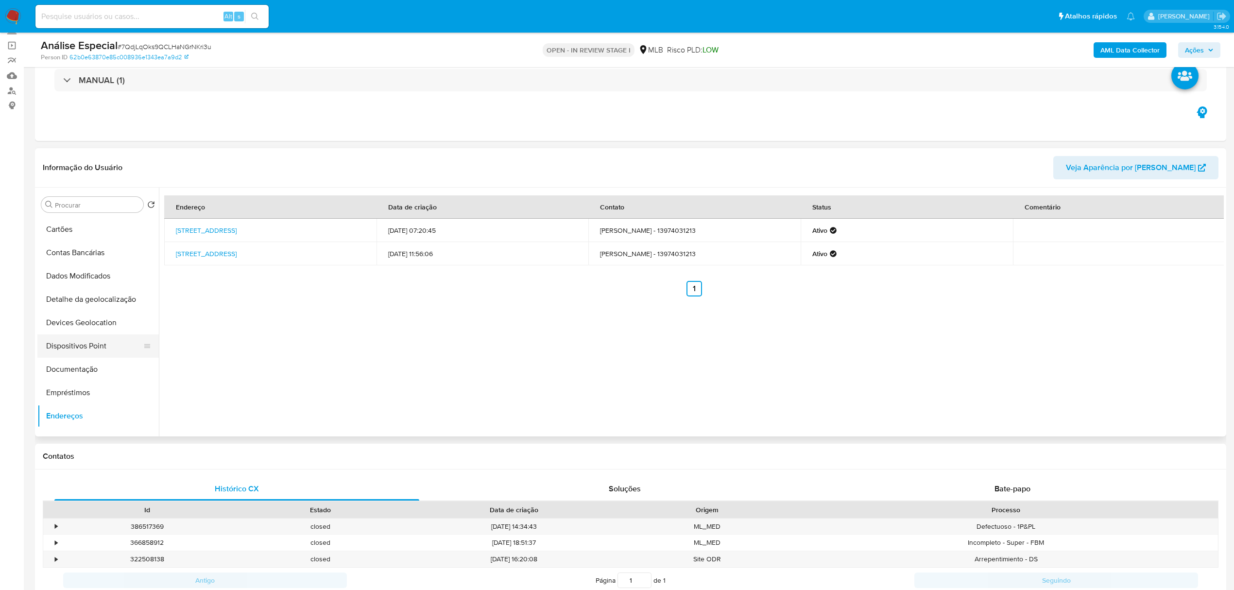
click at [102, 340] on button "Dispositivos Point" at bounding box center [94, 345] width 114 height 23
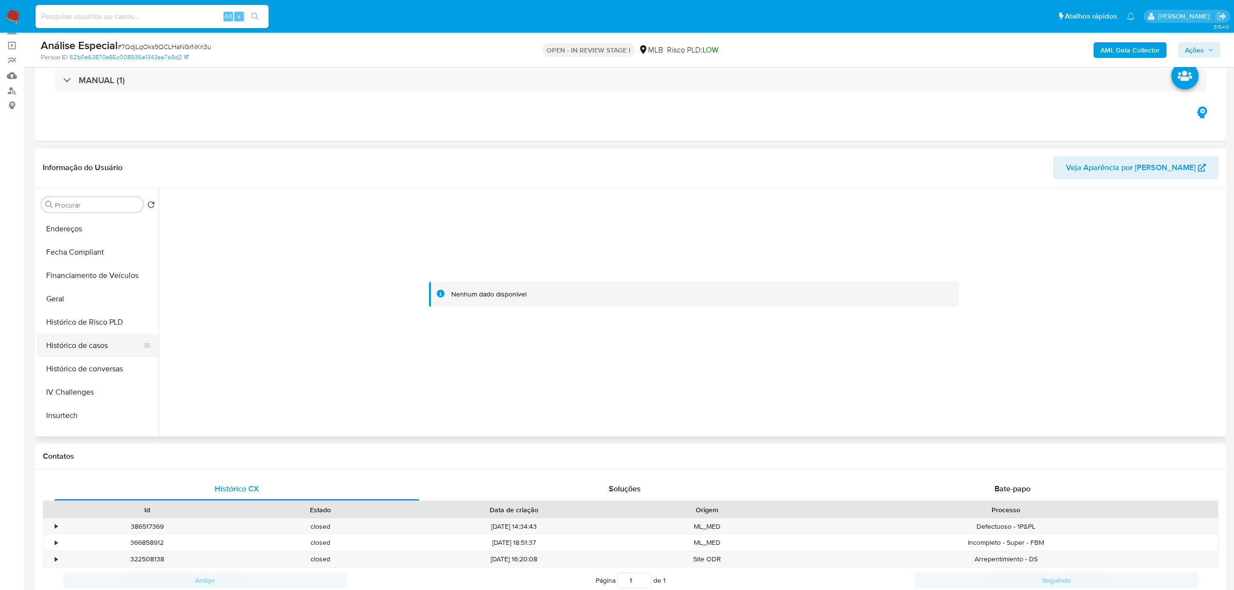
scroll to position [240, 0]
drag, startPoint x: 93, startPoint y: 300, endPoint x: 150, endPoint y: 296, distance: 56.5
click at [93, 300] on button "Geral" at bounding box center [94, 291] width 114 height 23
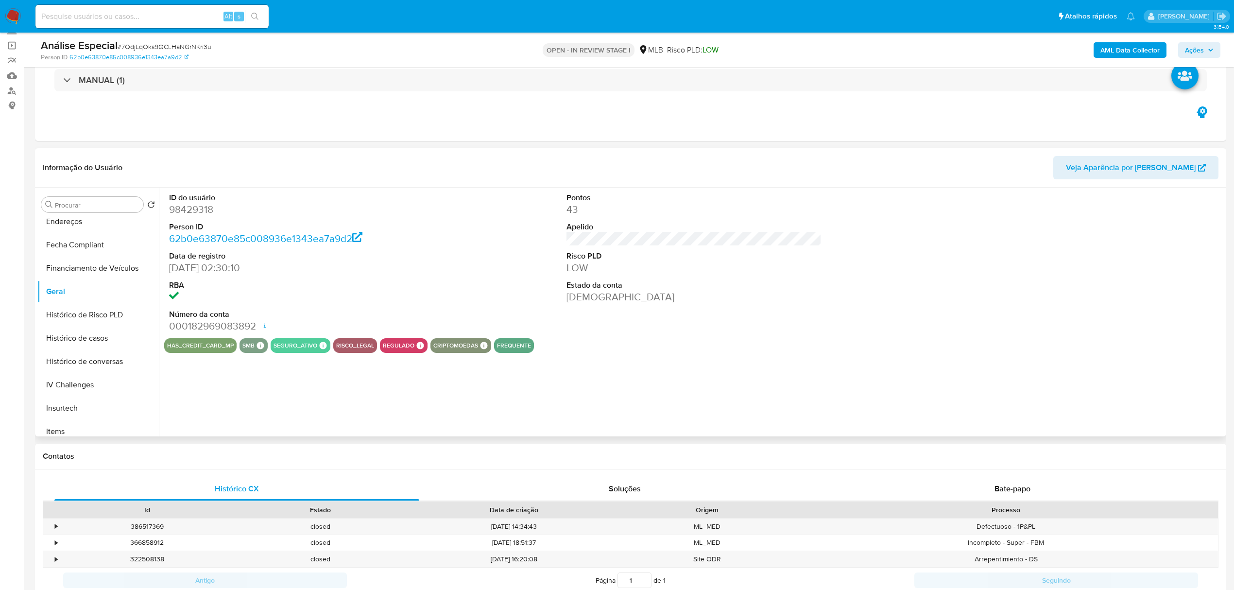
click at [205, 212] on dd "98429318" at bounding box center [296, 210] width 255 height 14
copy dd "98429318"
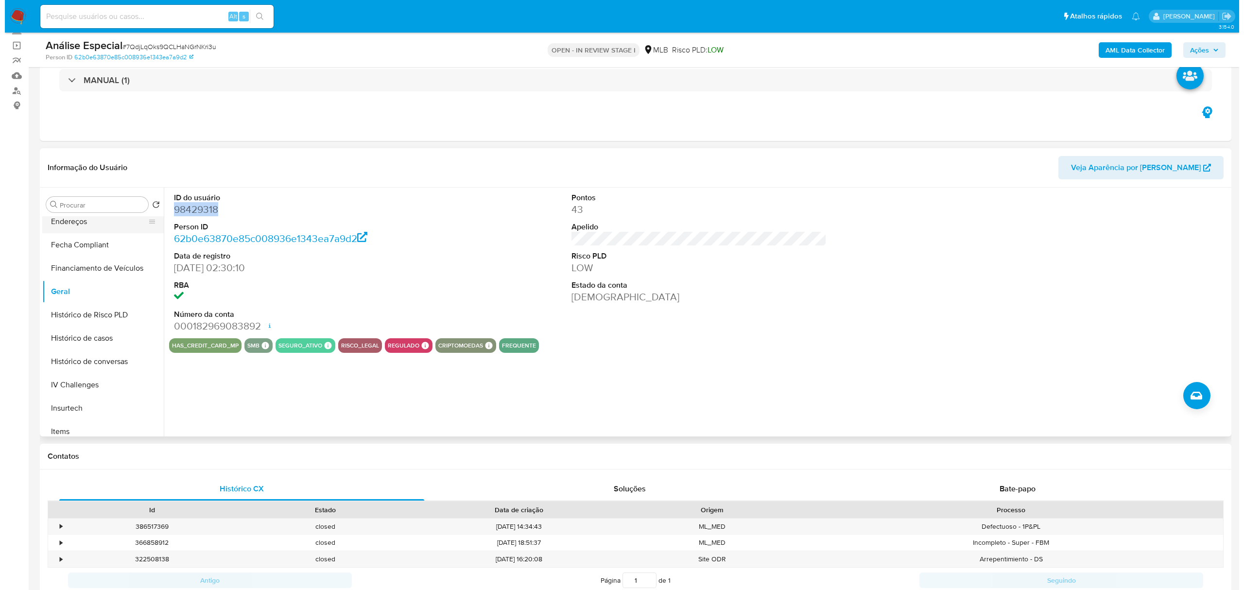
scroll to position [0, 0]
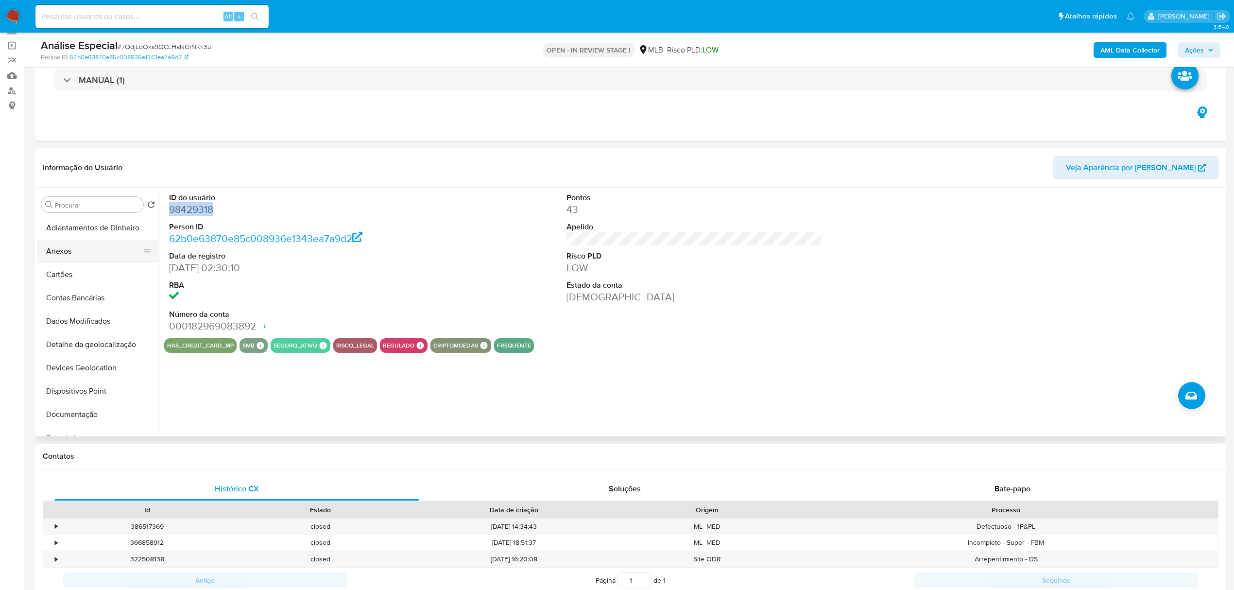
click at [119, 261] on button "Anexos" at bounding box center [94, 251] width 114 height 23
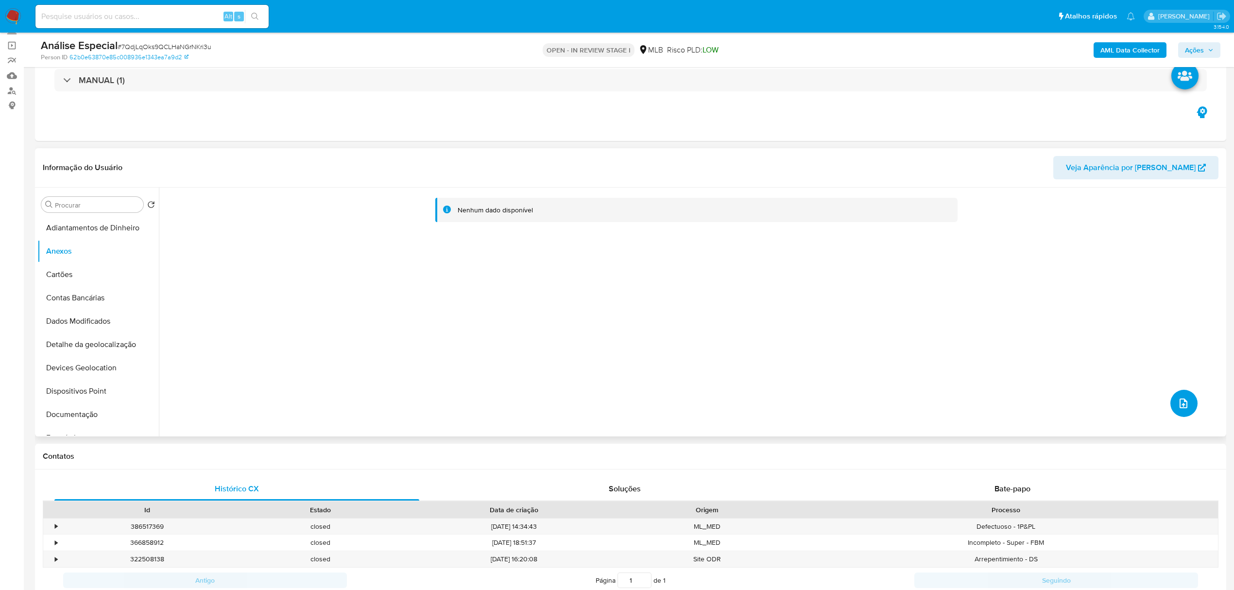
click at [1178, 409] on span "upload-file" at bounding box center [1184, 403] width 12 height 12
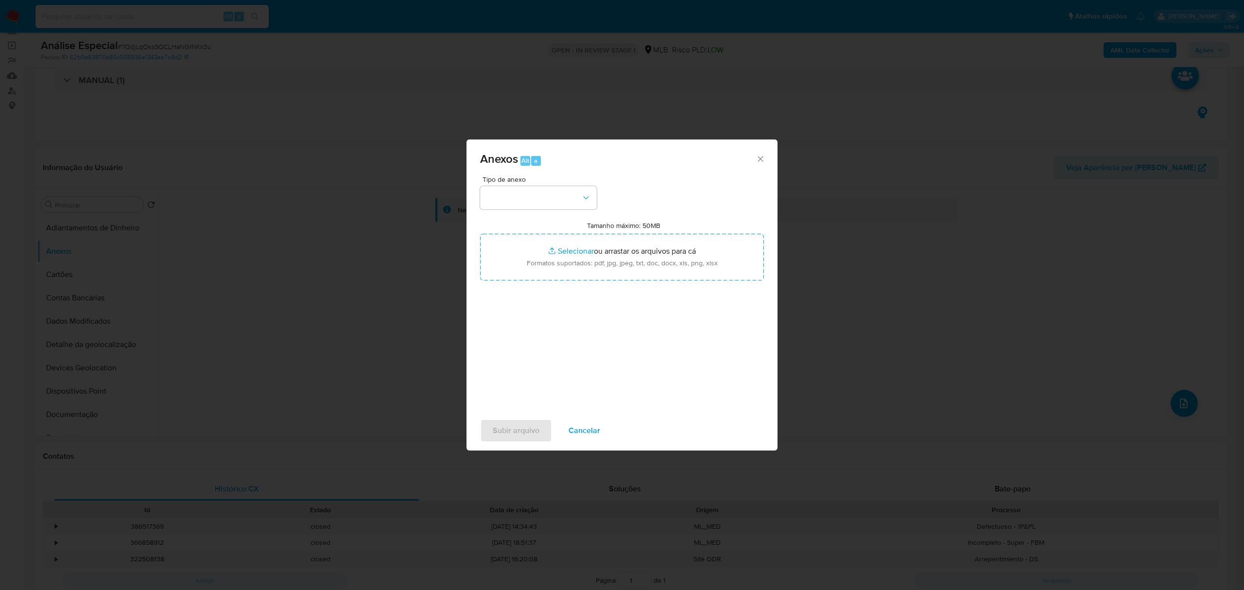
click at [570, 210] on div "Tipo de anexo Tamanho máximo: 50MB Selecionar arquivos Selecionar ou arrastar o…" at bounding box center [622, 290] width 284 height 229
drag, startPoint x: 565, startPoint y: 197, endPoint x: 569, endPoint y: 205, distance: 8.8
click at [565, 197] on button "button" at bounding box center [538, 197] width 117 height 23
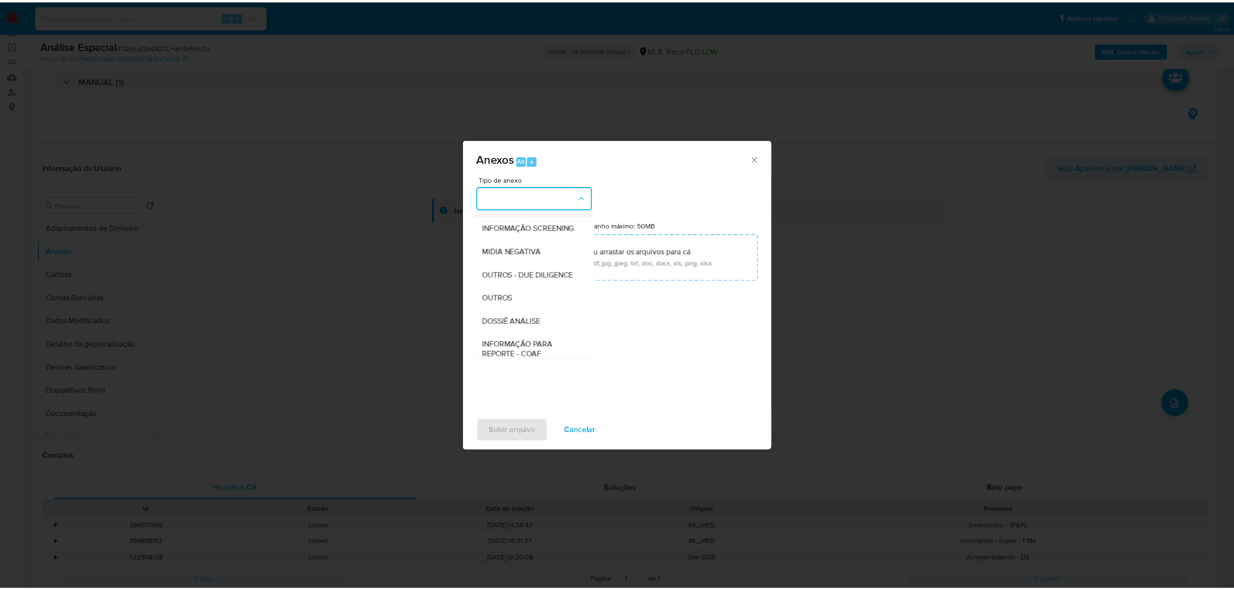
scroll to position [150, 0]
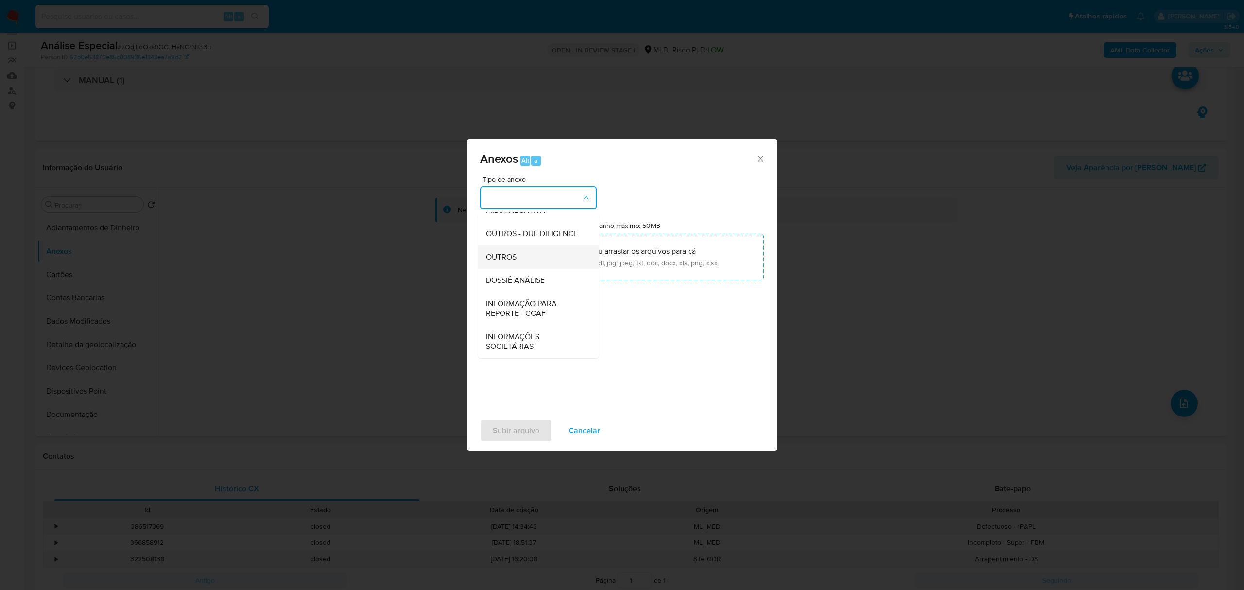
click at [528, 251] on div "OUTROS" at bounding box center [535, 256] width 99 height 23
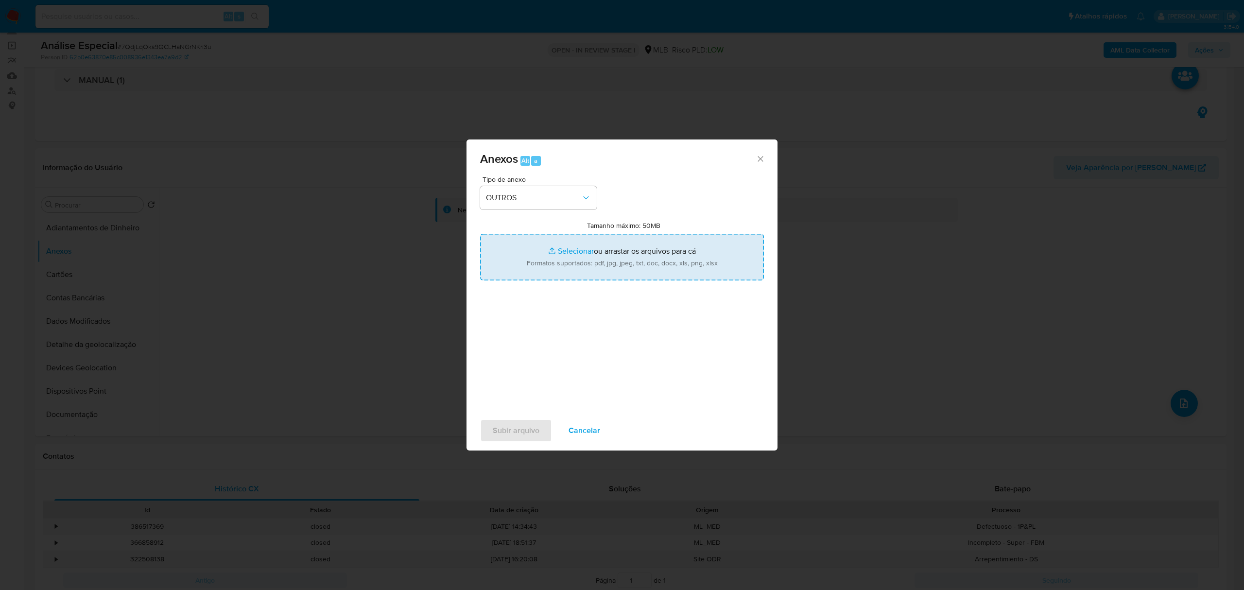
type input "C:\fakepath\Mulan 98429318_2025_08_13_09_10_23 FLAVIO CHOKI IRAHA.pdf"
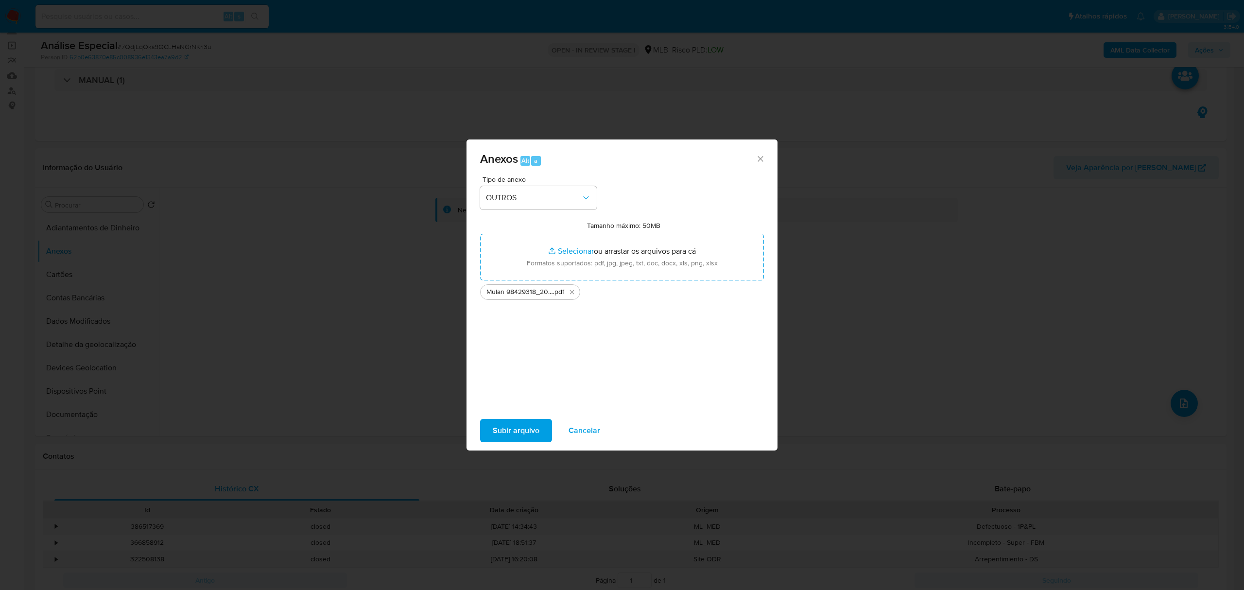
click at [508, 430] on span "Subir arquivo" at bounding box center [516, 430] width 47 height 21
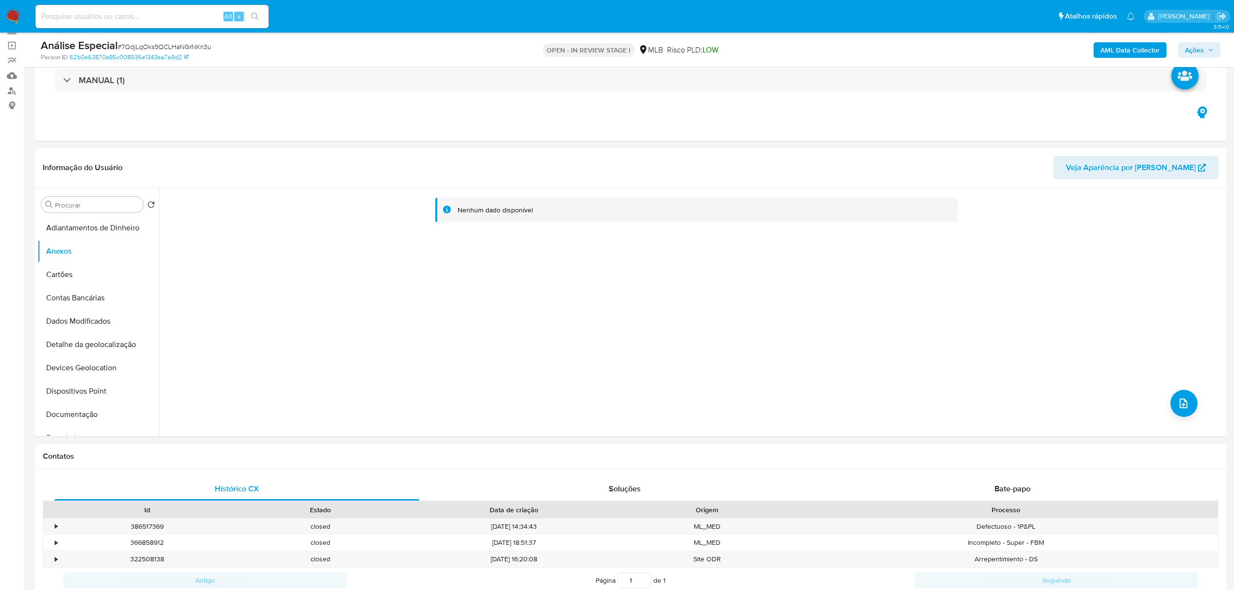
click at [1011, 486] on span "Bate-papo" at bounding box center [1012, 488] width 36 height 11
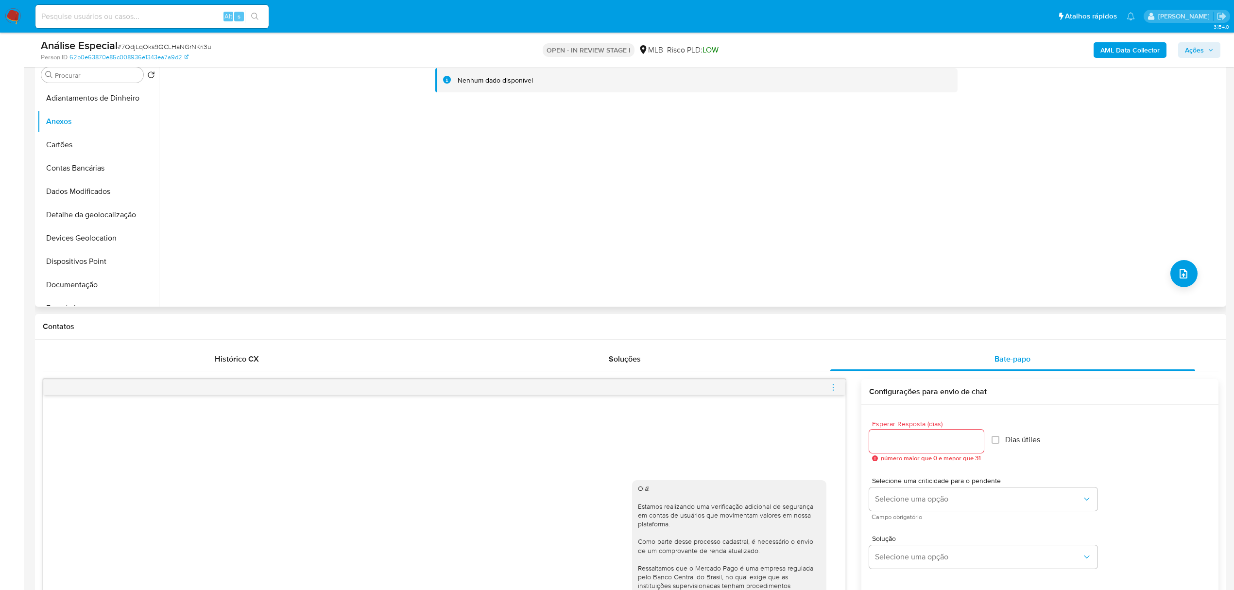
scroll to position [0, 0]
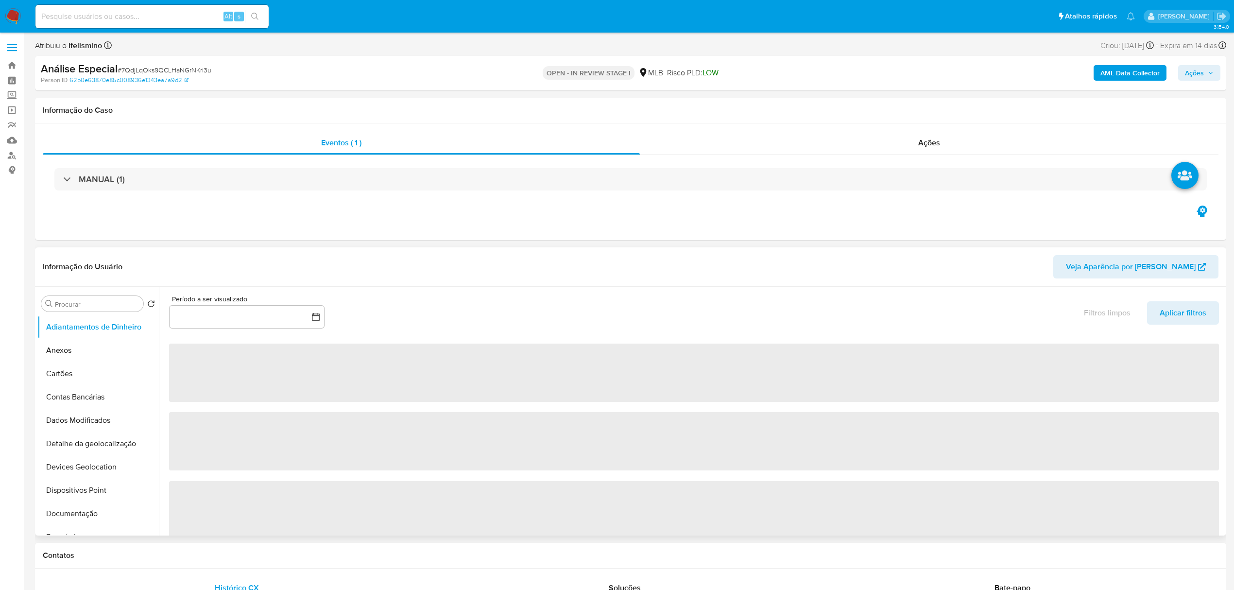
click at [75, 353] on button "Anexos" at bounding box center [97, 350] width 121 height 23
select select "10"
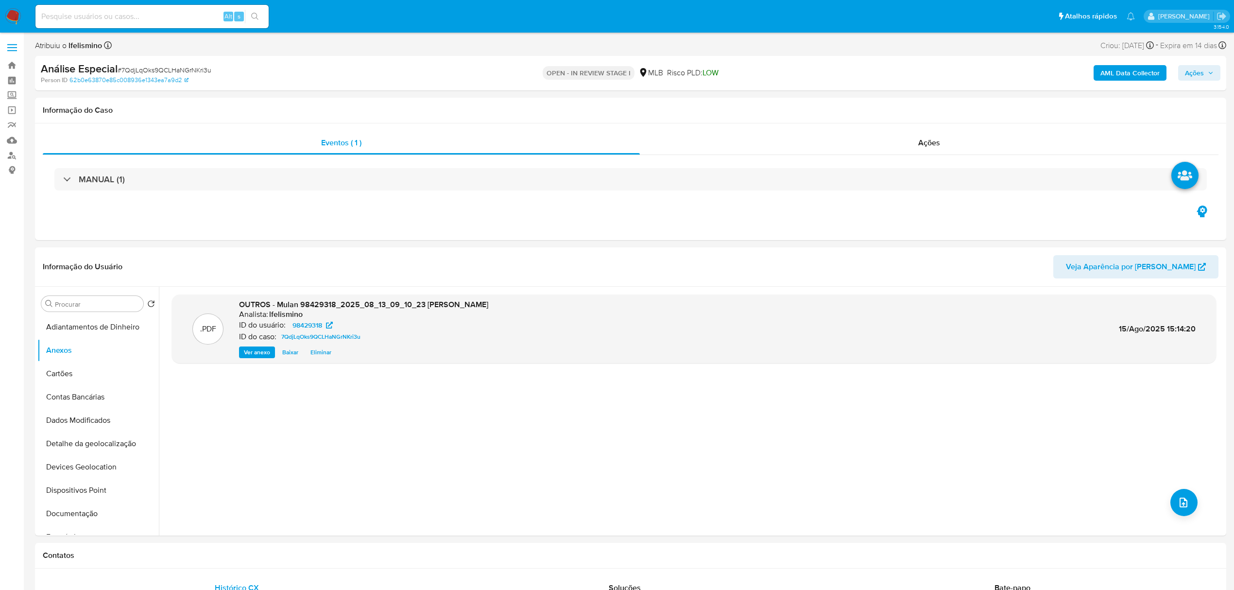
click at [1135, 74] on b "AML Data Collector" at bounding box center [1129, 73] width 59 height 16
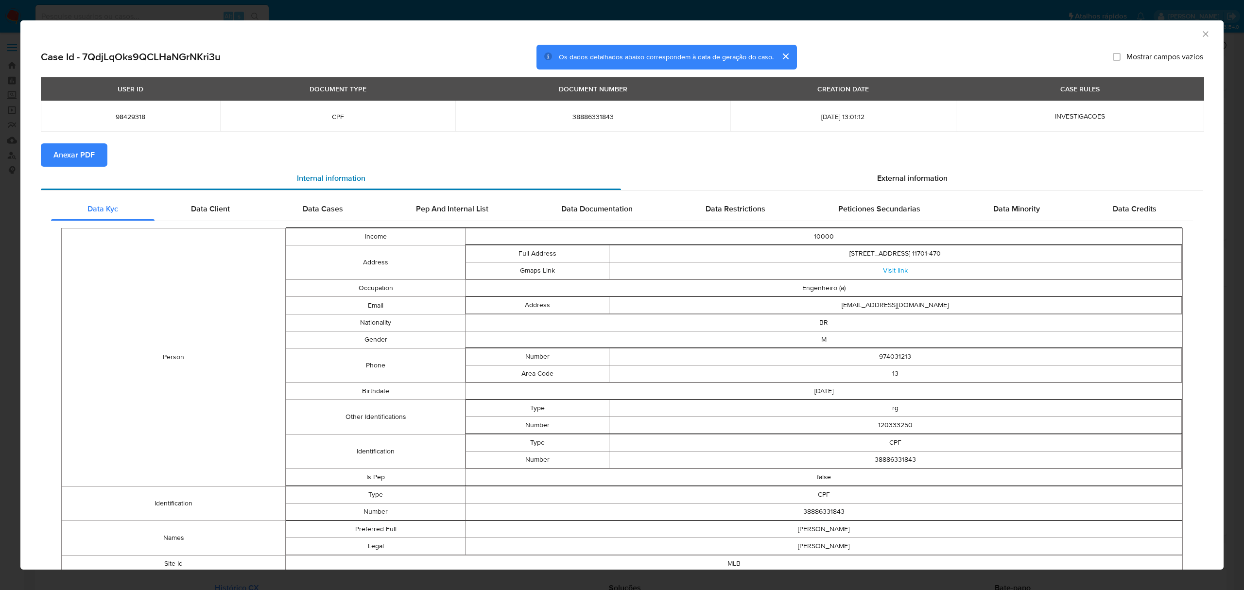
click at [96, 167] on div "Internal information" at bounding box center [331, 178] width 580 height 23
click at [92, 152] on span "Anexar PDF" at bounding box center [73, 154] width 41 height 21
click at [1200, 29] on icon "Fechar a janela" at bounding box center [1205, 34] width 10 height 10
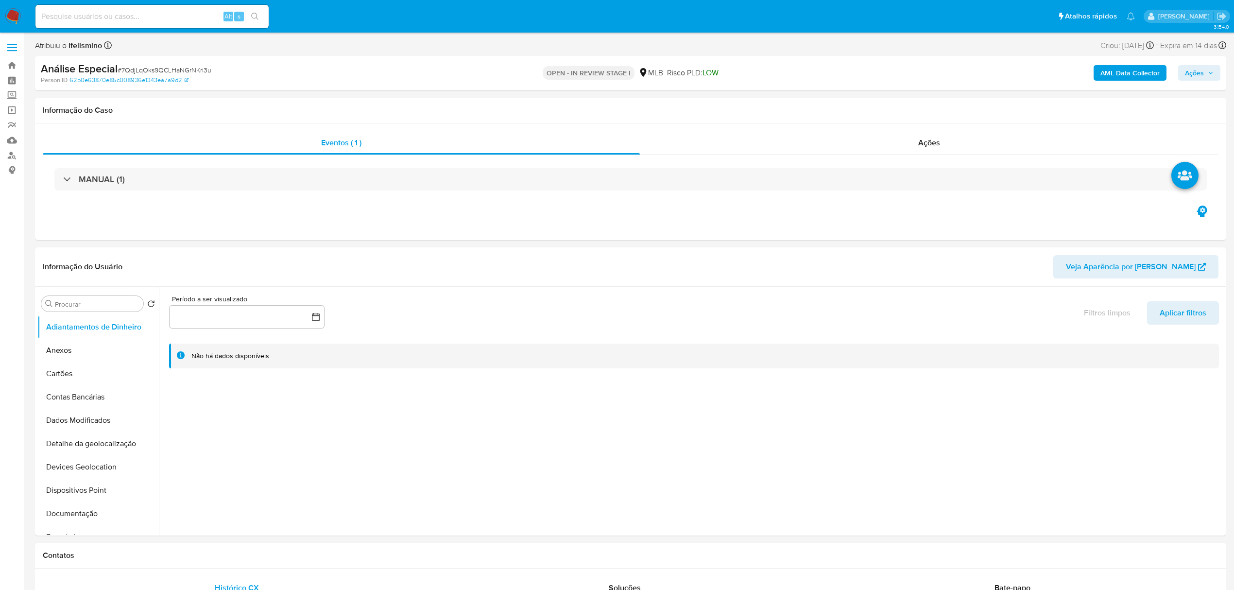
select select "10"
click at [143, 346] on icon at bounding box center [147, 350] width 8 height 8
click at [89, 352] on button "Anexos" at bounding box center [94, 350] width 114 height 23
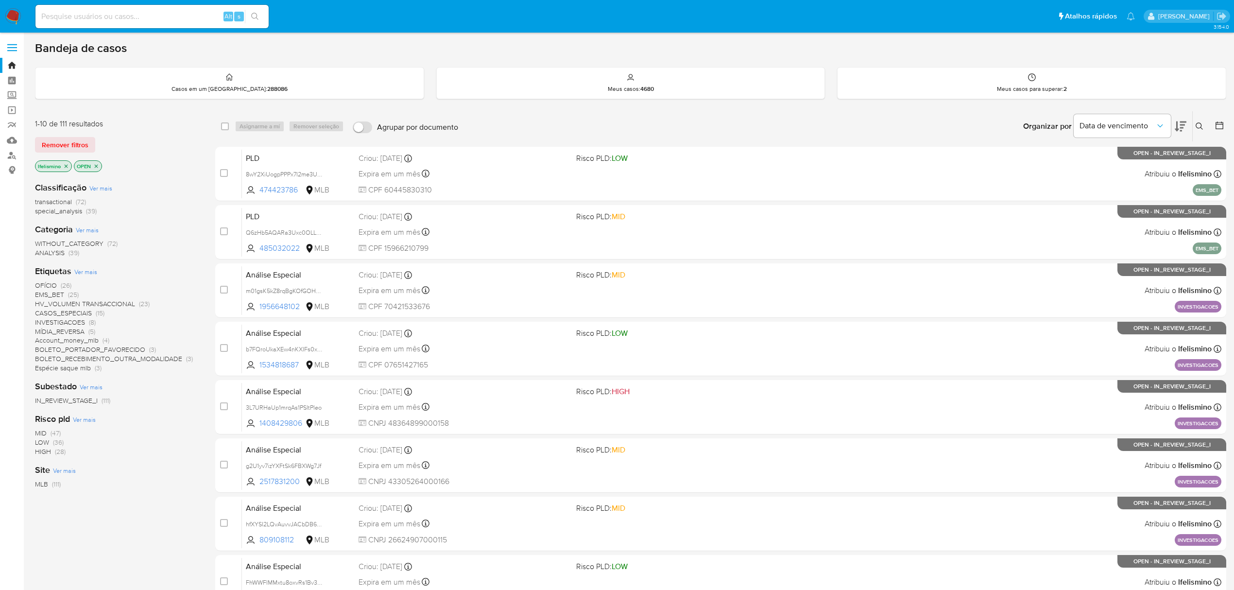
click at [153, 20] on input at bounding box center [151, 16] width 233 height 13
paste input "aaqIDXpFIuythCdWzHYwcoBy"
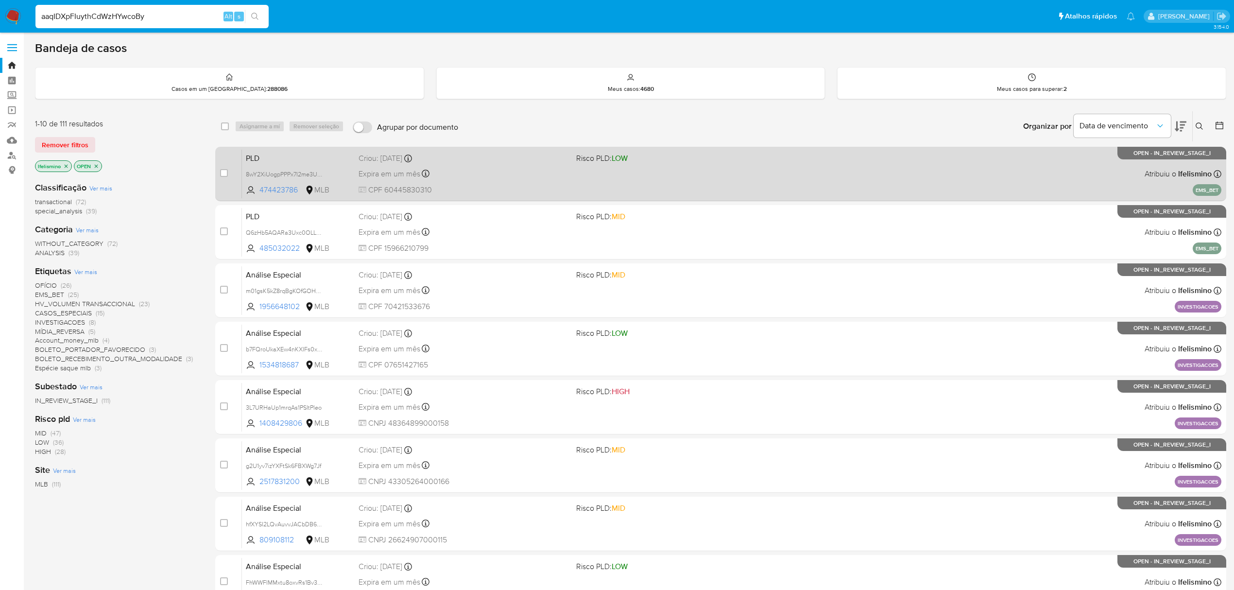
type input "aaqIDXpFIuythCdWzHYwcoBy"
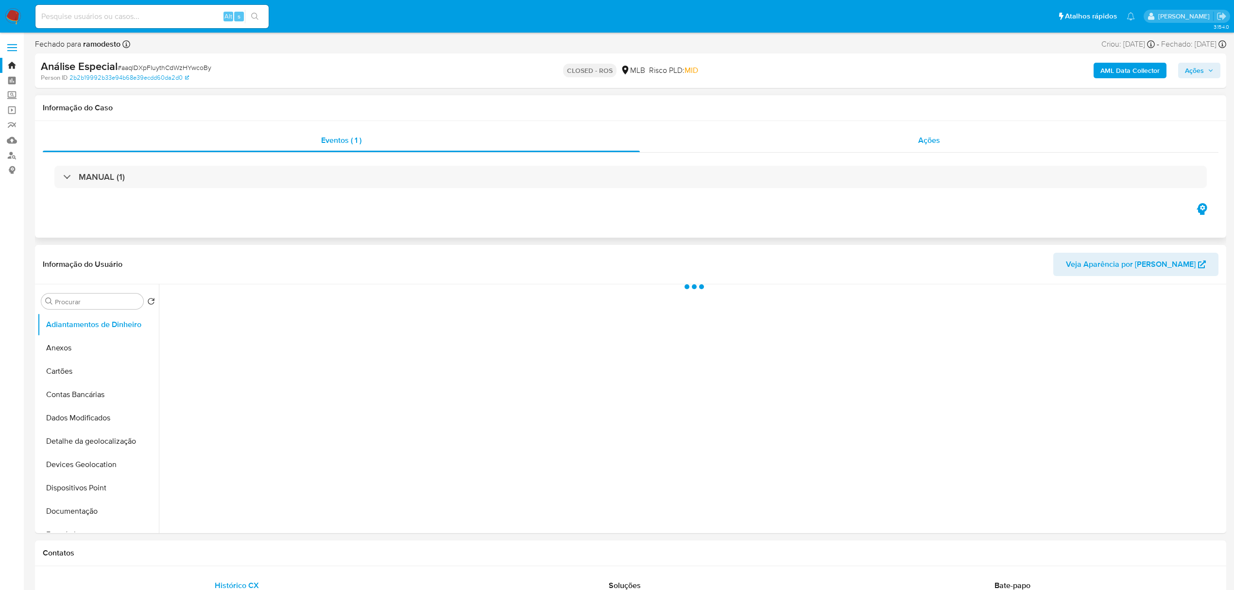
click at [964, 135] on div "Ações" at bounding box center [929, 140] width 579 height 23
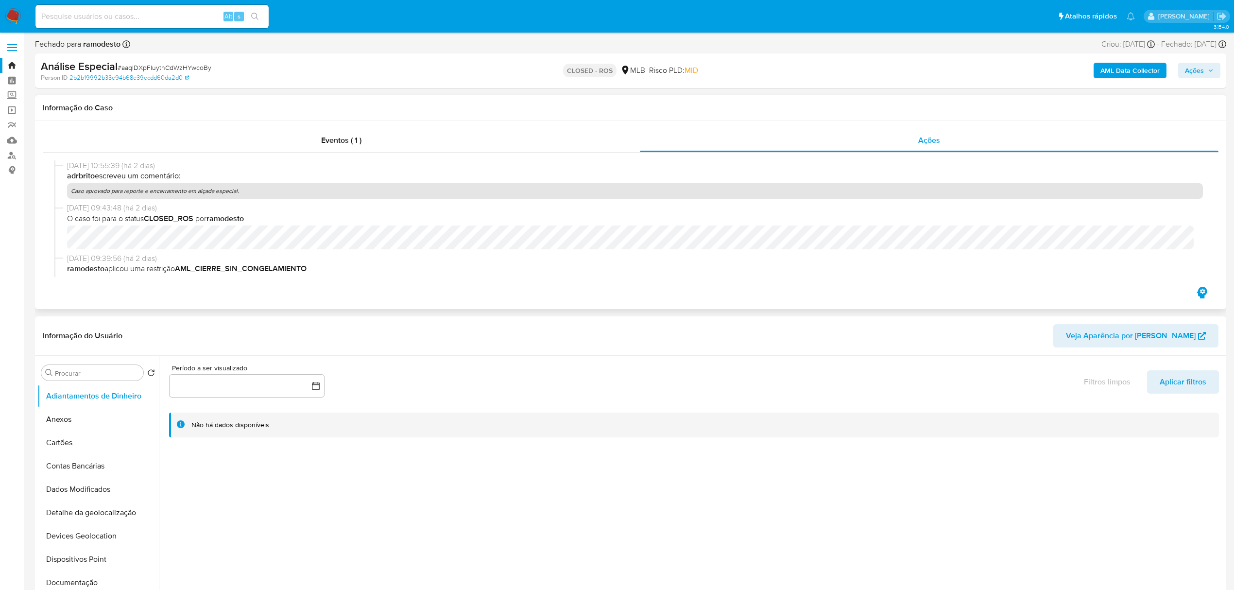
select select "10"
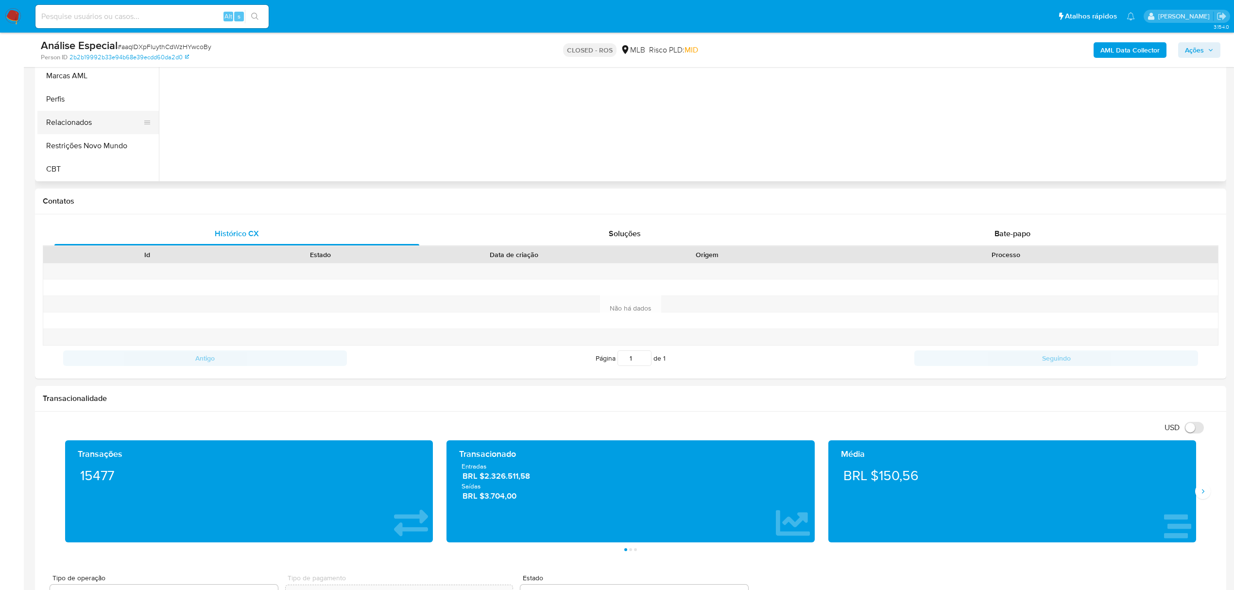
scroll to position [434, 0]
click at [112, 169] on button "CBT" at bounding box center [97, 168] width 121 height 23
click at [115, 143] on button "Restrições Novo Mundo" at bounding box center [94, 145] width 114 height 23
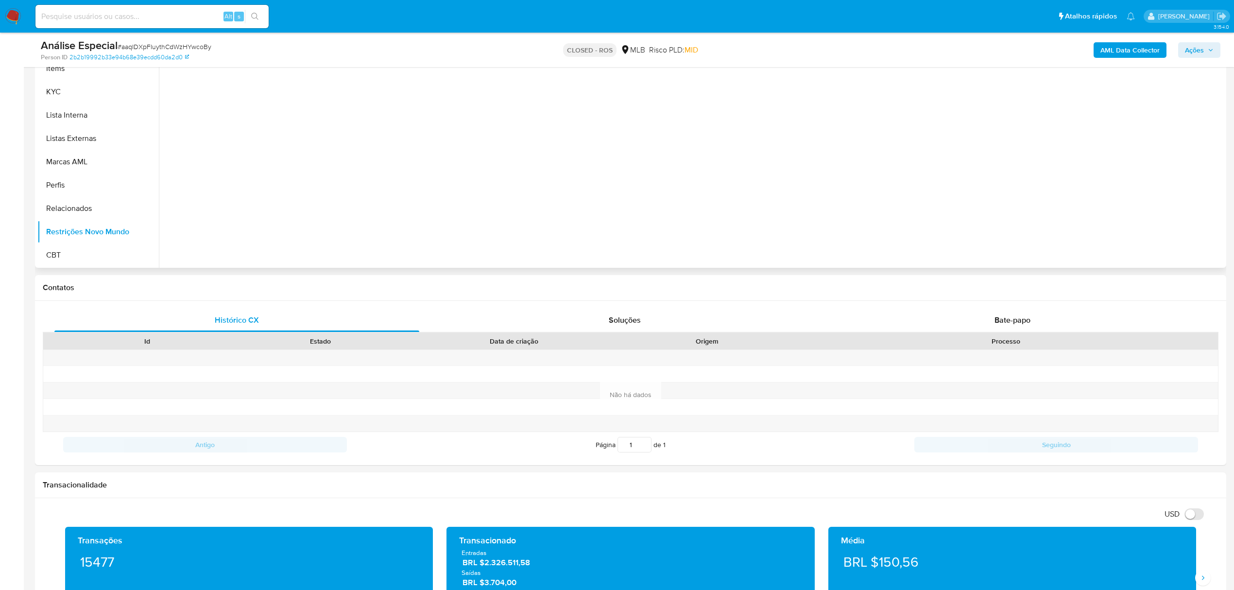
scroll to position [194, 0]
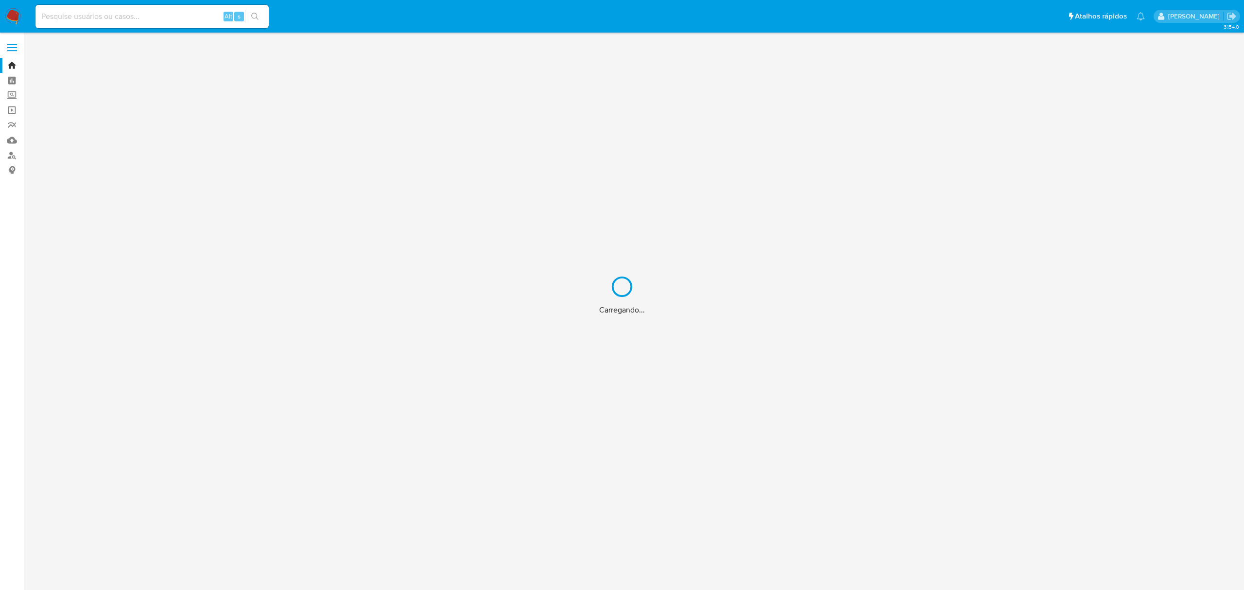
click at [197, 18] on div "Carregando..." at bounding box center [622, 295] width 1244 height 590
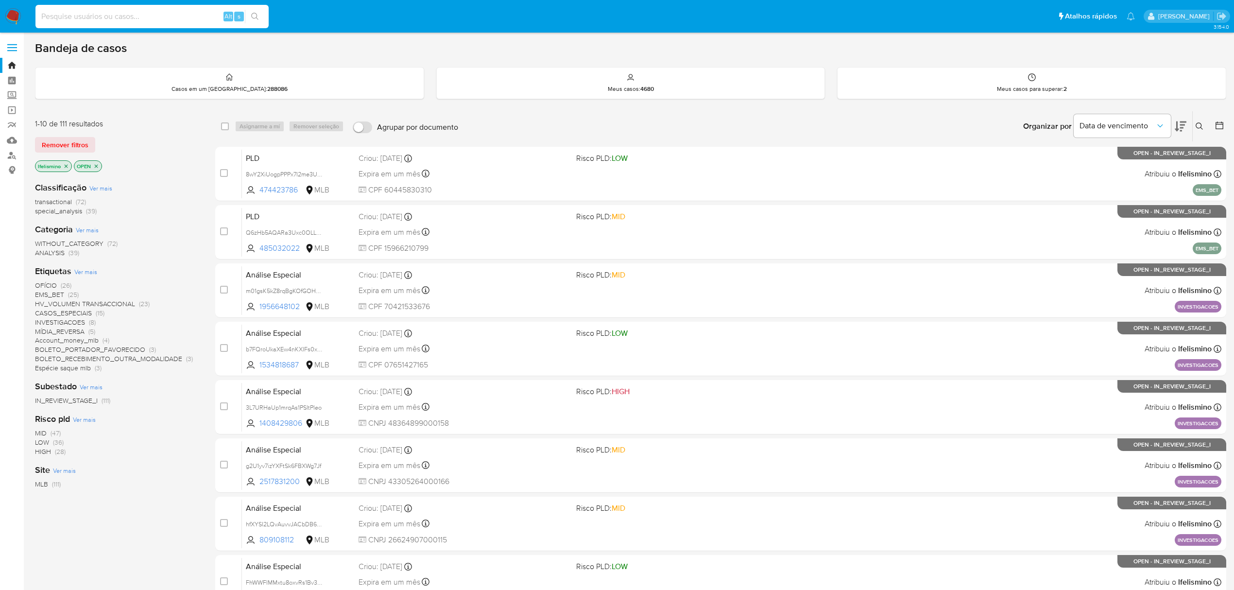
click at [123, 20] on input at bounding box center [151, 16] width 233 height 13
paste input "aaqIDXpFIuythCdWzHYwcoBy"
type input "aaqIDXpFIuythCdWzHYwcoBy"
click at [254, 17] on icon "search-icon" at bounding box center [255, 17] width 8 height 8
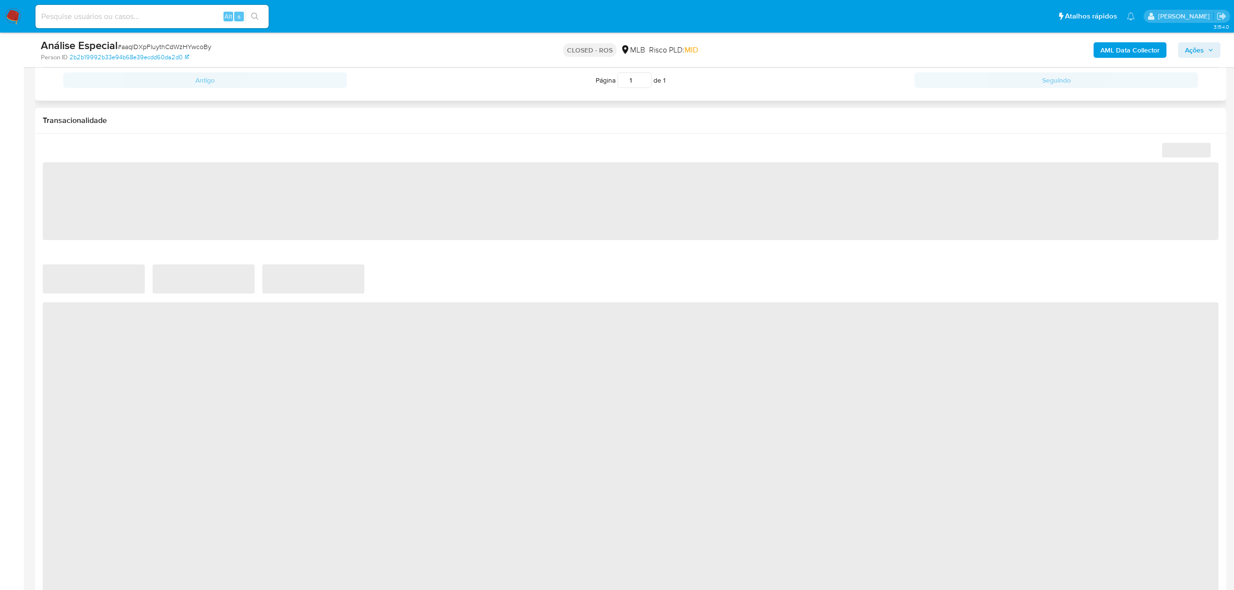
scroll to position [648, 0]
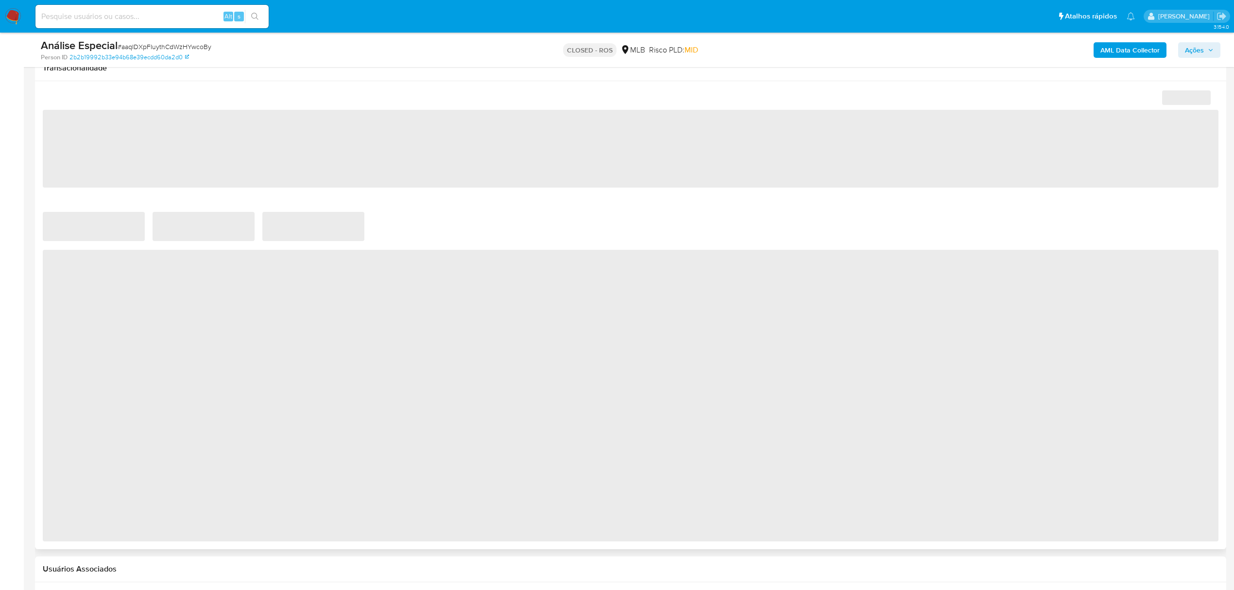
select select "10"
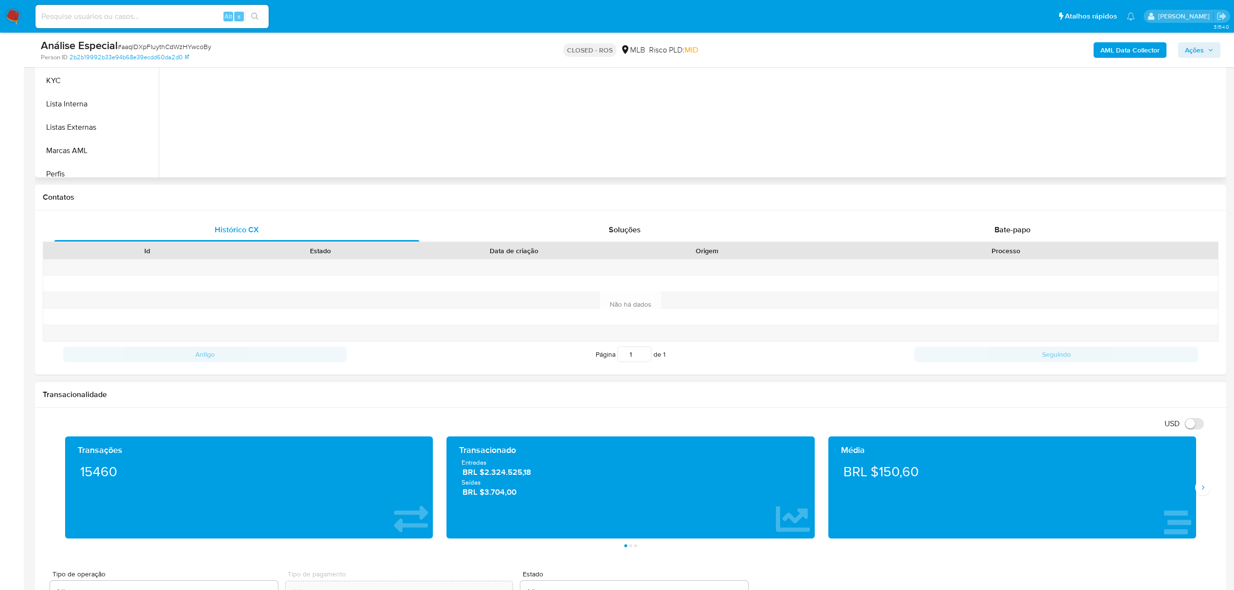
scroll to position [434, 0]
click at [121, 125] on button "Relacionados" at bounding box center [94, 117] width 114 height 23
click at [124, 144] on button "Restrições Novo Mundo" at bounding box center [94, 141] width 114 height 23
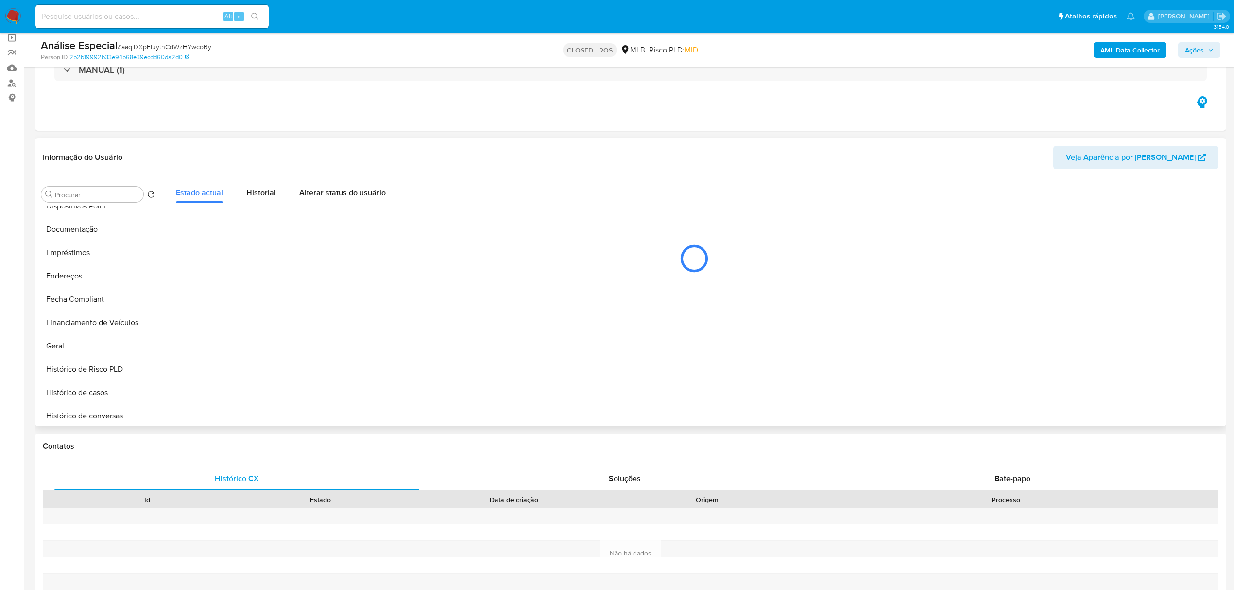
scroll to position [62, 0]
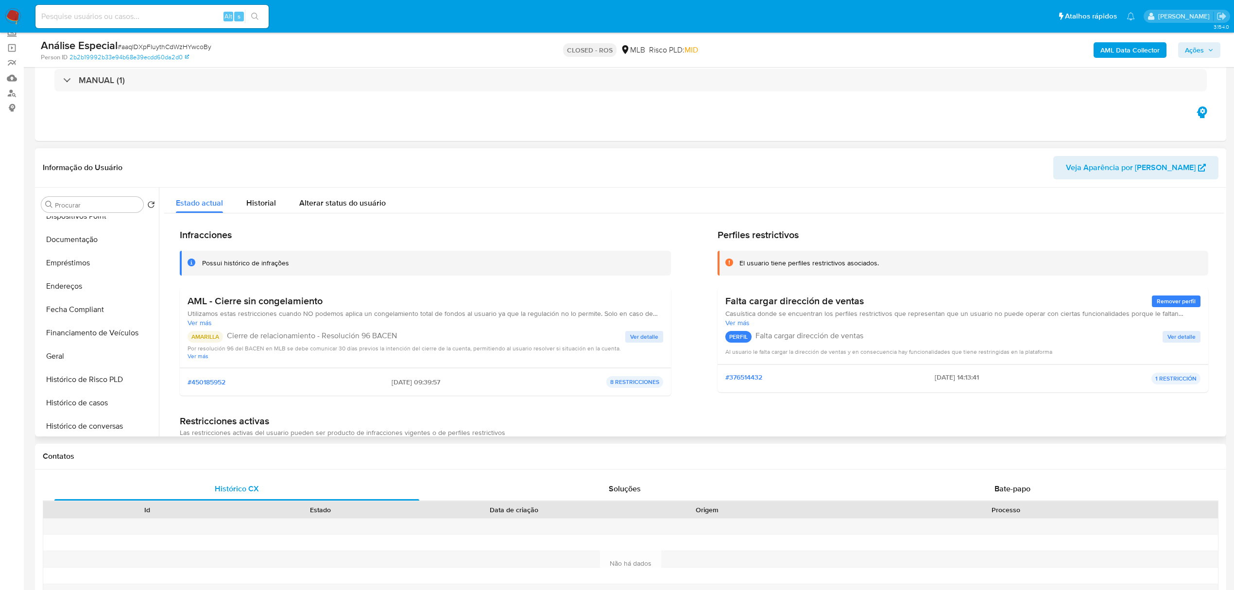
click at [649, 337] on span "Ver detalle" at bounding box center [644, 337] width 28 height 10
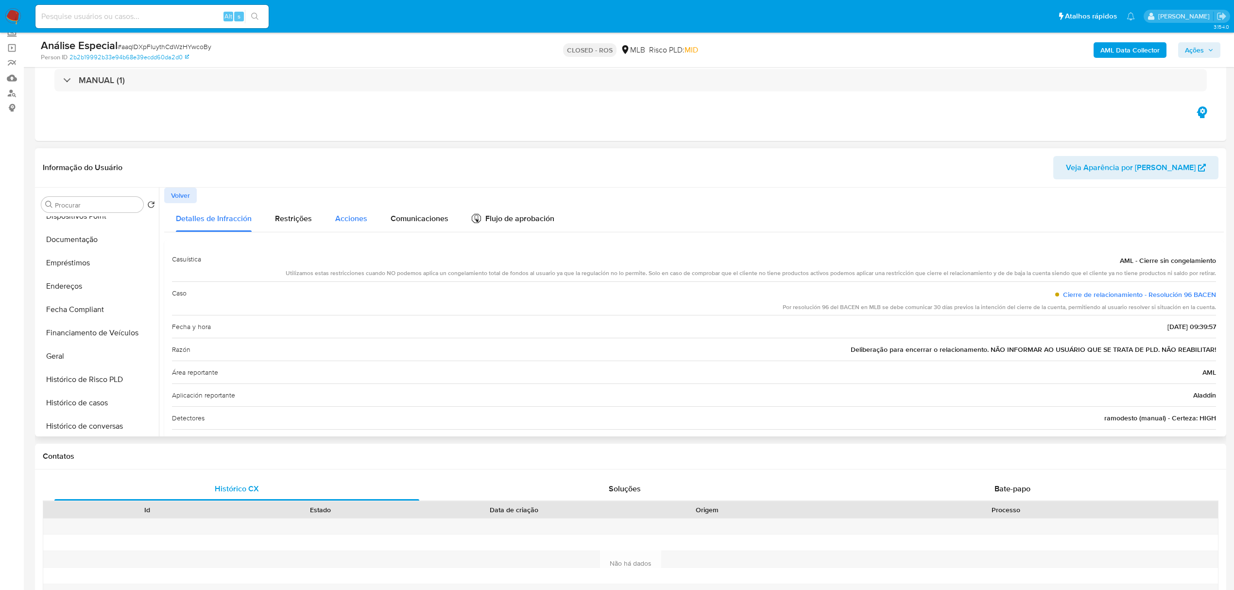
click at [360, 222] on span "Acciones" at bounding box center [351, 218] width 32 height 11
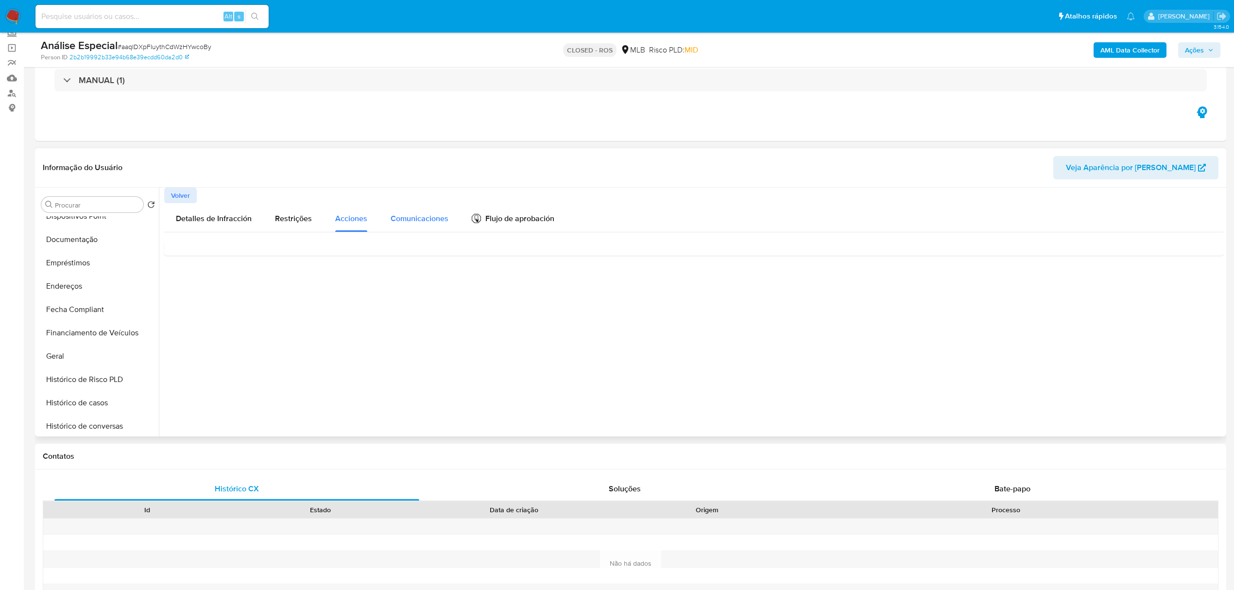
click at [447, 222] on button "Comunicaciones" at bounding box center [419, 217] width 81 height 29
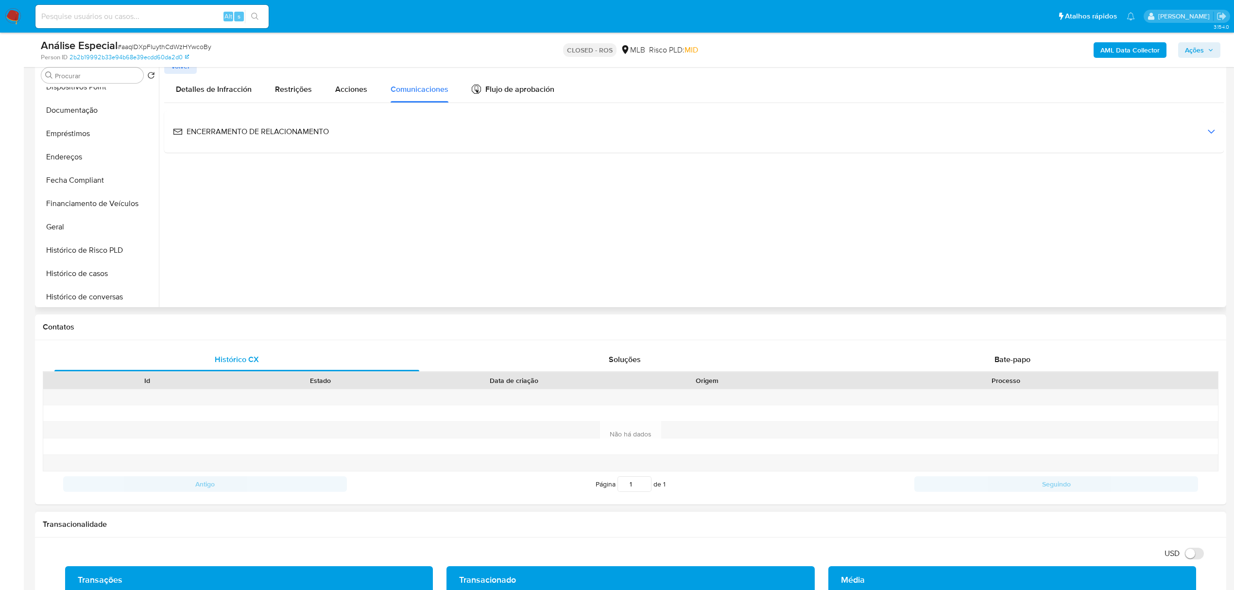
click at [283, 133] on span "ENCERRAMENTO DE RELACIONAMENTO" at bounding box center [251, 131] width 156 height 11
click at [179, 231] on span "Ver email" at bounding box center [193, 238] width 29 height 14
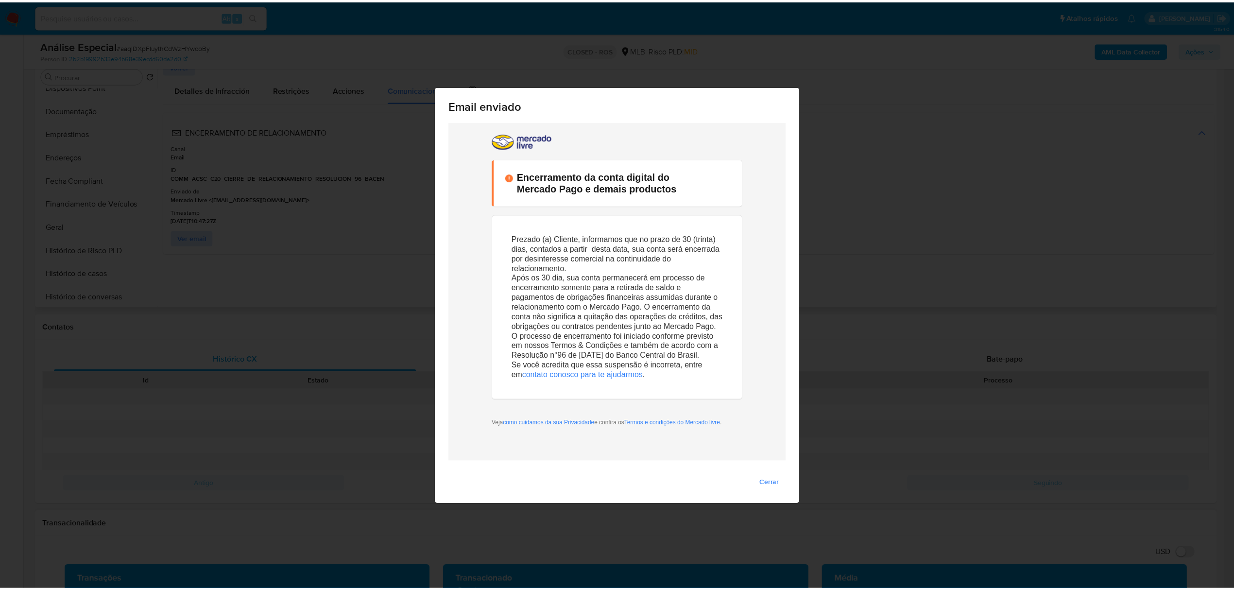
scroll to position [0, 0]
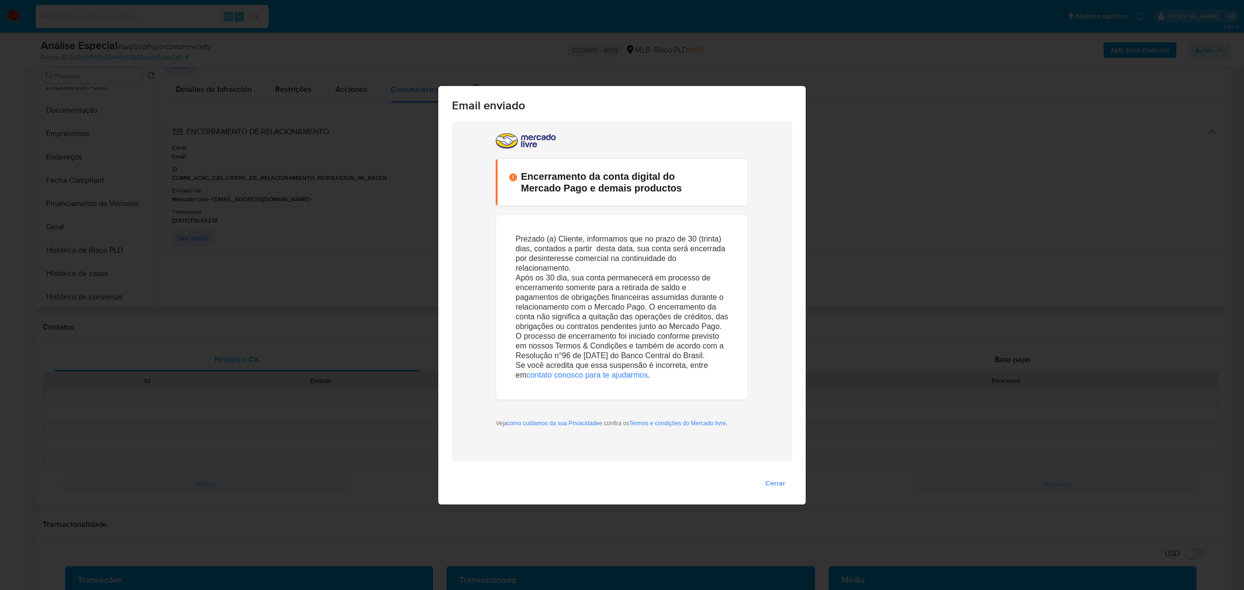
click at [1026, 290] on div "Email enviado Cerrar" at bounding box center [622, 295] width 1244 height 590
click at [908, 166] on div "Email enviado Cerrar" at bounding box center [622, 295] width 1244 height 590
click at [774, 483] on span "Cerrar" at bounding box center [775, 483] width 20 height 14
